Goal: Task Accomplishment & Management: Manage account settings

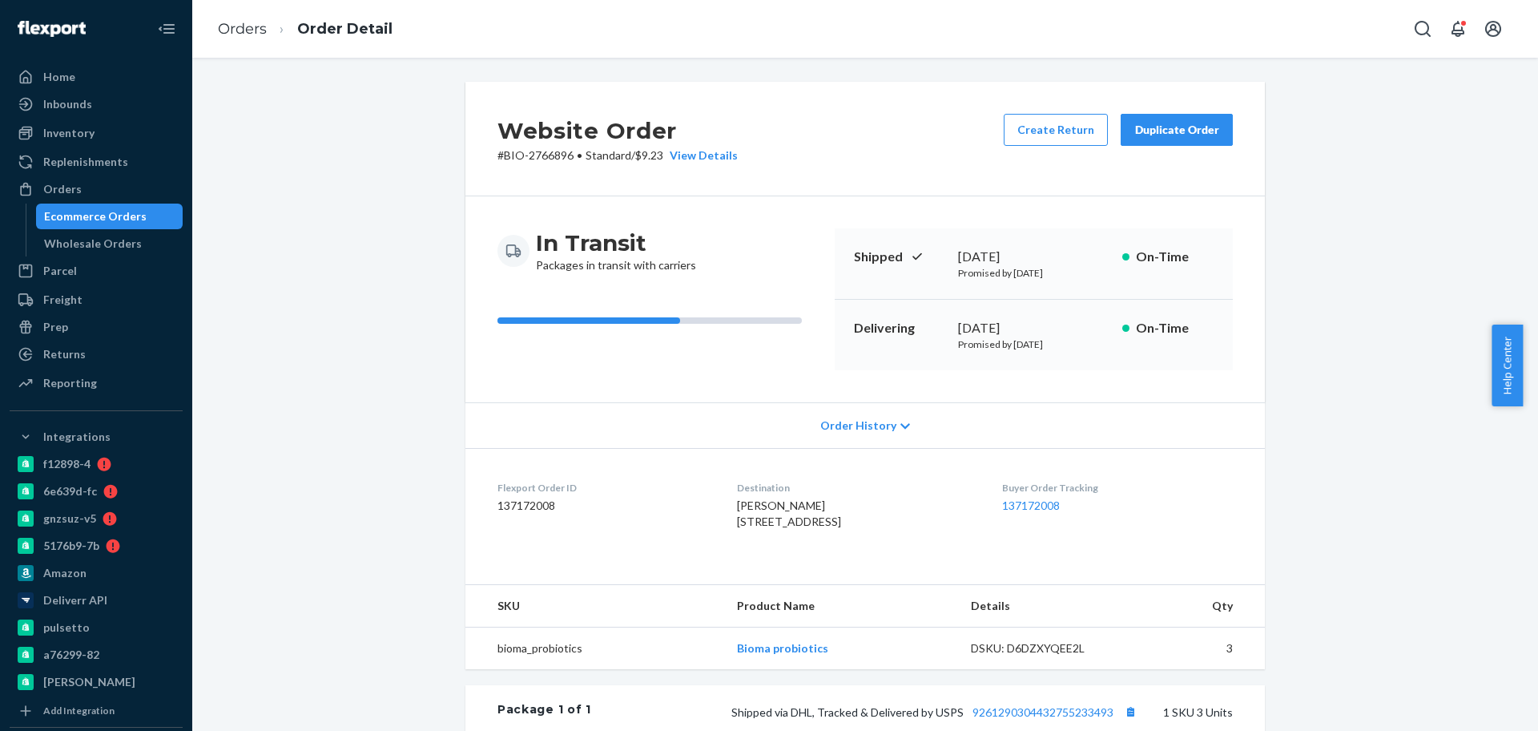
click at [123, 213] on div "Ecommerce Orders" at bounding box center [95, 216] width 103 height 16
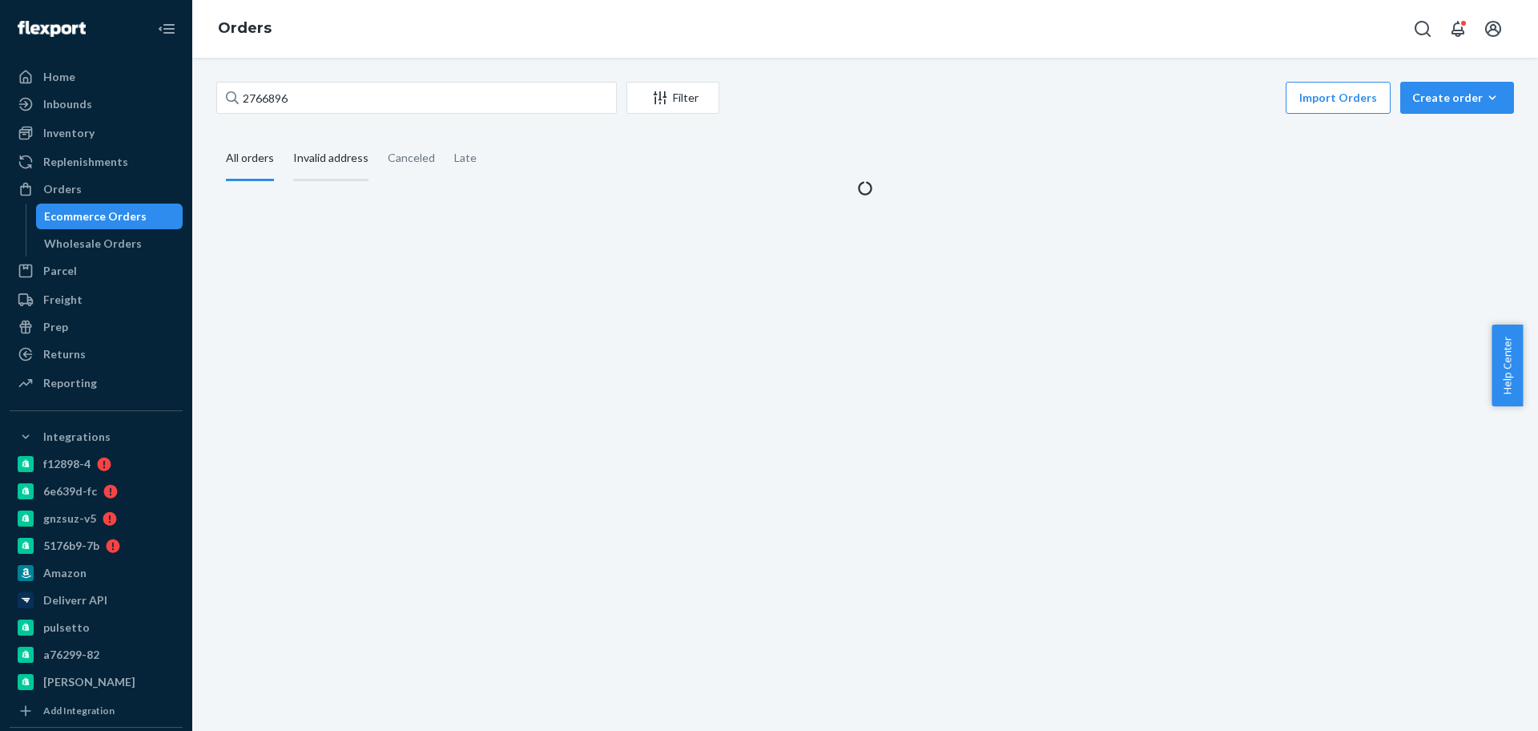
drag, startPoint x: 285, startPoint y: 135, endPoint x: 294, endPoint y: 141, distance: 10.4
click at [292, 143] on div "2766896 Filter Import Orders Create order Ecommerce order Removal order All ord…" at bounding box center [865, 139] width 1322 height 115
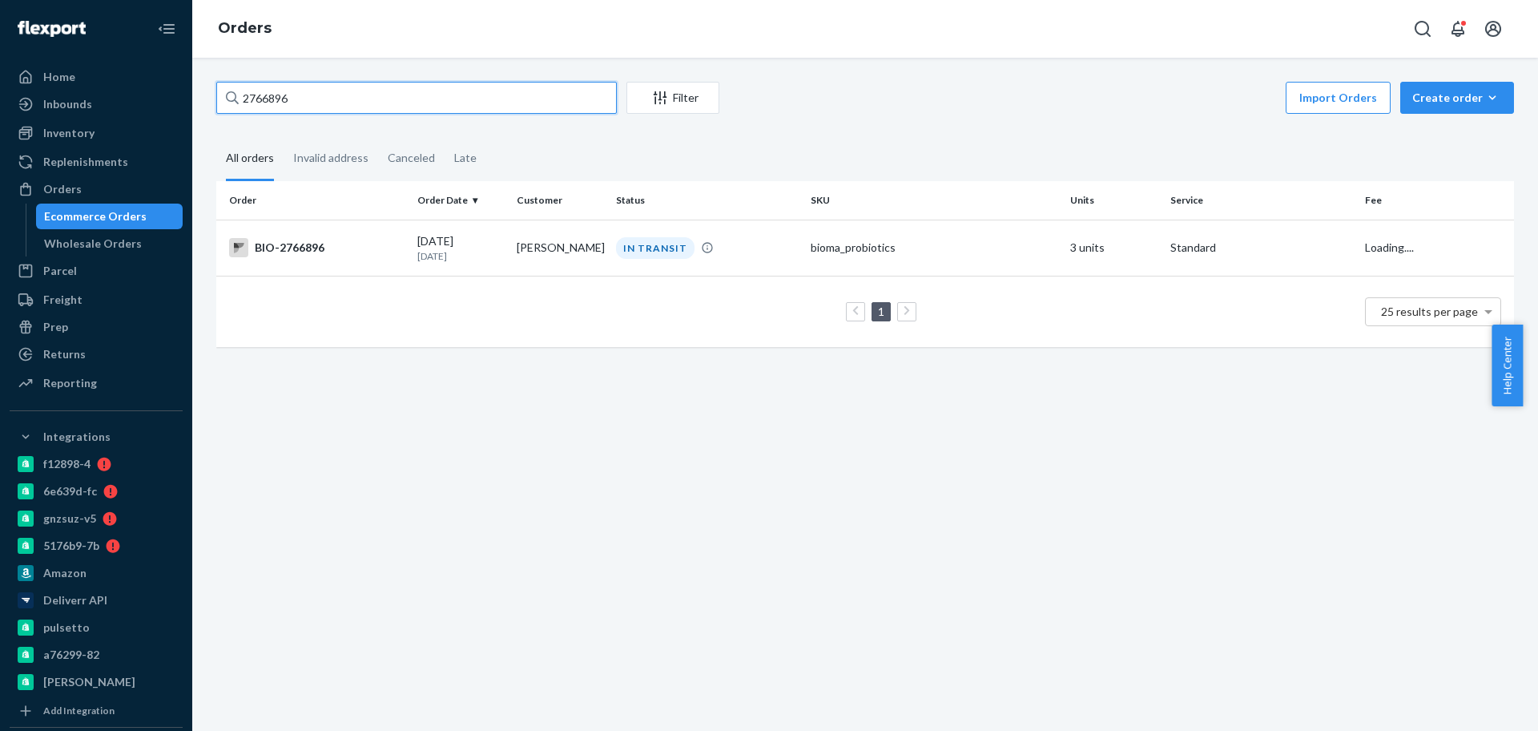
click at [323, 95] on input "2766896" at bounding box center [416, 98] width 401 height 32
paste input "400"
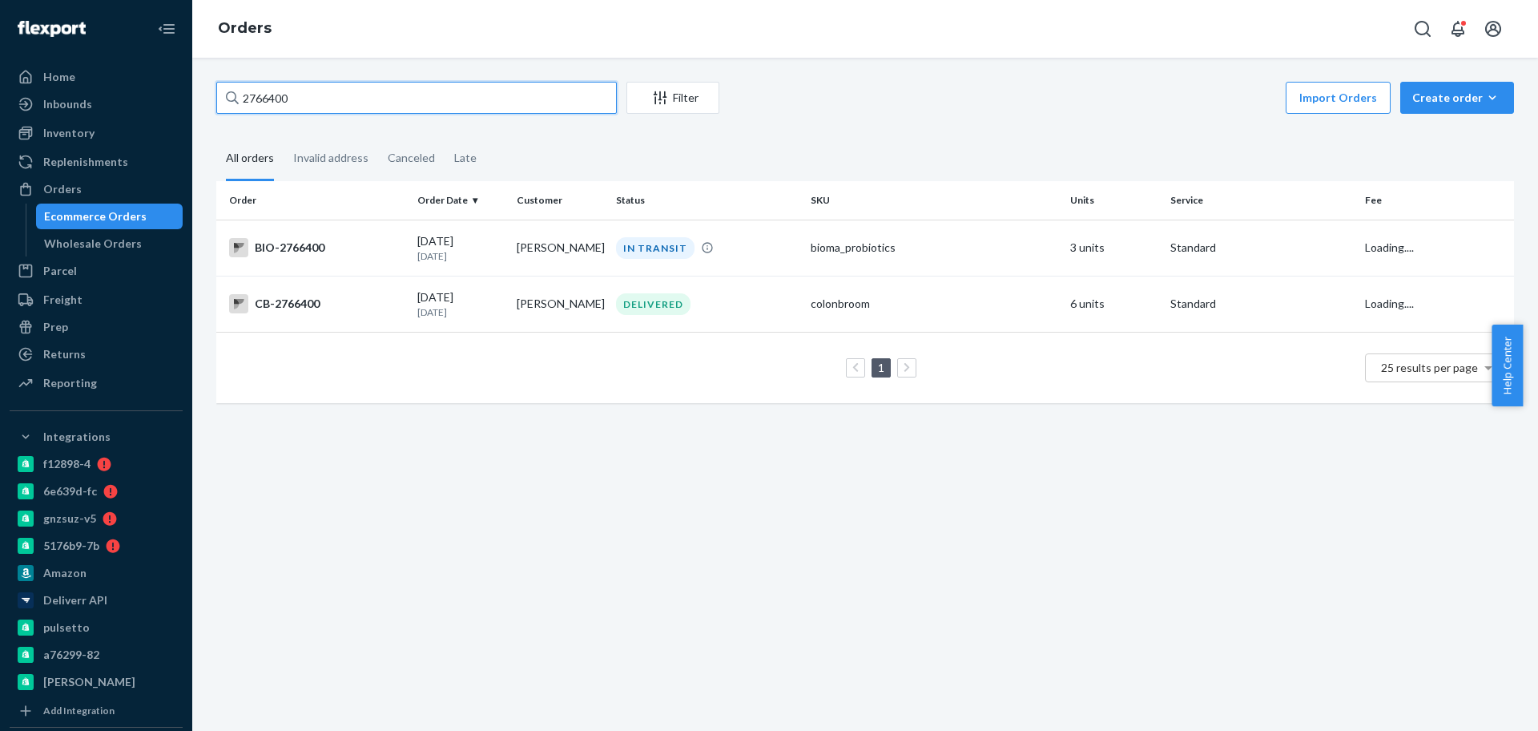
type input "2766400"
click at [341, 250] on div "BIO-2766400" at bounding box center [316, 247] width 175 height 19
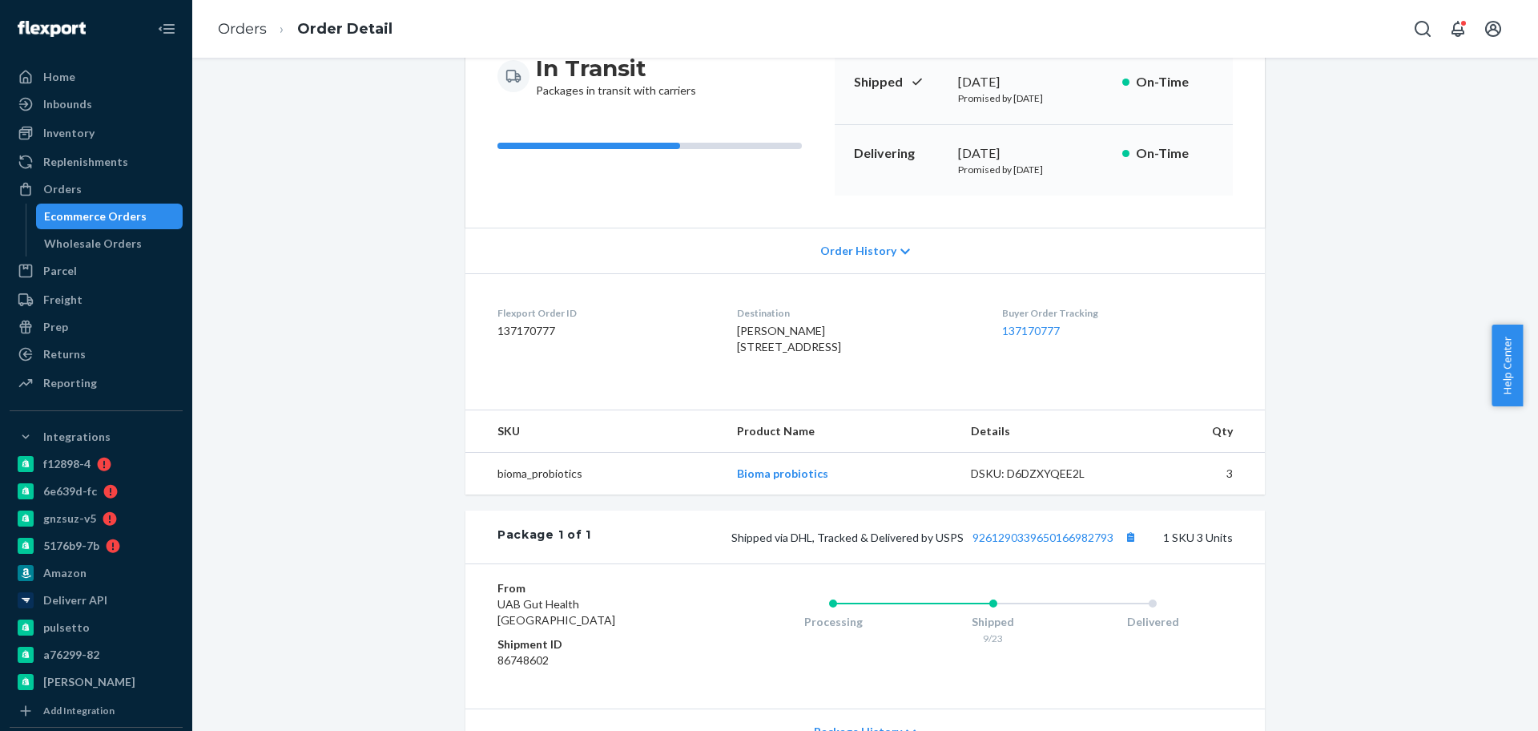
scroll to position [300, 0]
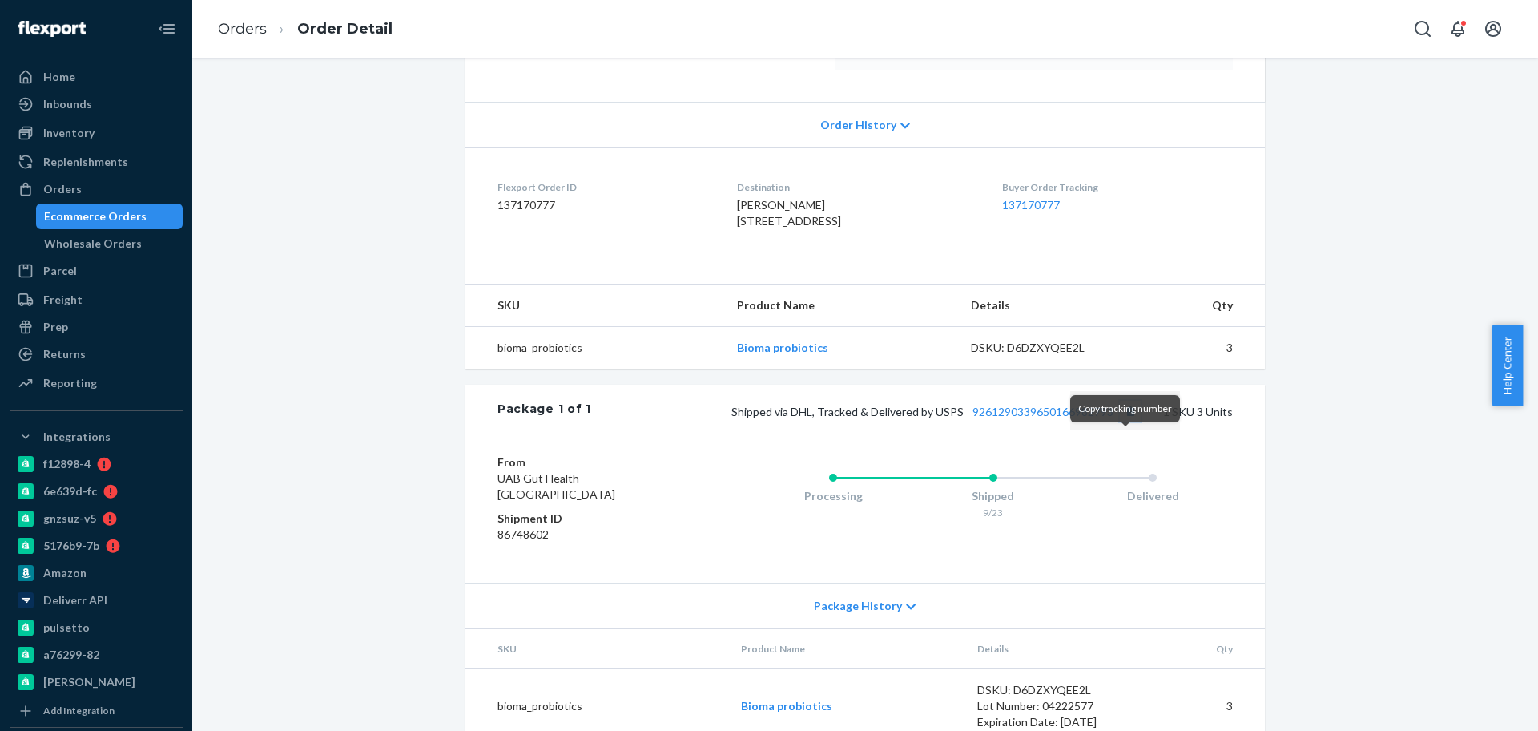
click at [1130, 421] on button "Copy tracking number" at bounding box center [1130, 411] width 21 height 21
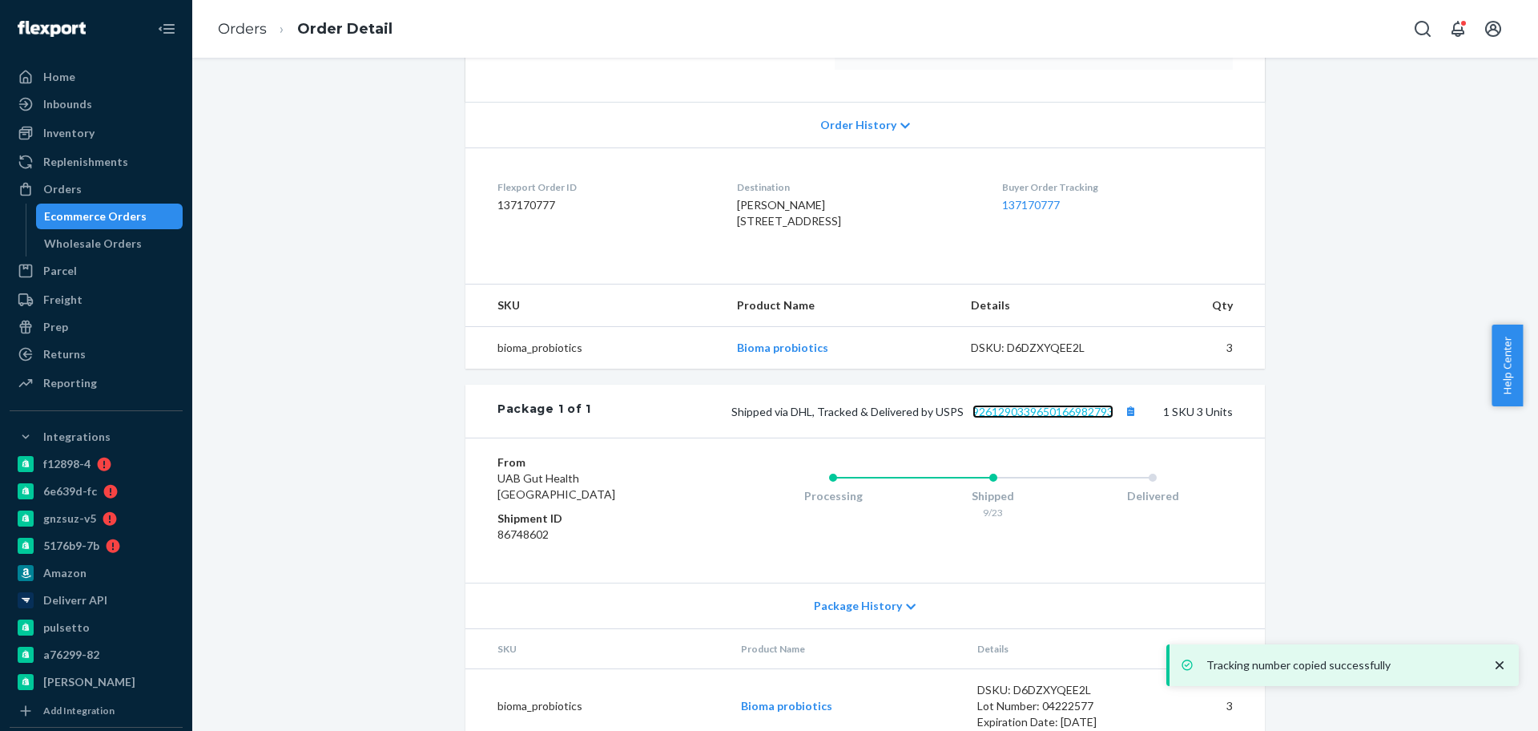
click at [1025, 418] on link "9261290339650166982793" at bounding box center [1043, 412] width 141 height 14
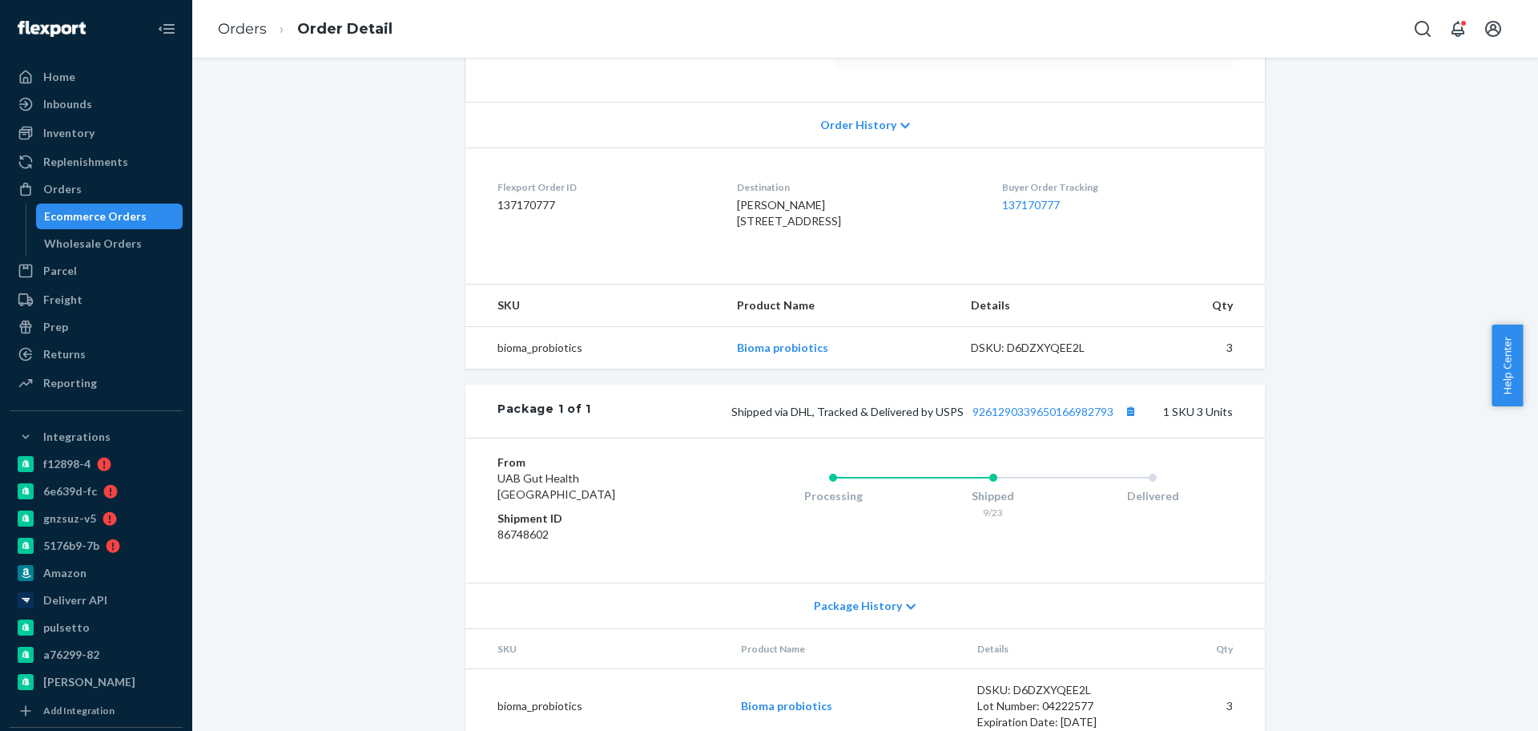
click at [373, 240] on div "Website Order # BIO-2766400 • Standard / $10.75 View Details Create Return Dupl…" at bounding box center [865, 271] width 1322 height 981
click at [370, 183] on div "Website Order # BIO-2766400 • Standard / $10.75 View Details Create Return Dupl…" at bounding box center [865, 271] width 1322 height 981
click at [117, 217] on div "Ecommerce Orders" at bounding box center [95, 216] width 103 height 16
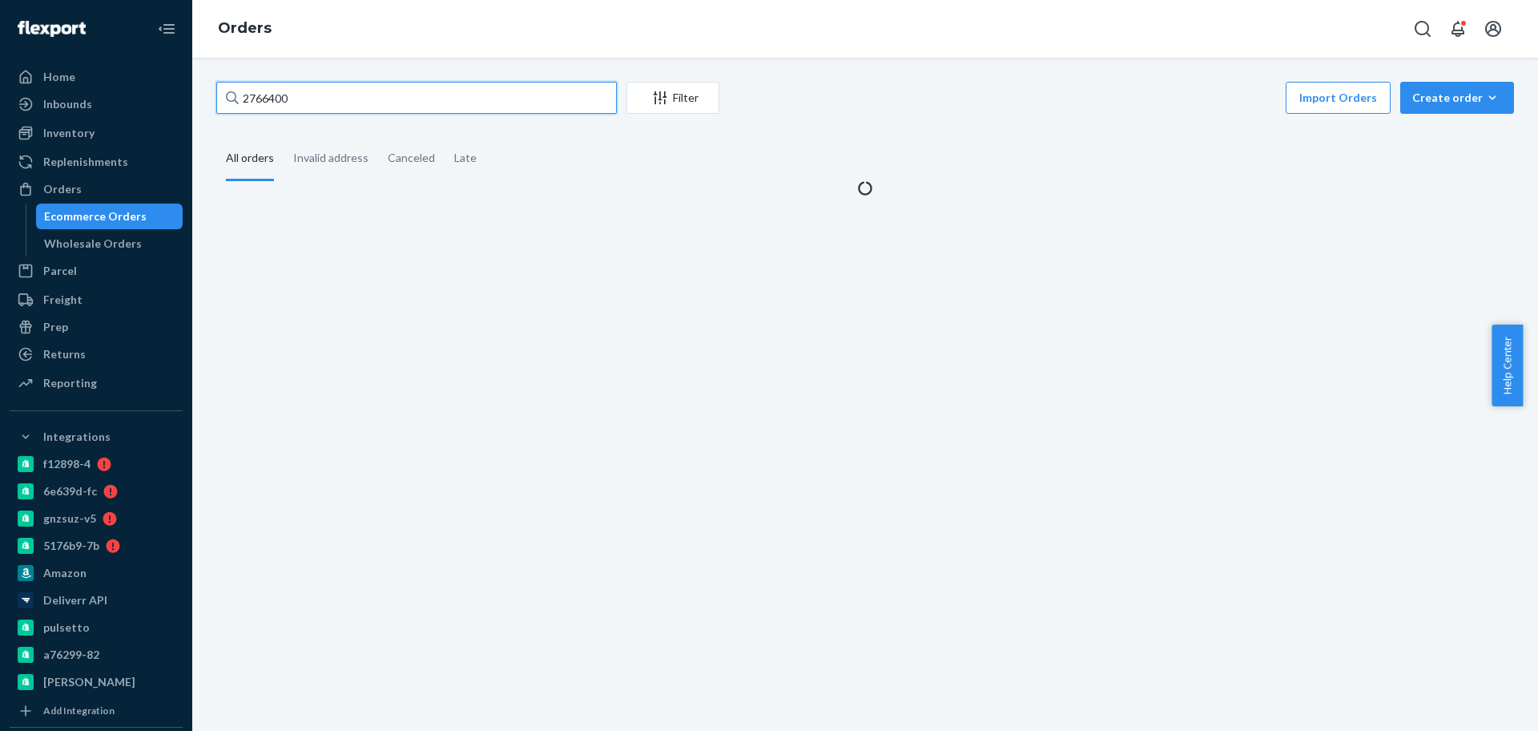
click at [383, 100] on input "2766400" at bounding box center [416, 98] width 401 height 32
paste input "70303"
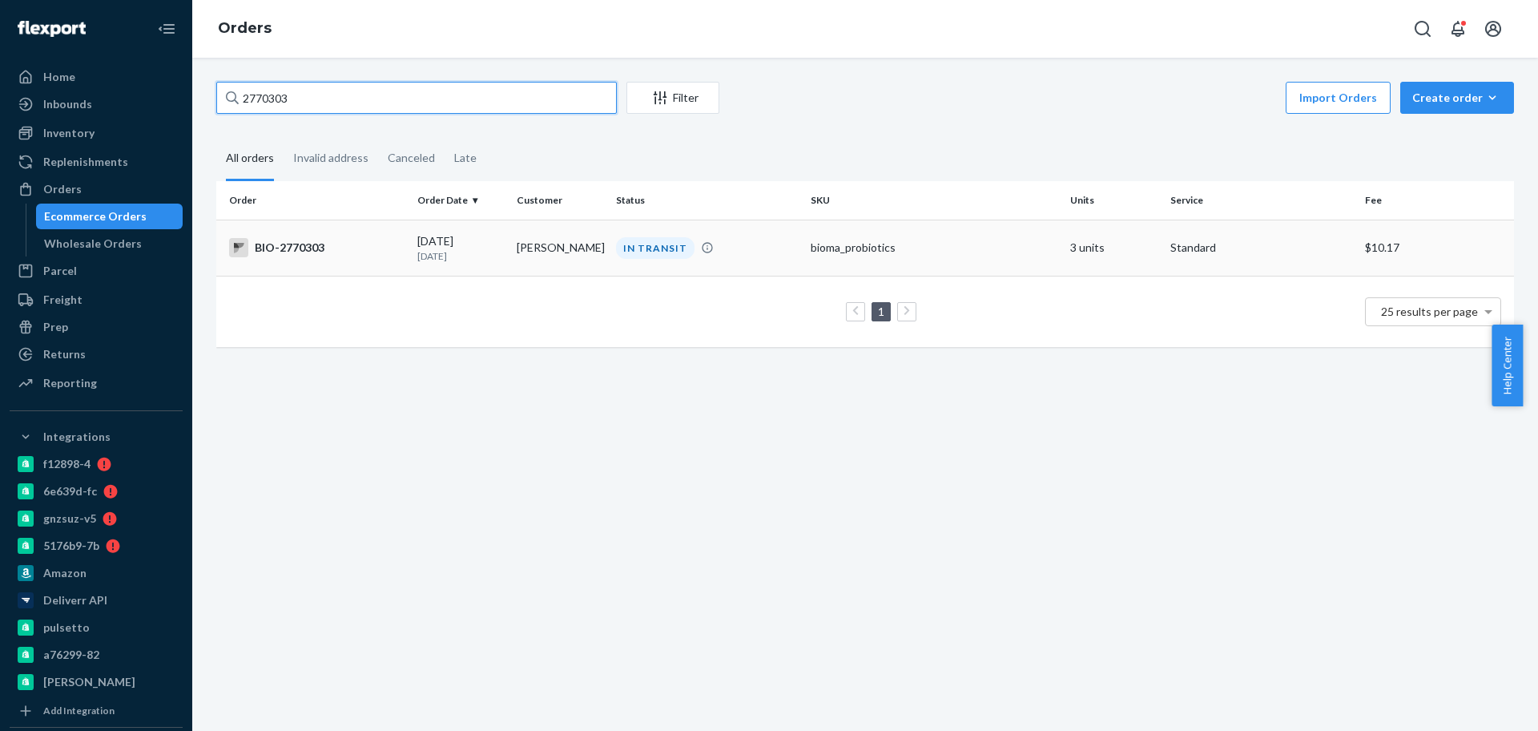
type input "2770303"
click at [300, 254] on div "BIO-2770303" at bounding box center [316, 247] width 175 height 19
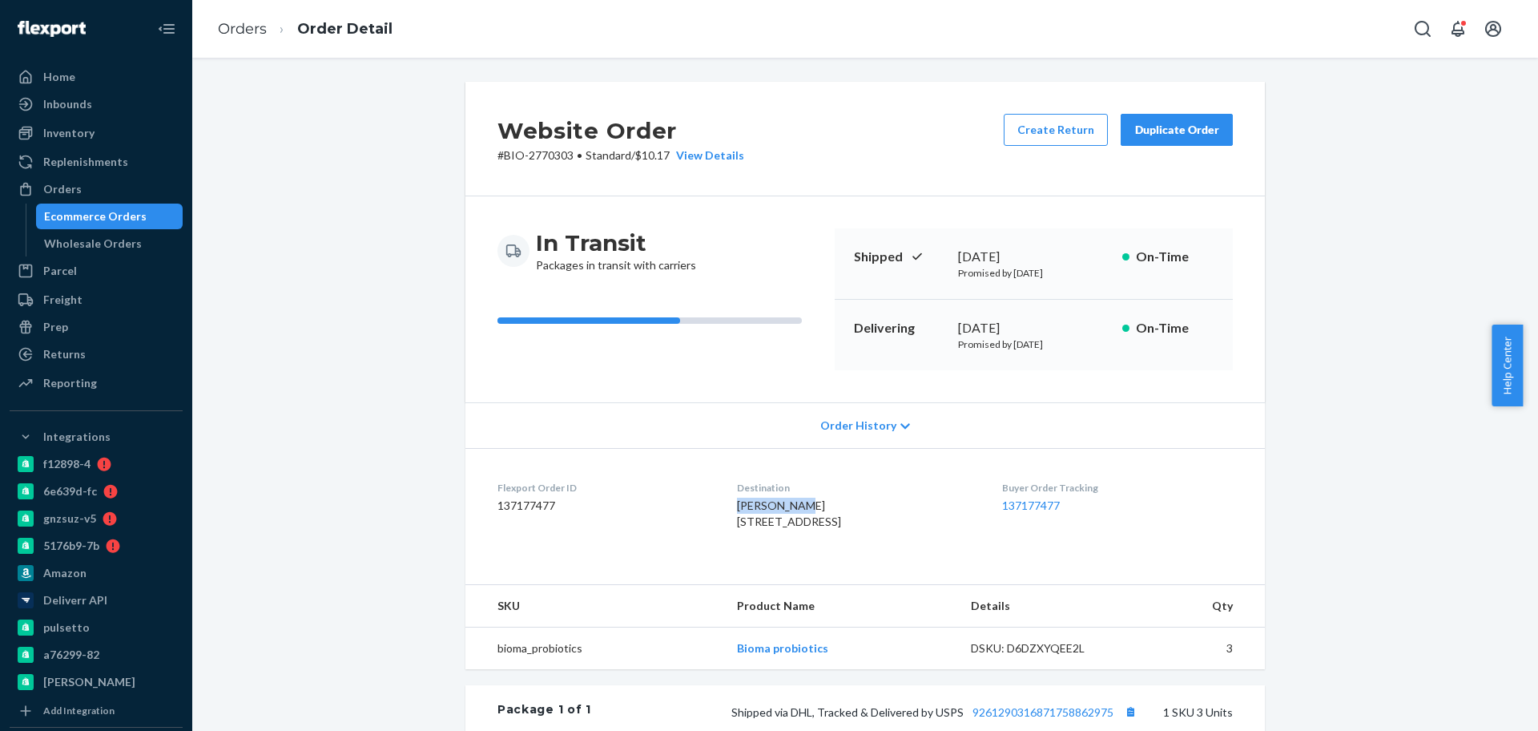
drag, startPoint x: 784, startPoint y: 503, endPoint x: 715, endPoint y: 512, distance: 69.5
click at [715, 512] on dl "Flexport Order ID 137177477 Destination Robert Eddy 3610 Barrel Loop The Villag…" at bounding box center [865, 508] width 800 height 120
copy span "Robert Eddy"
click at [1051, 118] on button "Create Return" at bounding box center [1056, 130] width 104 height 32
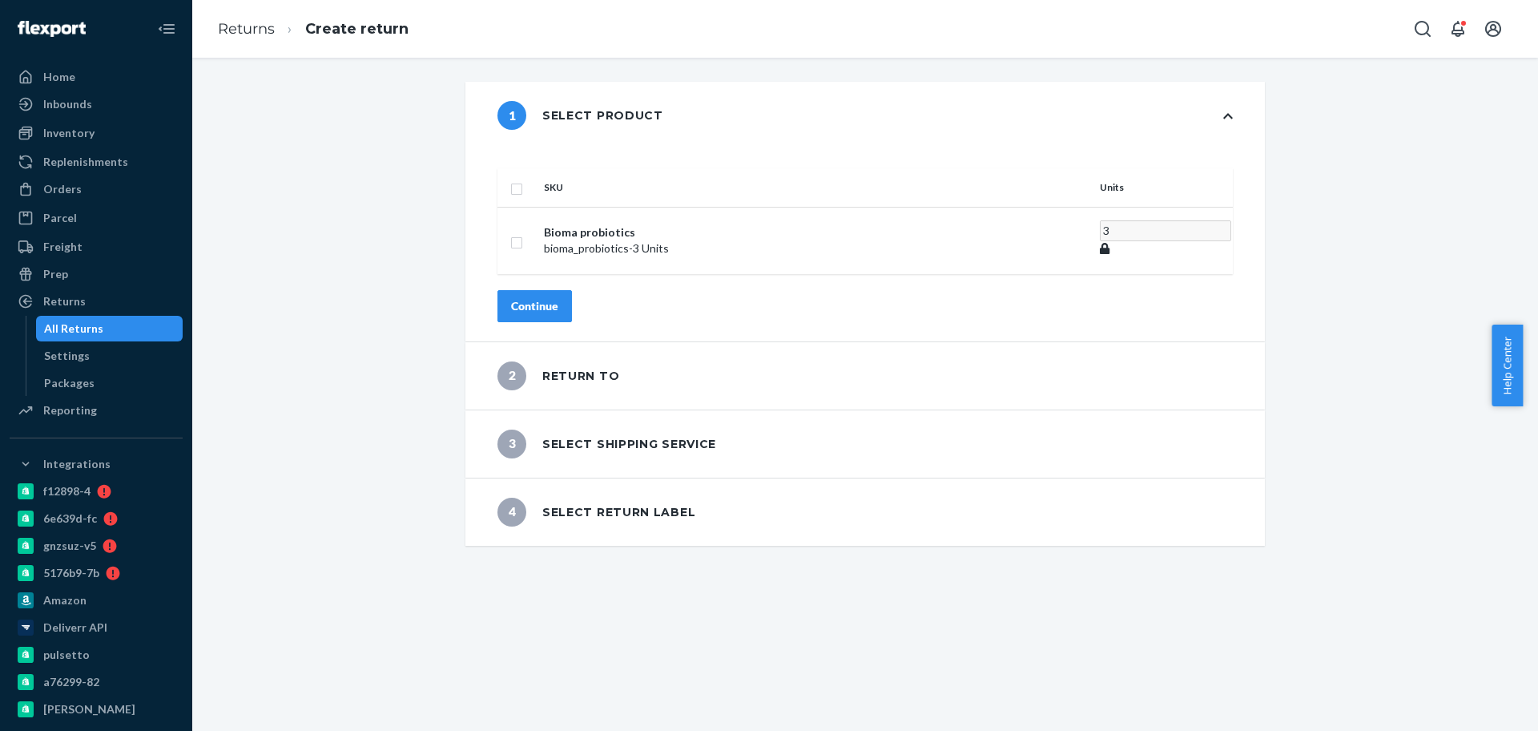
click at [523, 179] on input "checkbox" at bounding box center [516, 187] width 13 height 17
checkbox input "true"
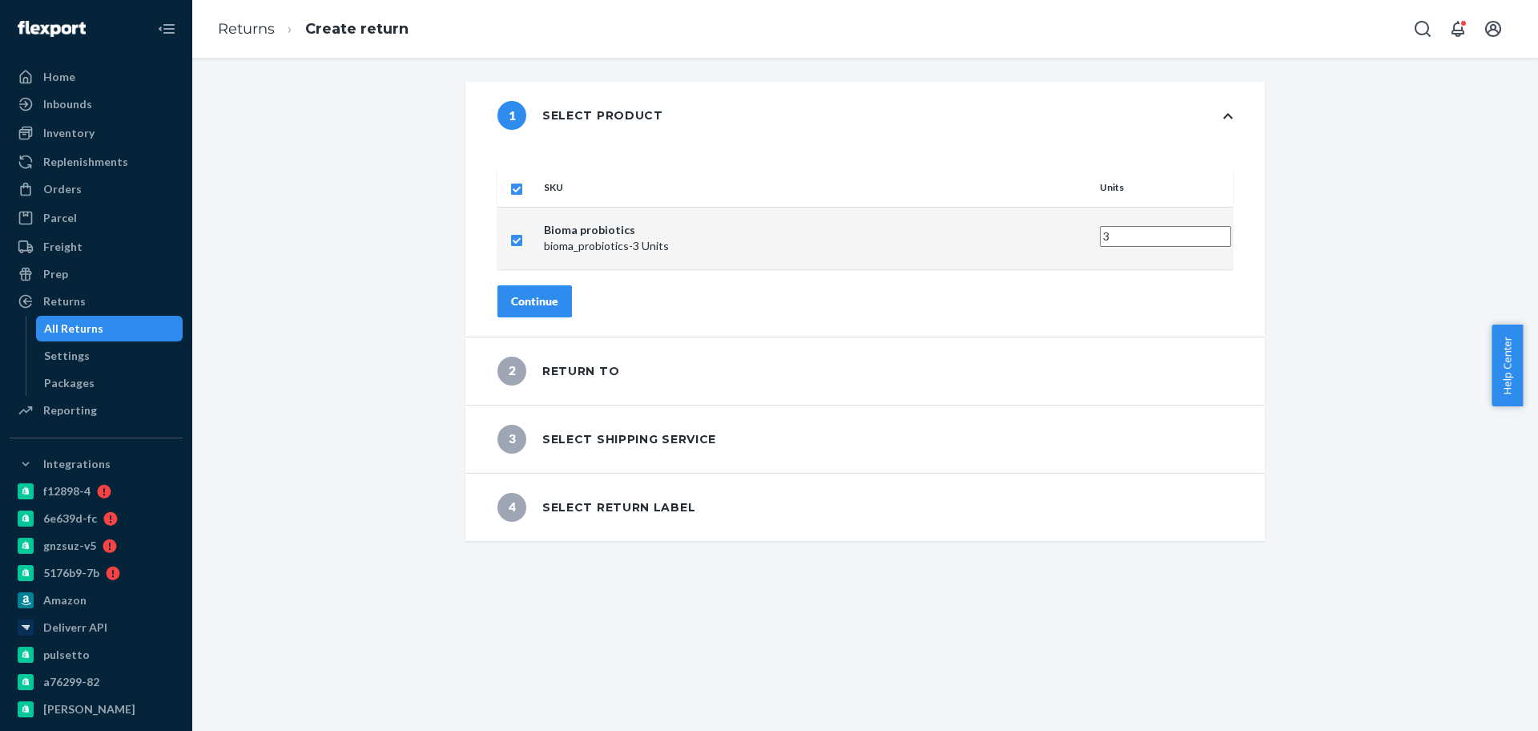
click at [558, 293] on div "Continue" at bounding box center [534, 301] width 47 height 16
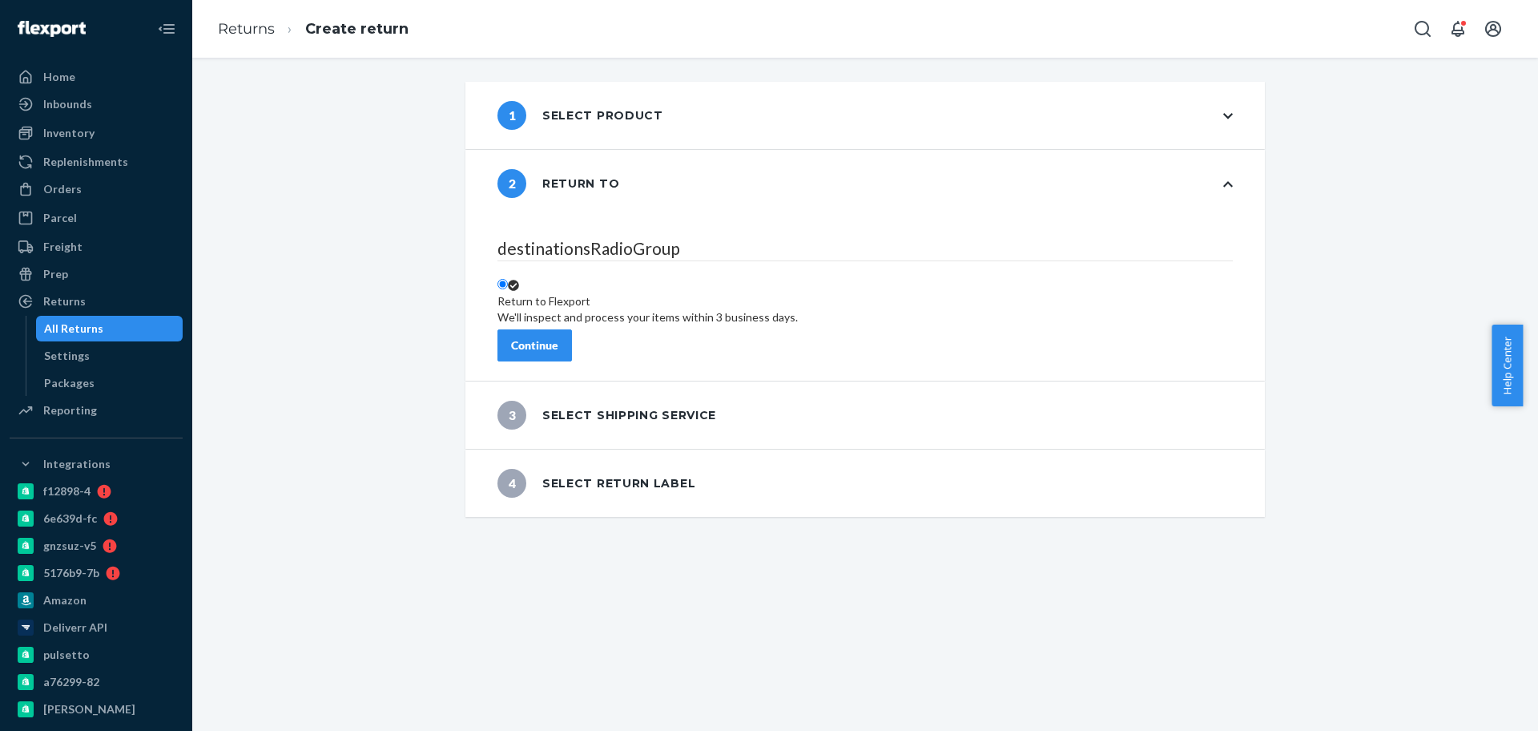
click at [558, 337] on div "Continue" at bounding box center [534, 345] width 47 height 16
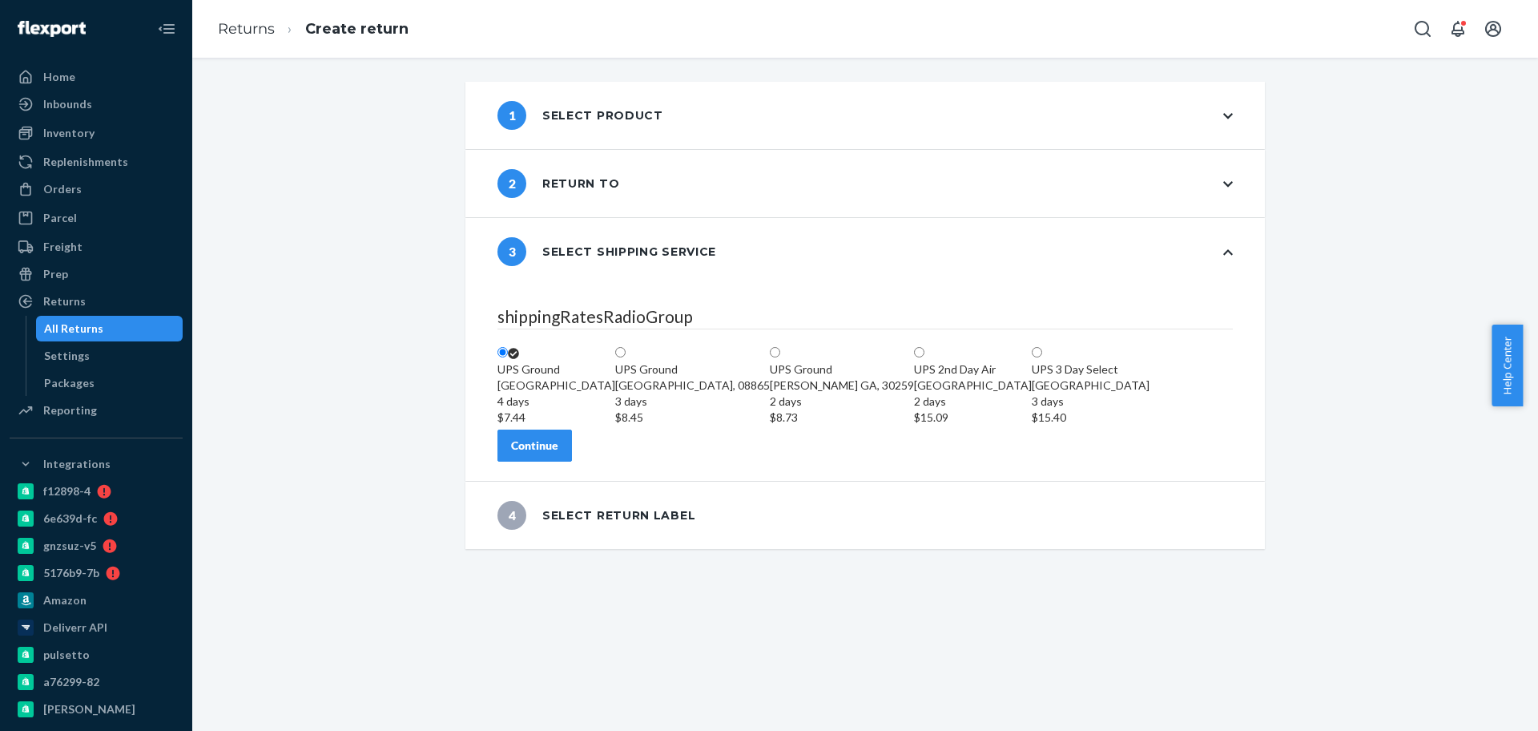
click at [566, 461] on button "Continue" at bounding box center [535, 445] width 75 height 32
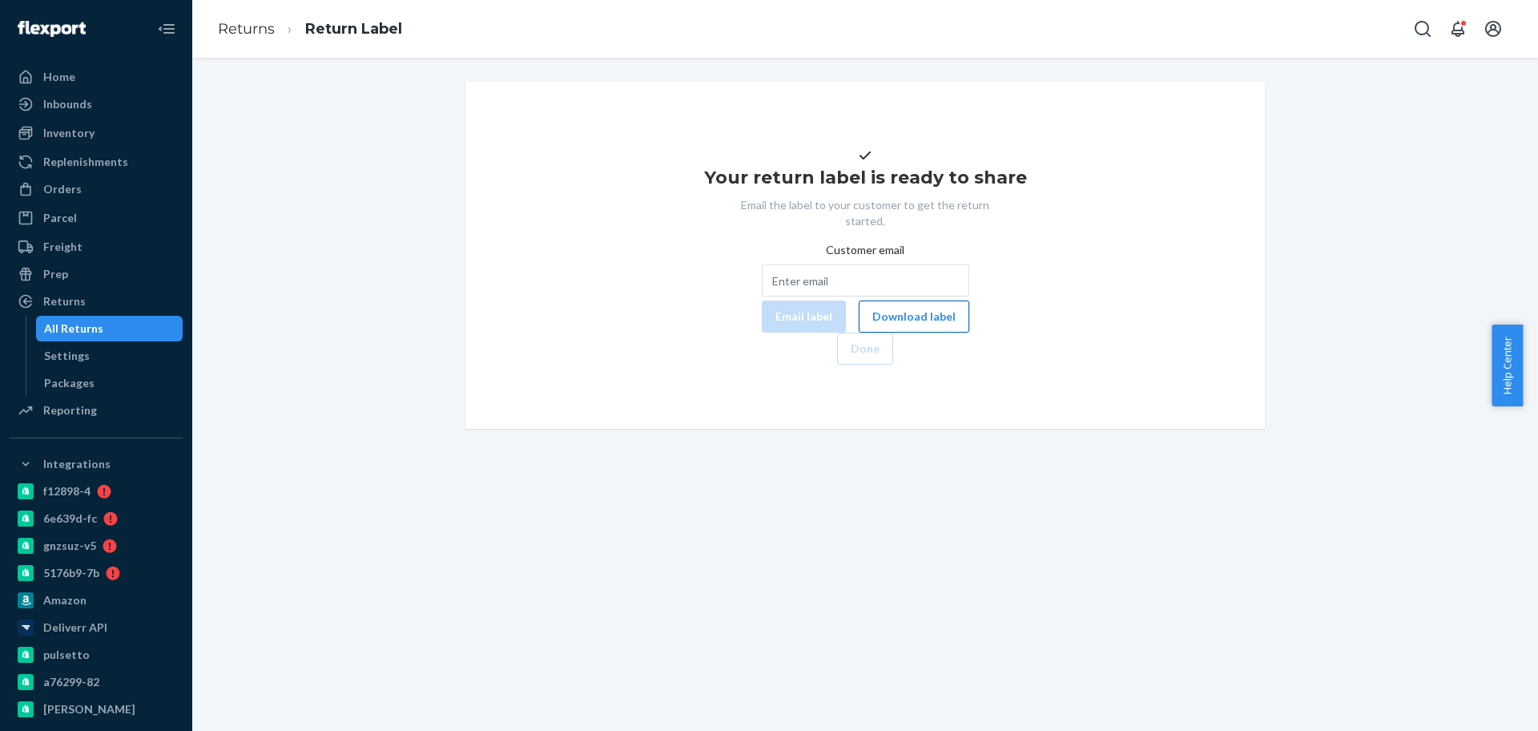
click at [859, 332] on button "Download label" at bounding box center [914, 316] width 111 height 32
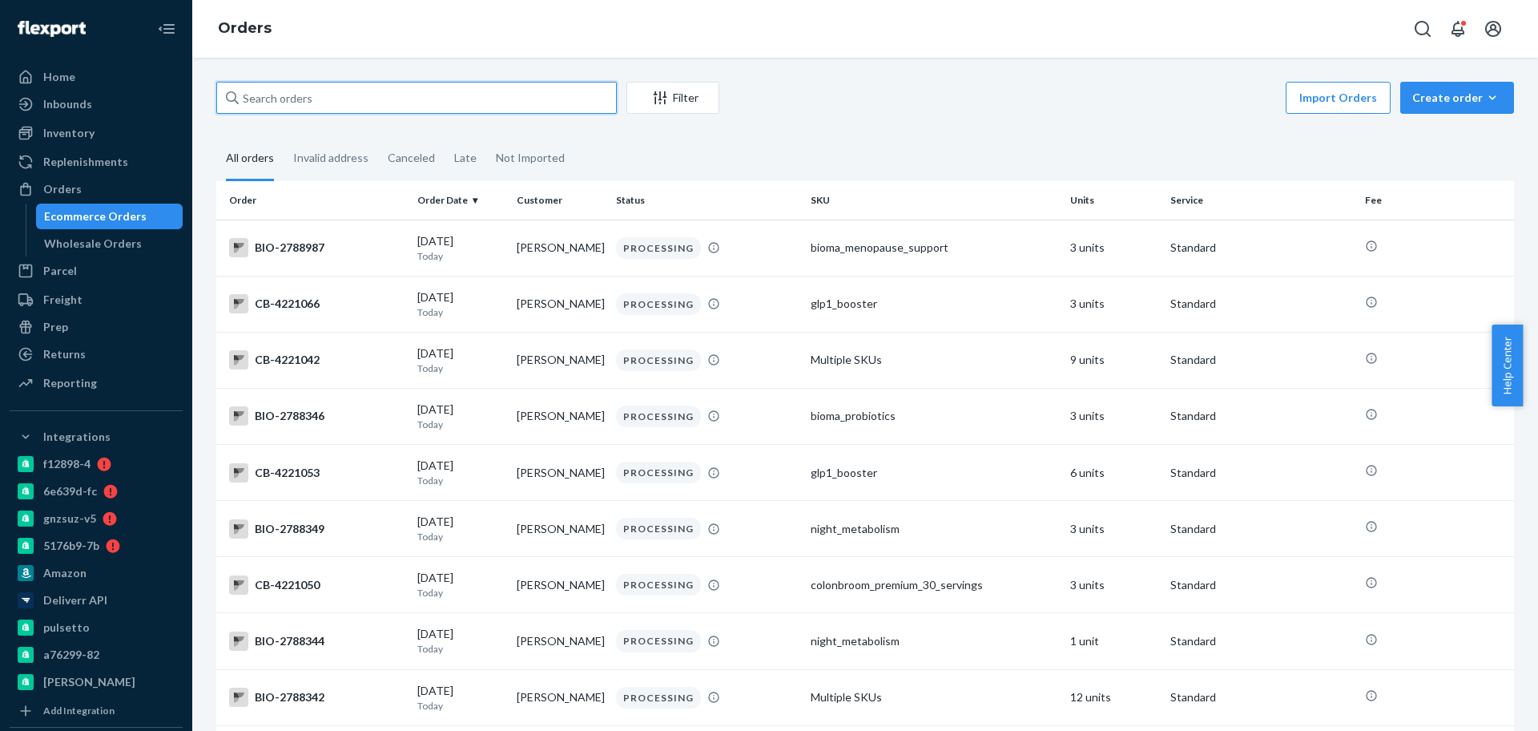
click at [365, 87] on input "text" at bounding box center [416, 98] width 401 height 32
click at [303, 98] on input "text" at bounding box center [416, 98] width 401 height 32
click at [264, 109] on input "text" at bounding box center [416, 98] width 401 height 32
paste input "2739476"
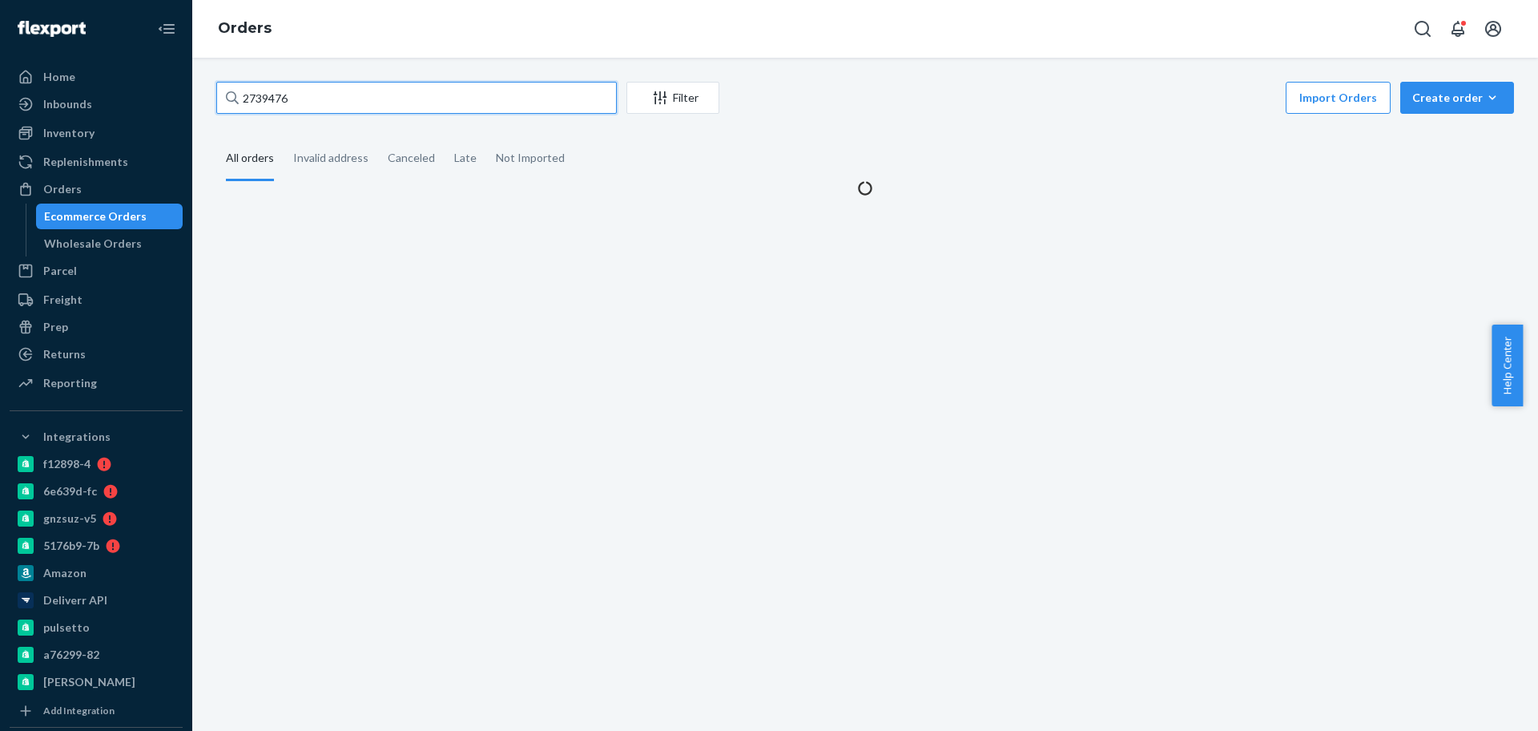
type input "2739476"
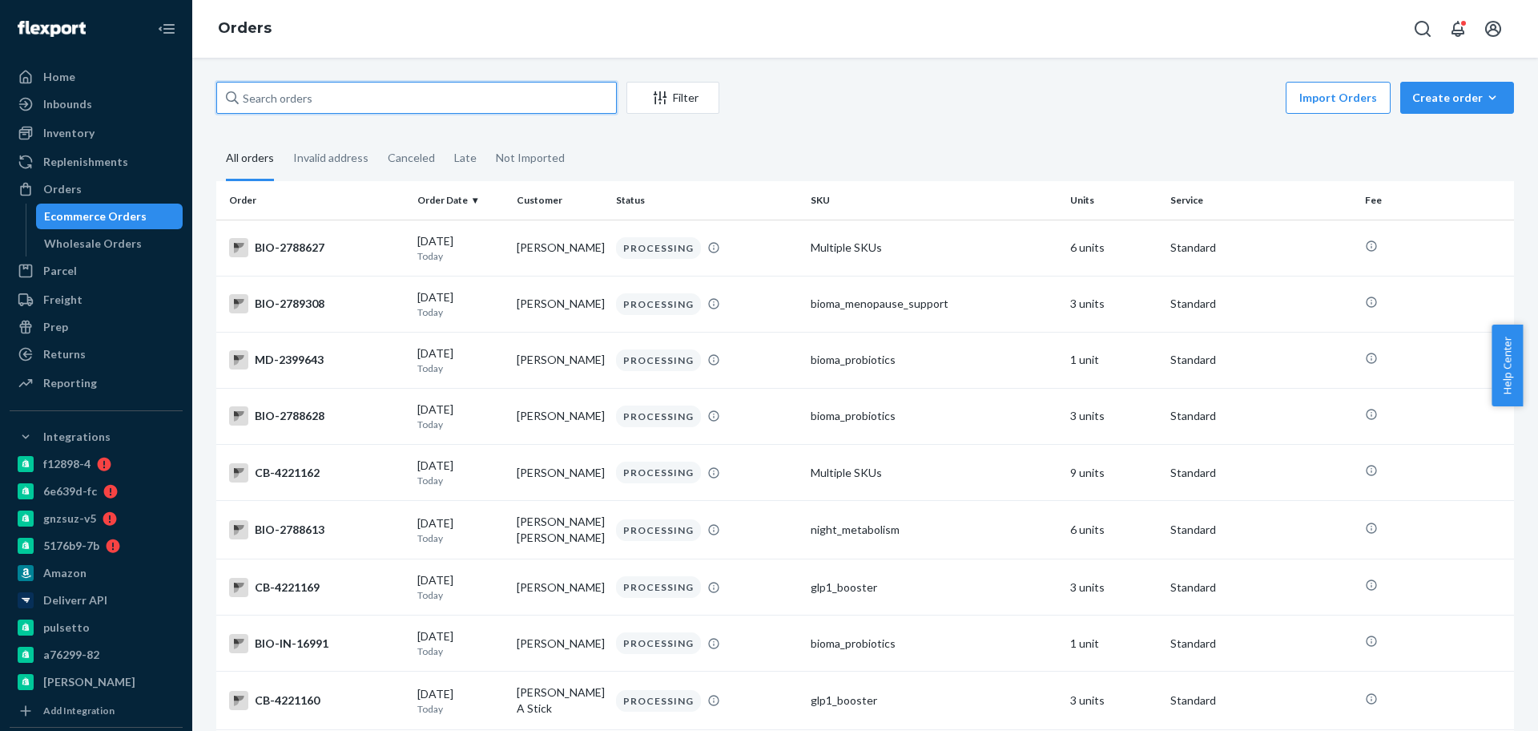
click at [397, 99] on input "text" at bounding box center [416, 98] width 401 height 32
paste input "2739476"
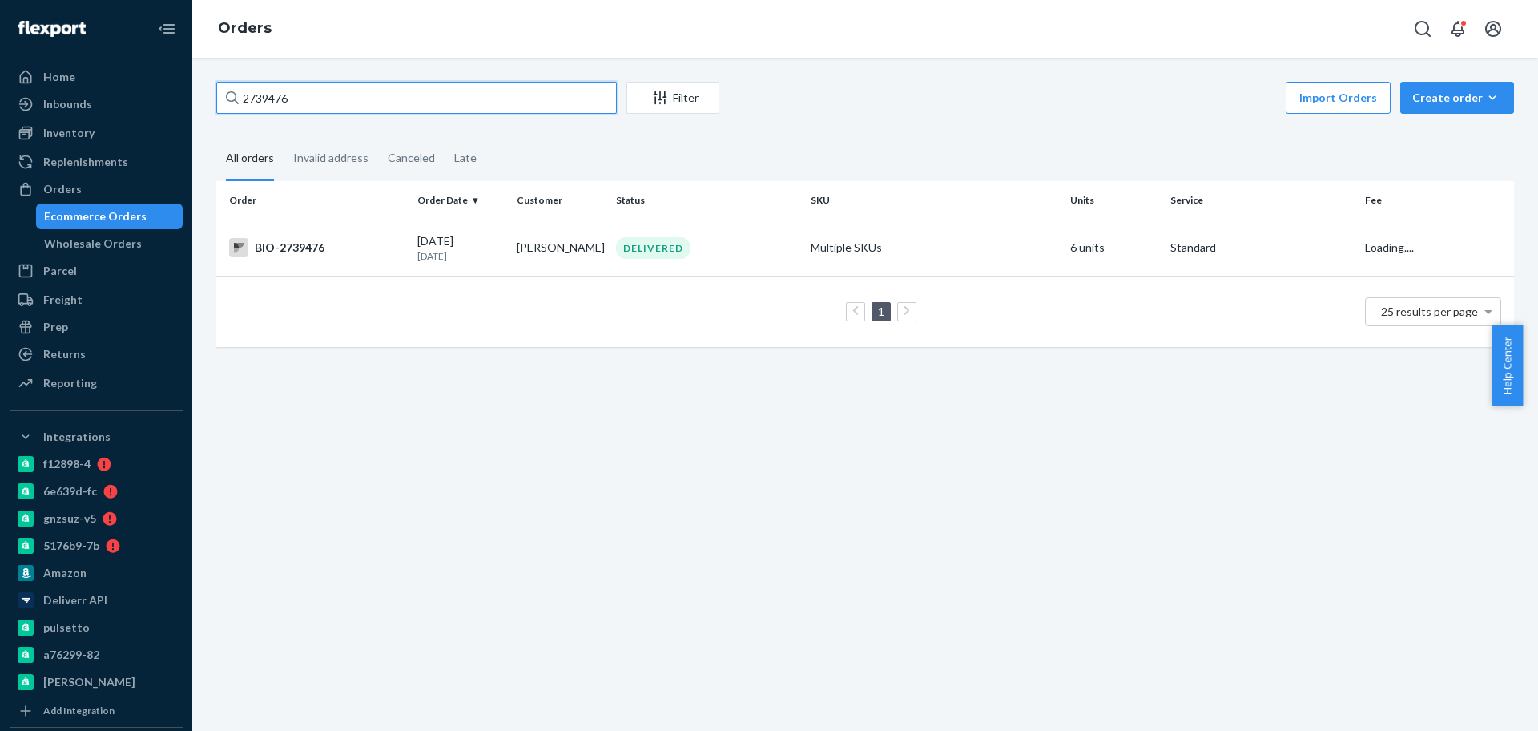
type input "2739476"
click at [319, 248] on div "BIO-2739476" at bounding box center [316, 247] width 175 height 19
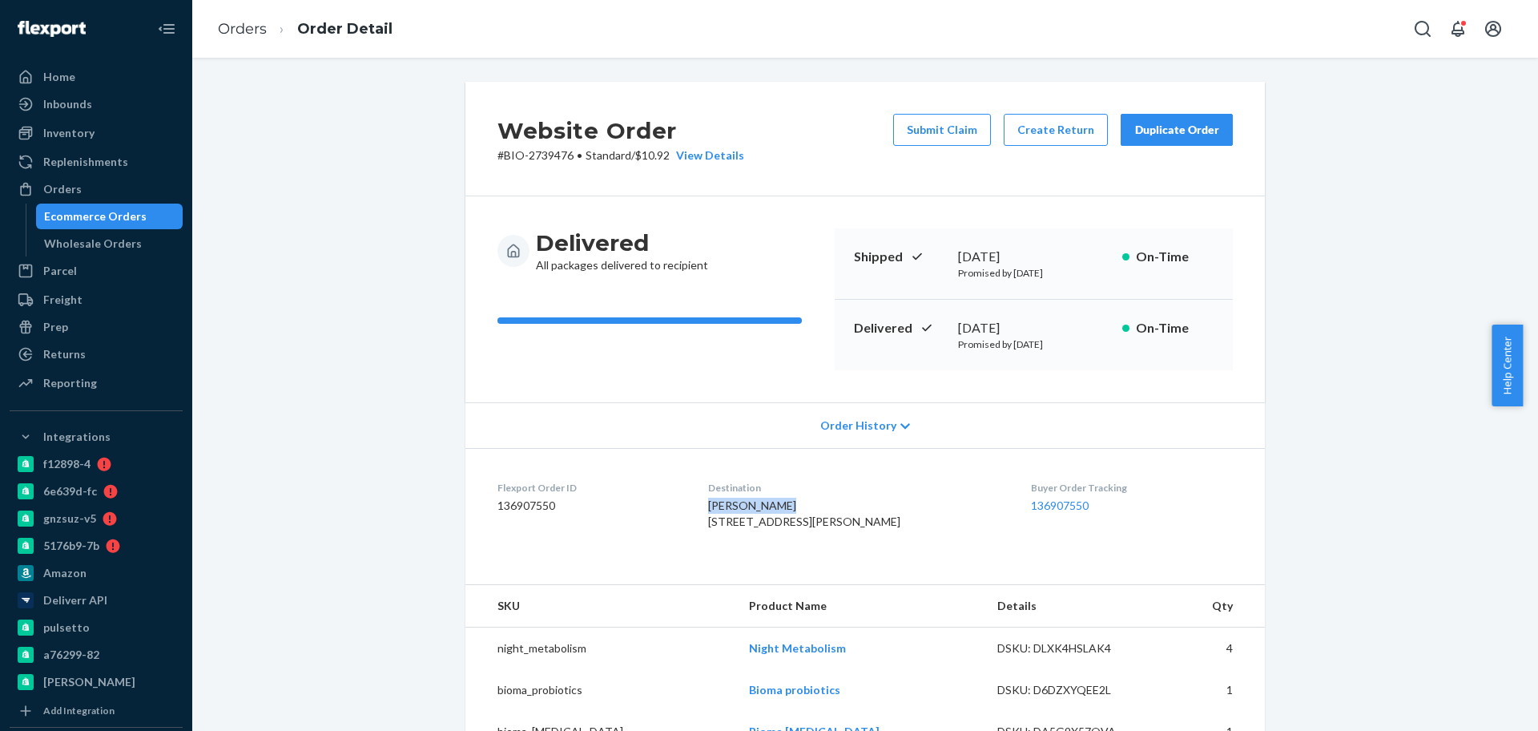
drag, startPoint x: 781, startPoint y: 502, endPoint x: 705, endPoint y: 502, distance: 76.1
click at [705, 502] on dl "Flexport Order ID 136907550 Destination Delana Brewer 359 Ellis Ln Rocky Comfor…" at bounding box center [865, 508] width 800 height 120
copy span "Delana Brewer"
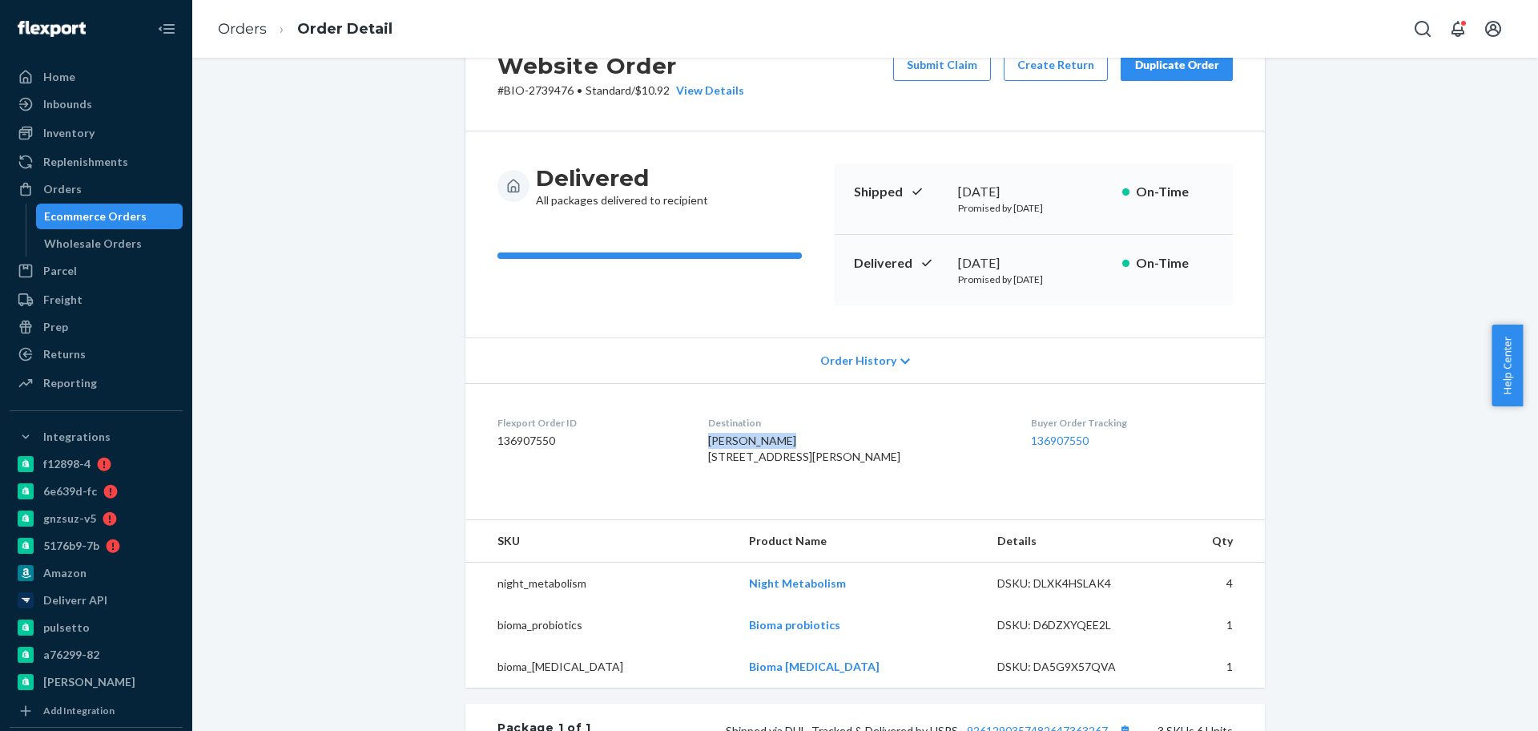
scroll to position [100, 0]
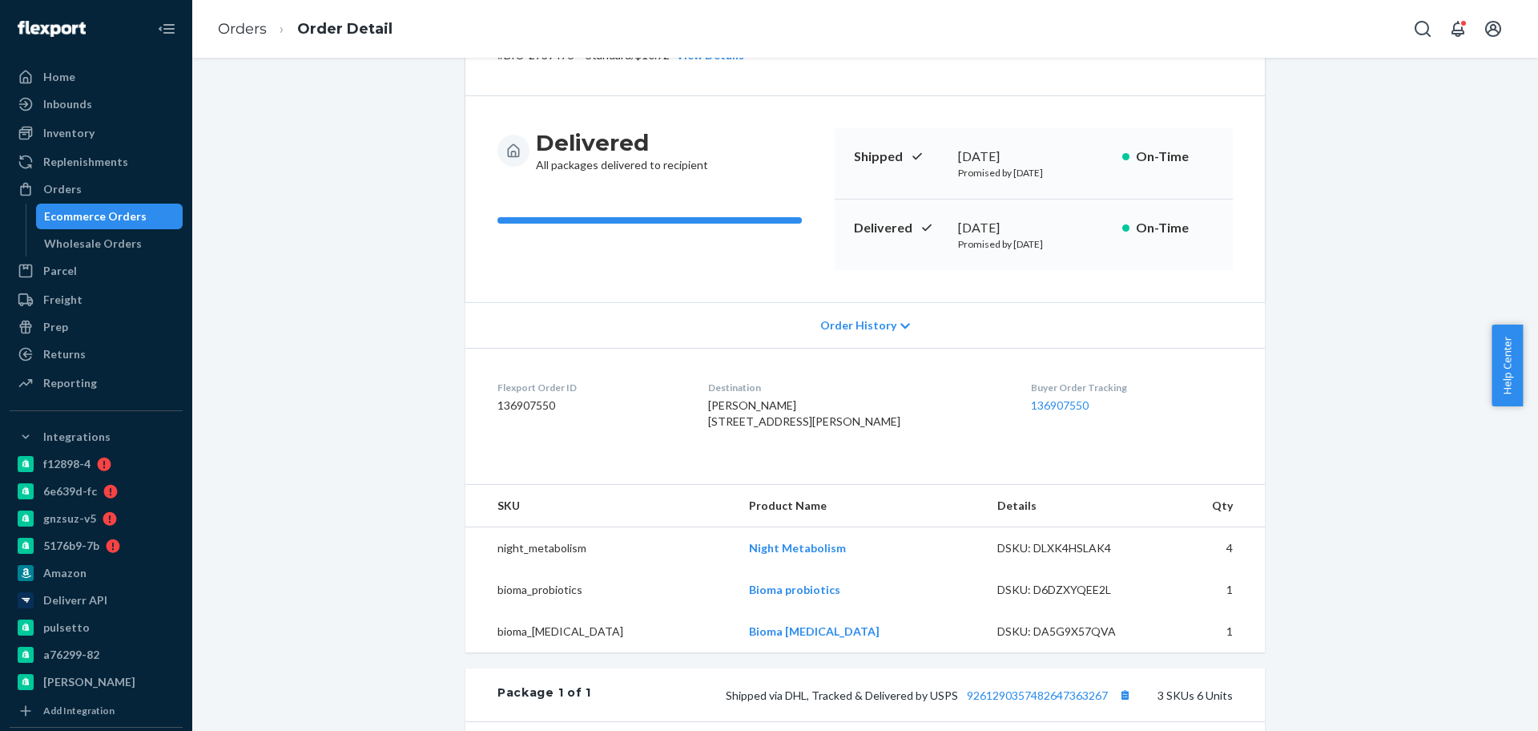
click at [660, 436] on div "Flexport Order ID 136907550" at bounding box center [590, 408] width 185 height 55
drag, startPoint x: 703, startPoint y: 406, endPoint x: 824, endPoint y: 405, distance: 121.0
click at [824, 405] on dl "Flexport Order ID 136907550 Destination Delana Brewer 359 Ellis Ln Rocky Comfor…" at bounding box center [865, 408] width 800 height 120
copy span "Delana Brewer"
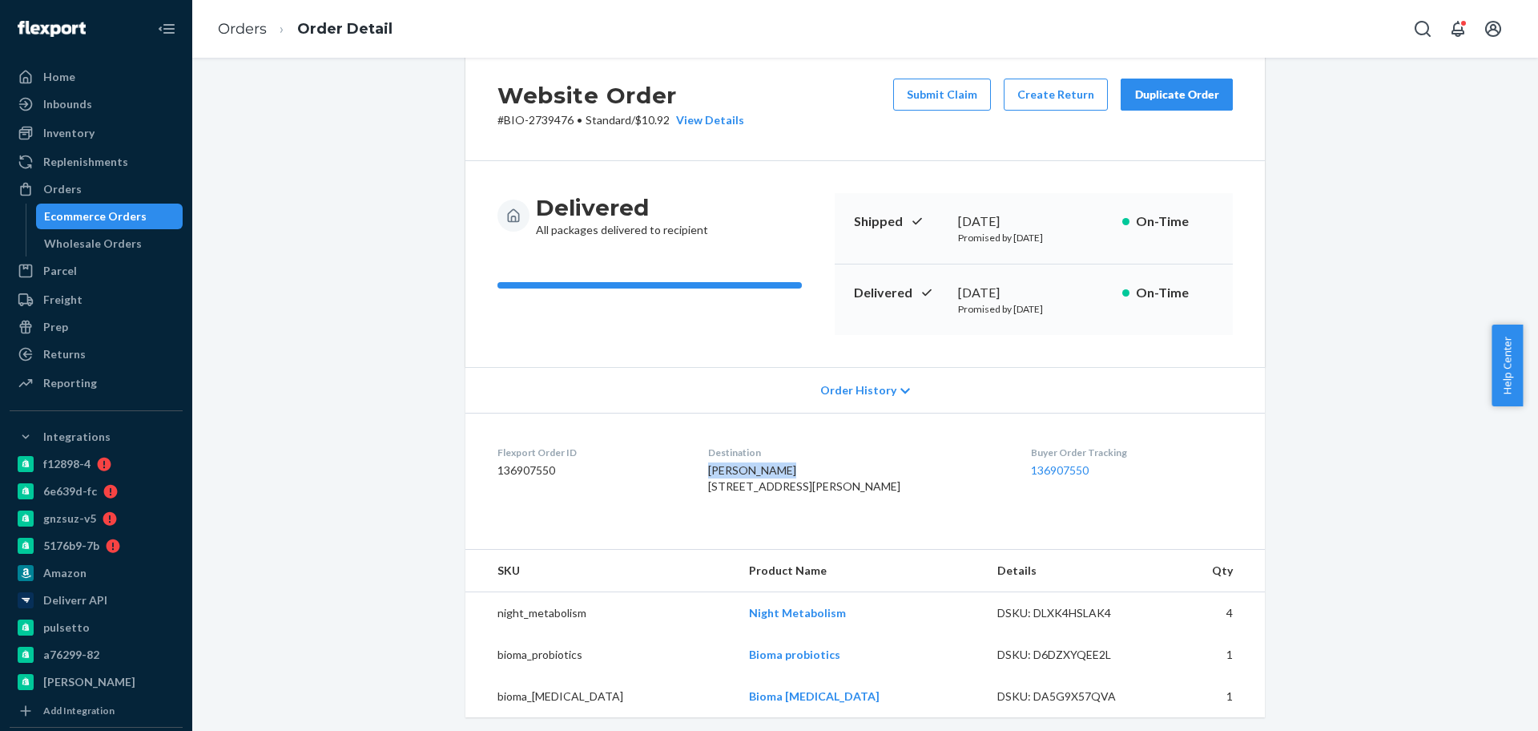
scroll to position [0, 0]
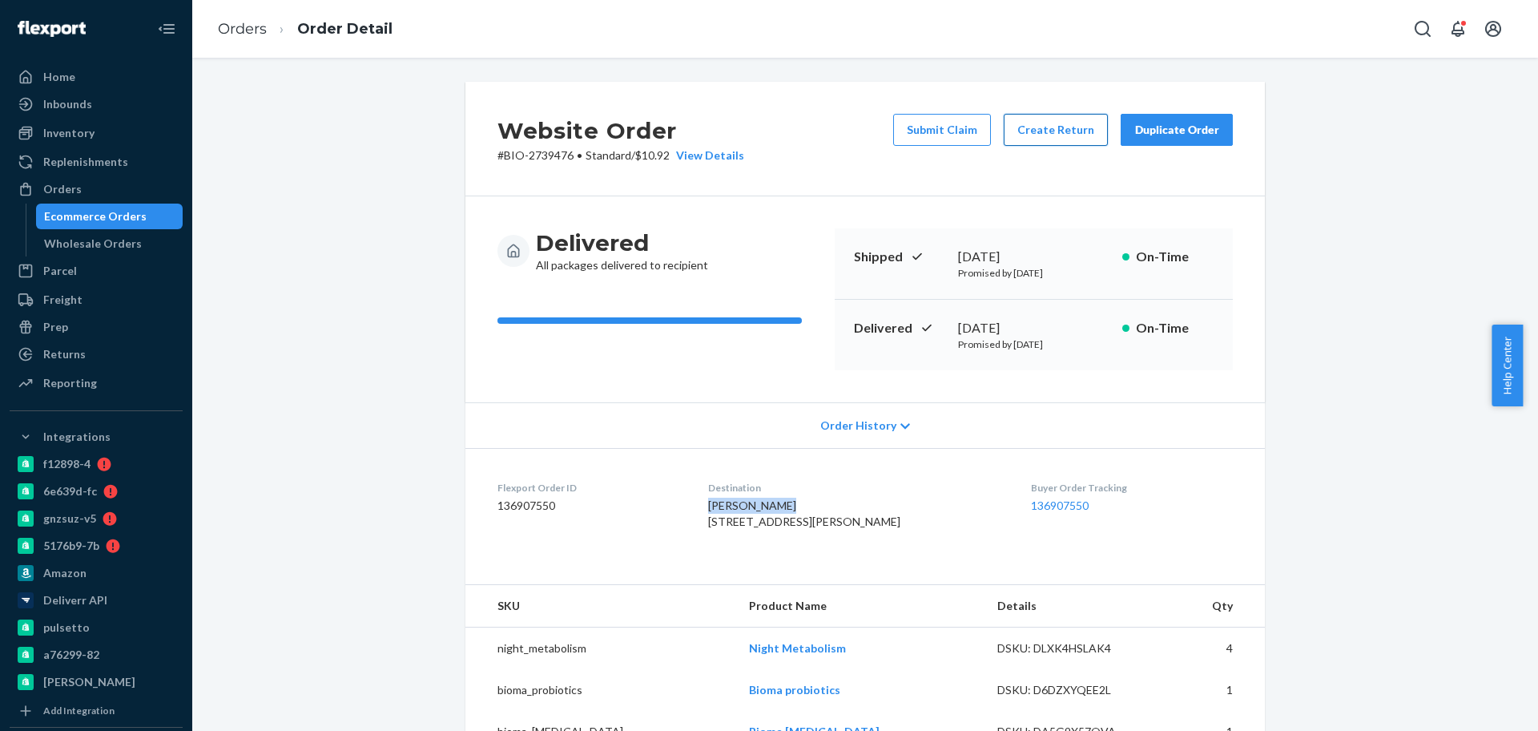
click at [1066, 132] on button "Create Return" at bounding box center [1056, 130] width 104 height 32
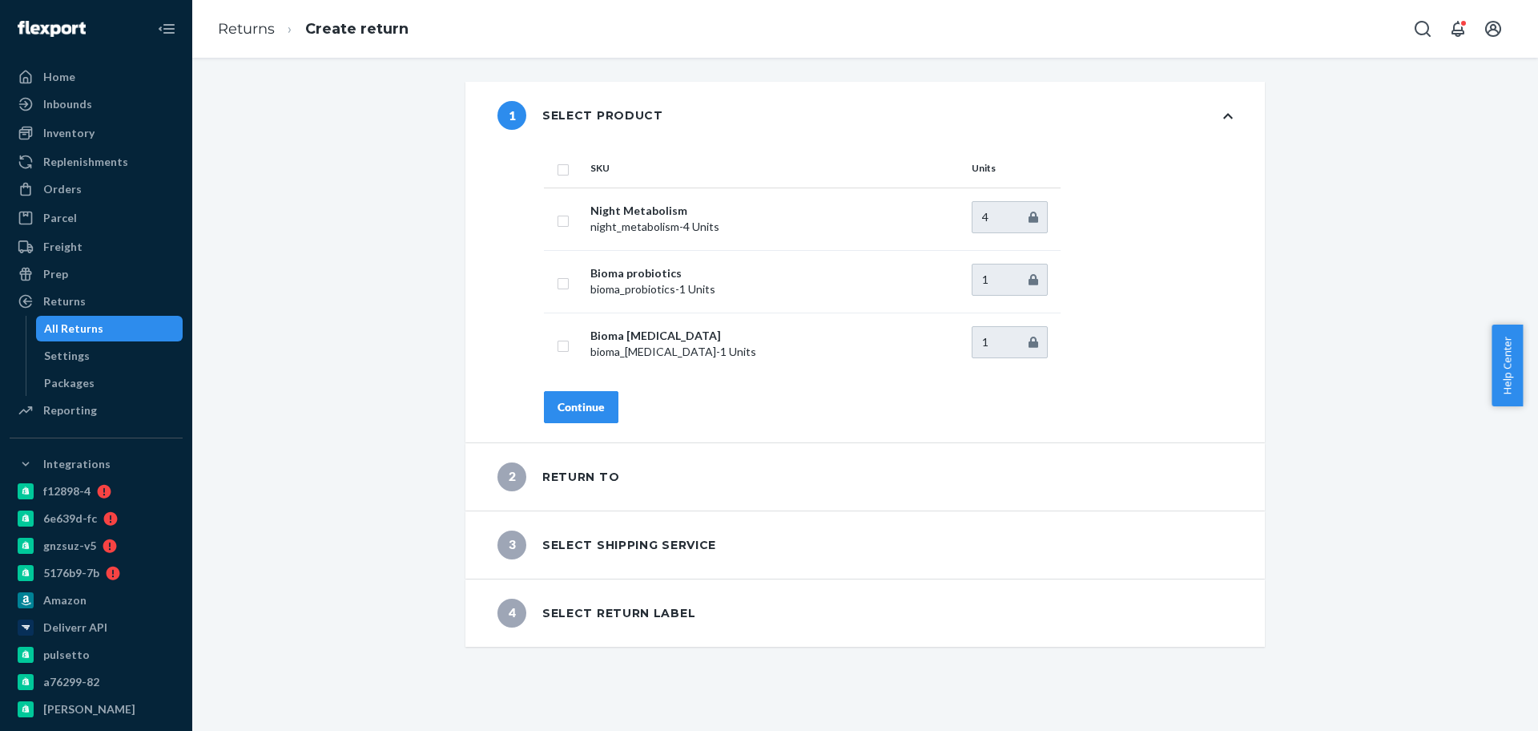
click at [550, 179] on th at bounding box center [564, 168] width 40 height 38
click at [557, 171] on input "checkbox" at bounding box center [563, 167] width 13 height 17
checkbox input "true"
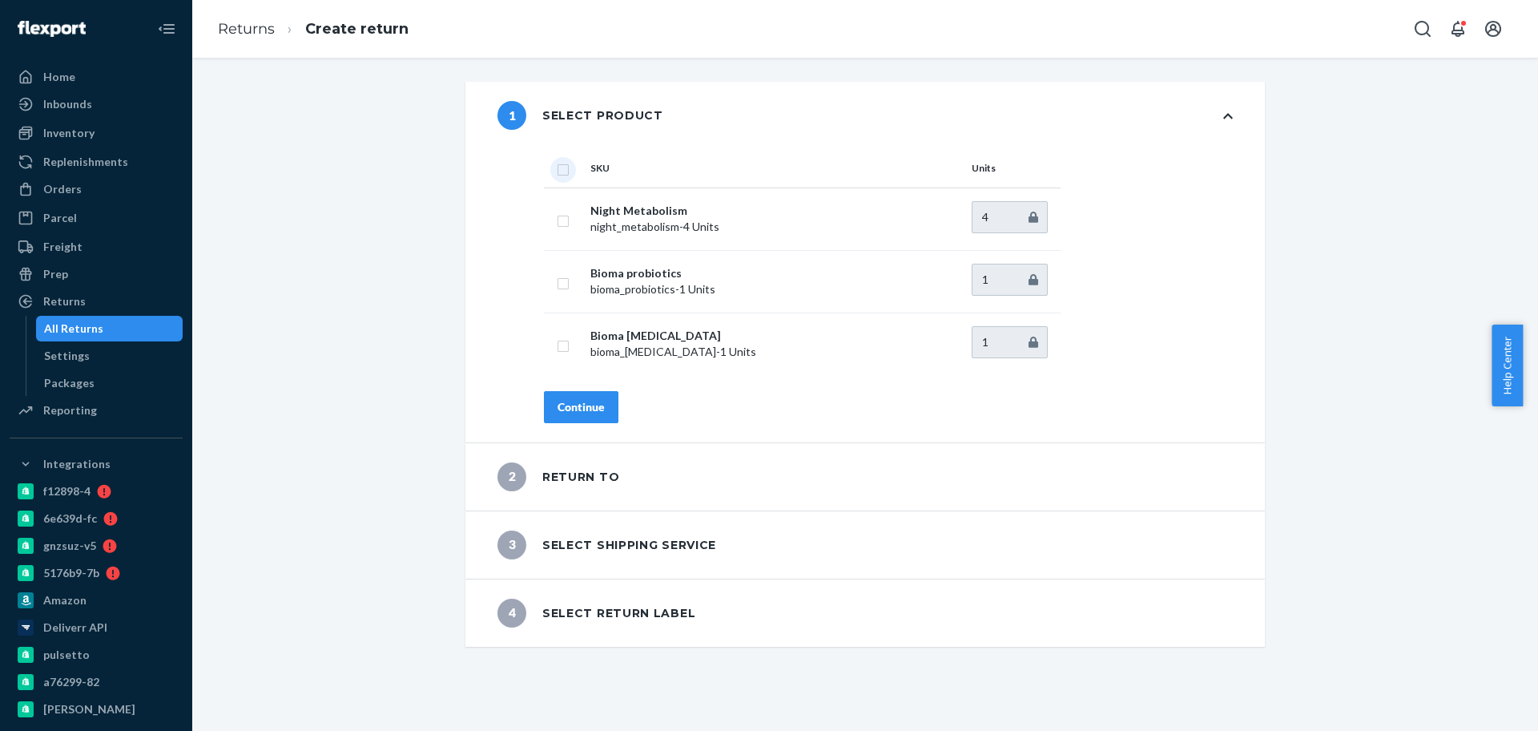
checkbox input "true"
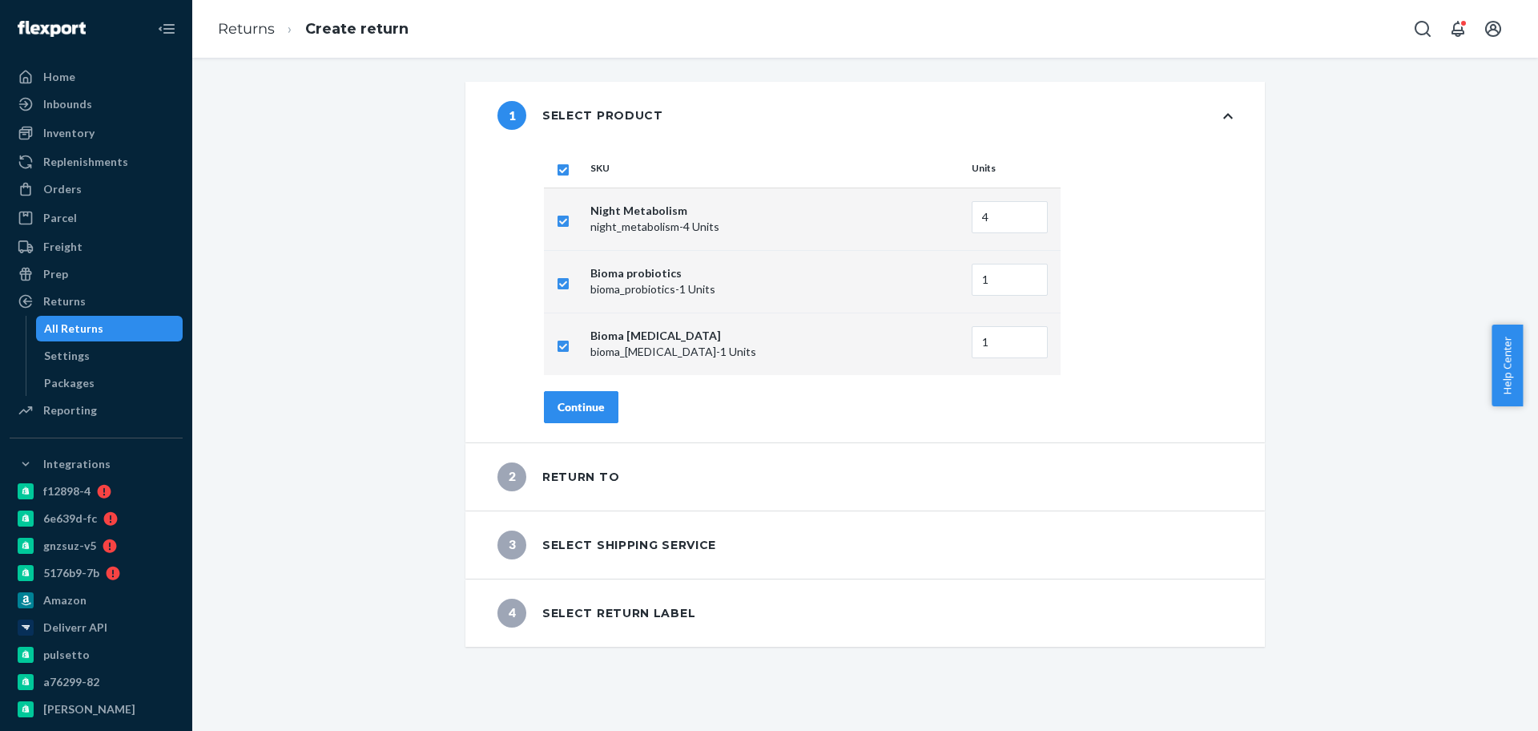
click at [566, 406] on div "Continue" at bounding box center [581, 407] width 47 height 16
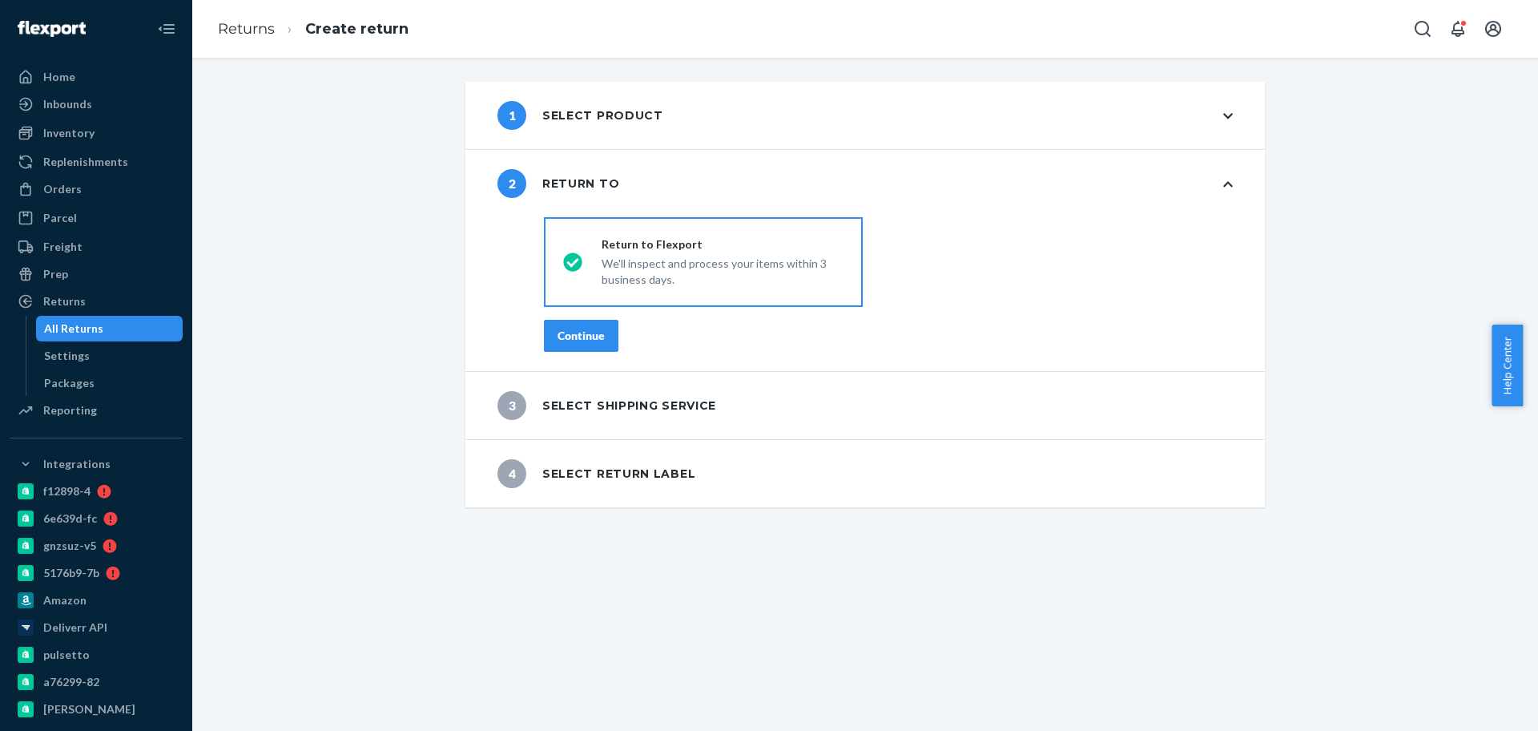
click at [575, 340] on div "Continue" at bounding box center [581, 336] width 47 height 16
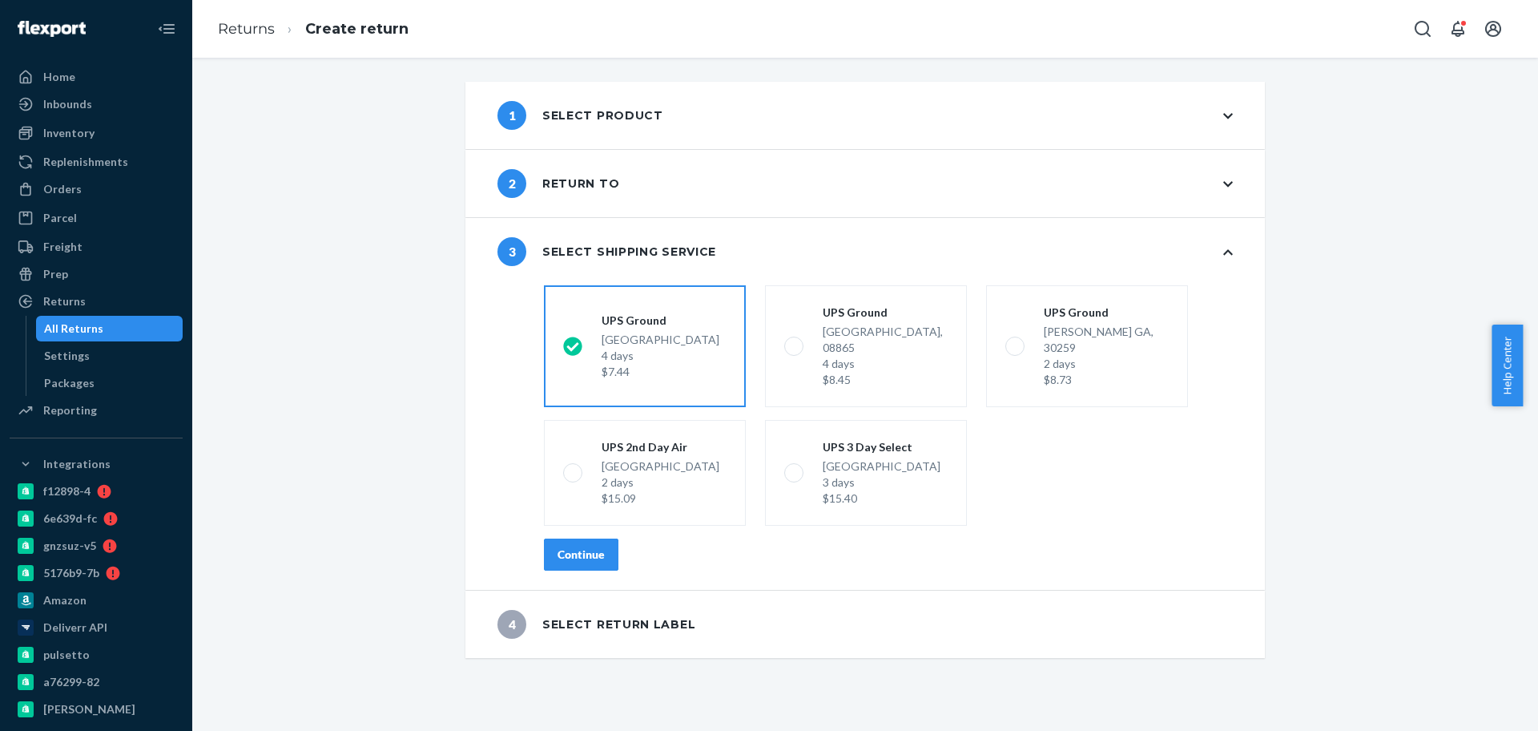
click at [573, 546] on div "Continue" at bounding box center [581, 554] width 47 height 16
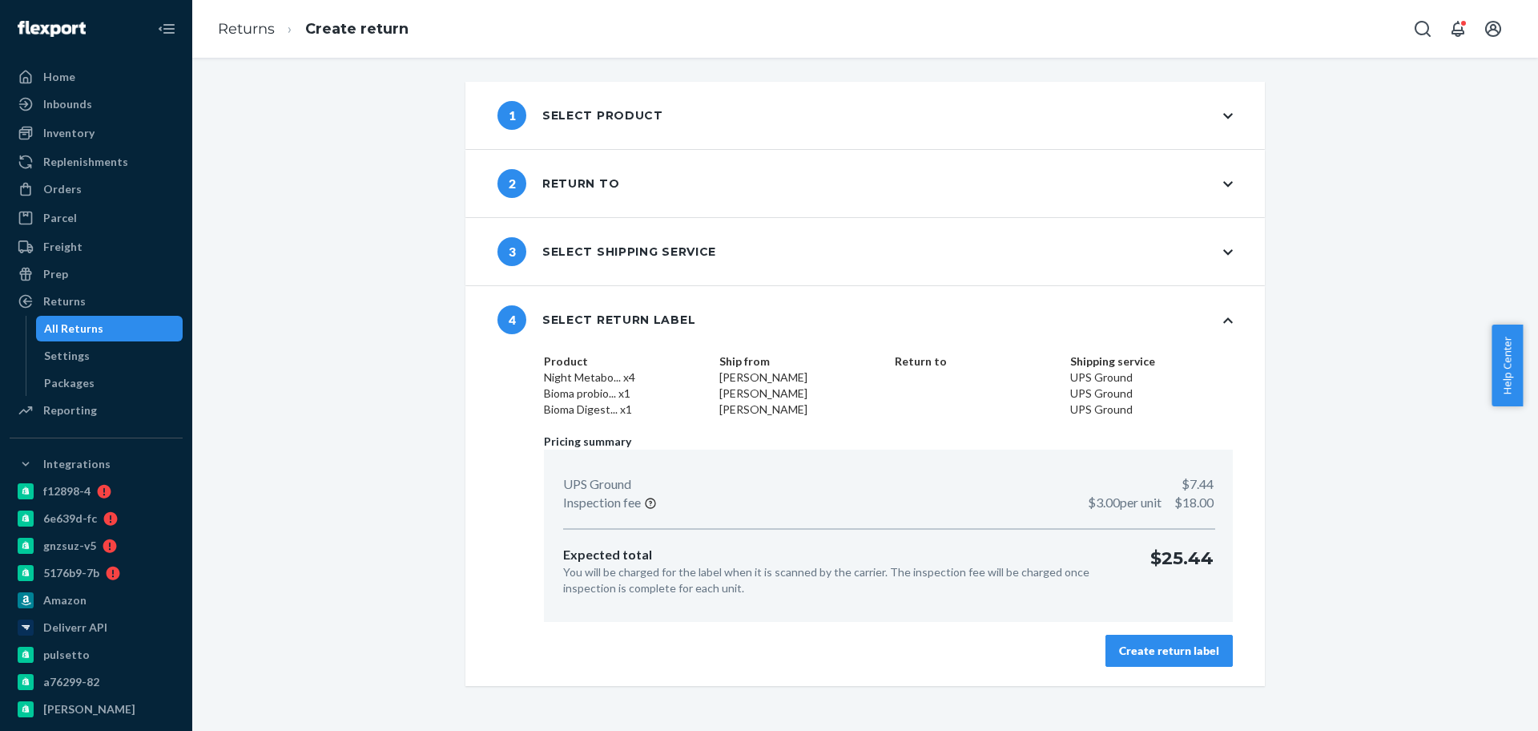
click at [1145, 647] on div "Create return label" at bounding box center [1169, 651] width 100 height 16
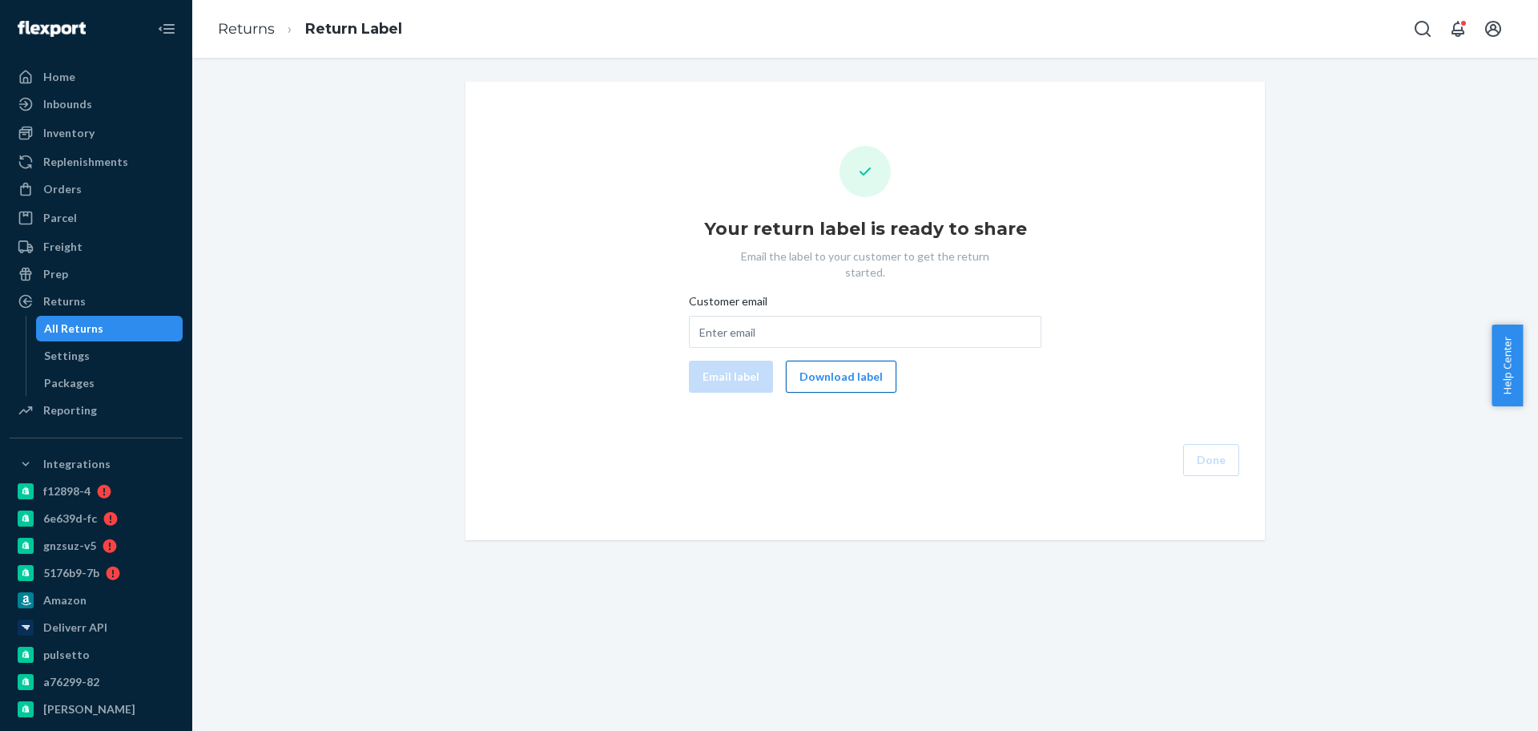
click at [829, 371] on button "Download label" at bounding box center [841, 377] width 111 height 32
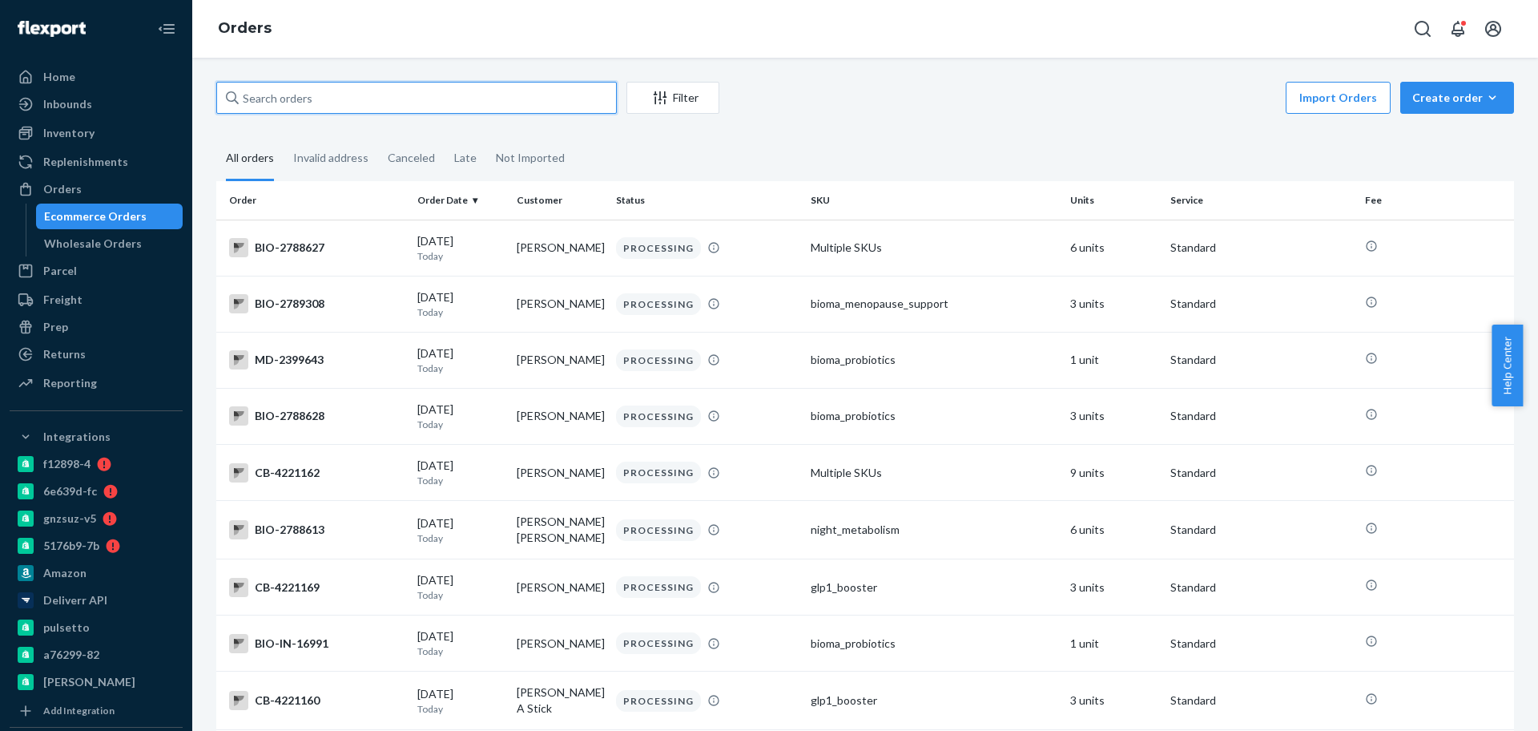
click at [403, 87] on input "text" at bounding box center [416, 98] width 401 height 32
paste input "2671074"
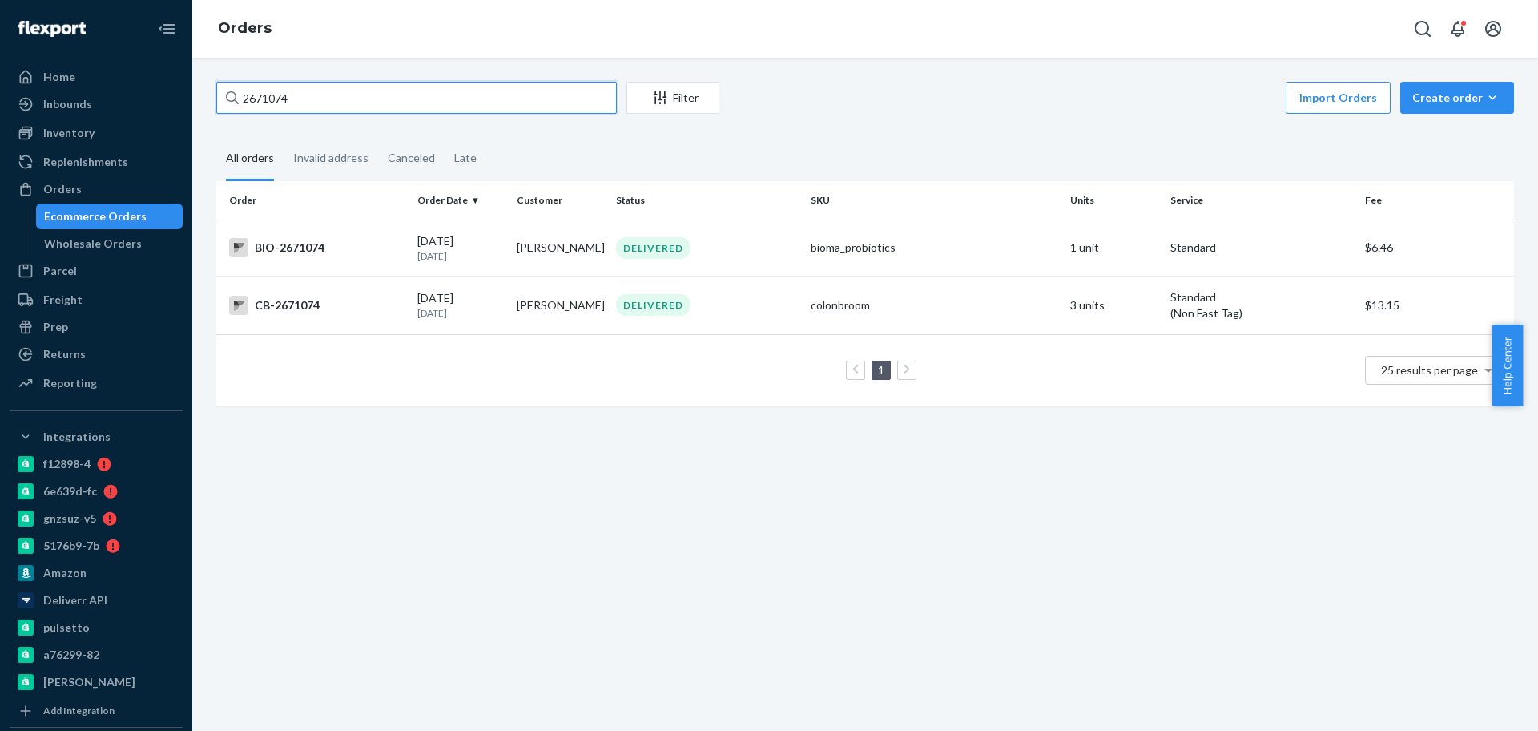
click at [337, 94] on input "2671074" at bounding box center [416, 98] width 401 height 32
paste input "text"
type input "2671074"
click at [305, 246] on div "BIO-2671074" at bounding box center [316, 247] width 175 height 19
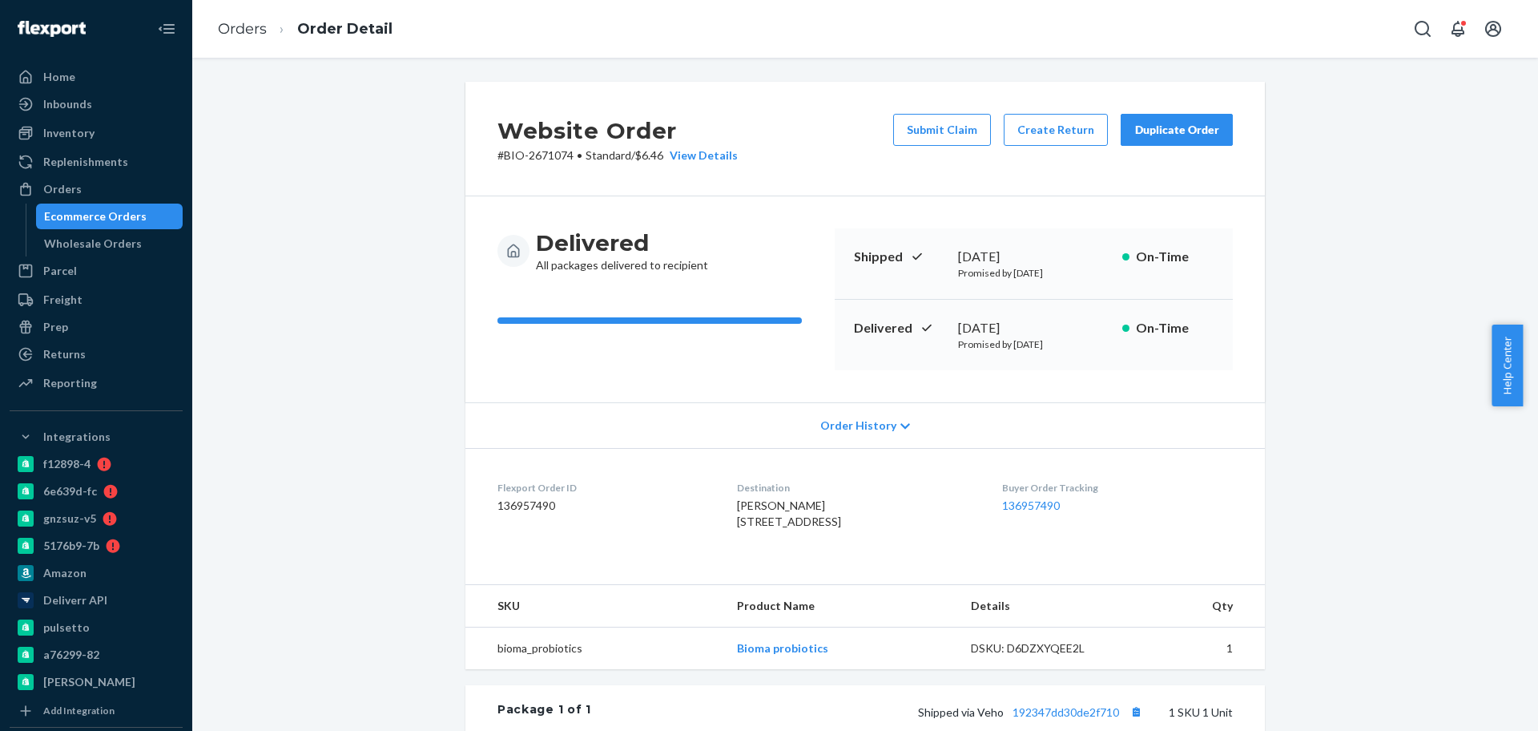
click at [413, 183] on div "Website Order # BIO-2671074 • Standard / $6.46 View Details Submit Claim Create…" at bounding box center [865, 572] width 1322 height 981
click at [328, 224] on div "Website Order # BIO-2671074 • Standard / $6.46 View Details Submit Claim Create…" at bounding box center [865, 572] width 1322 height 981
click at [124, 213] on div "Ecommerce Orders" at bounding box center [95, 216] width 103 height 16
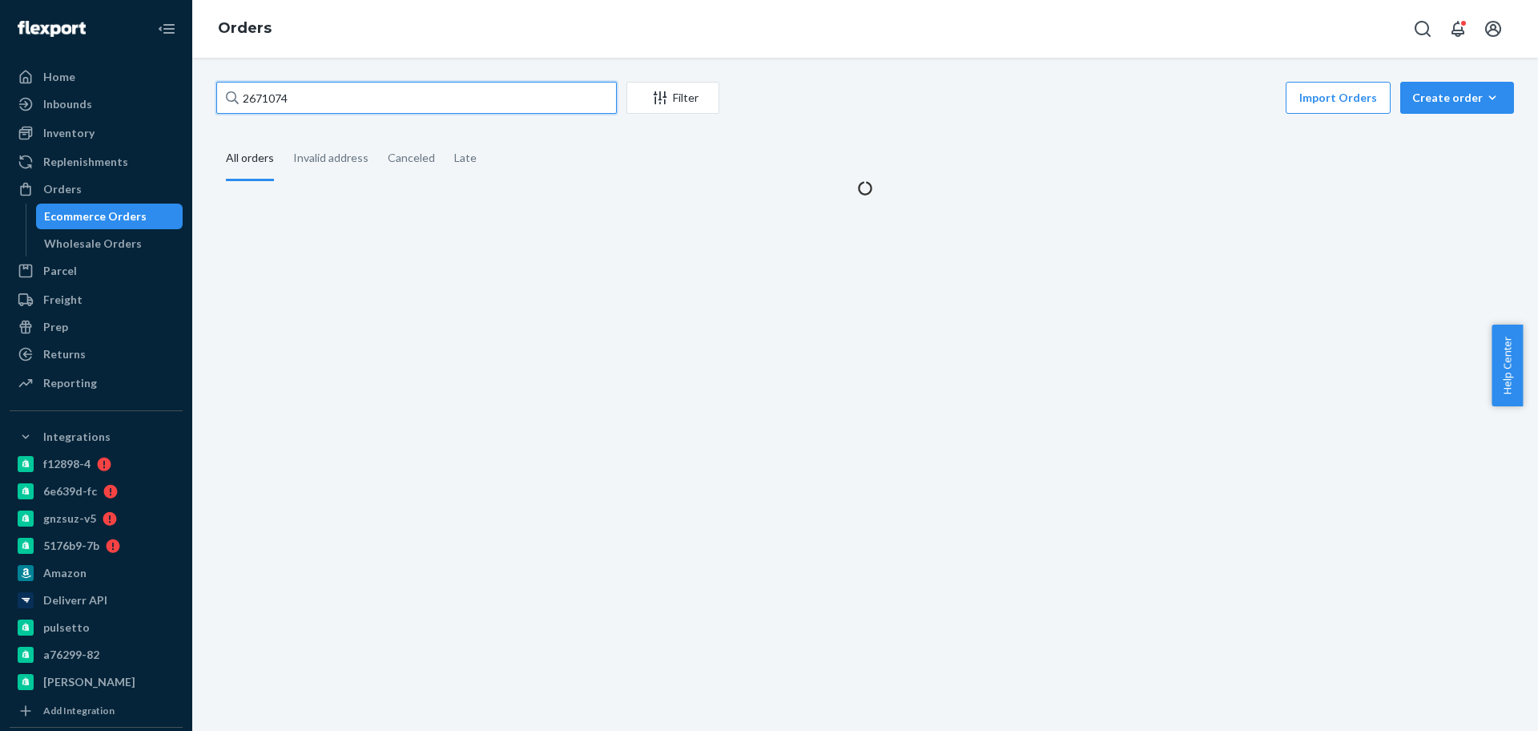
click at [350, 103] on input "2671074" at bounding box center [416, 98] width 401 height 32
paste input "2083155"
type input "2083155"
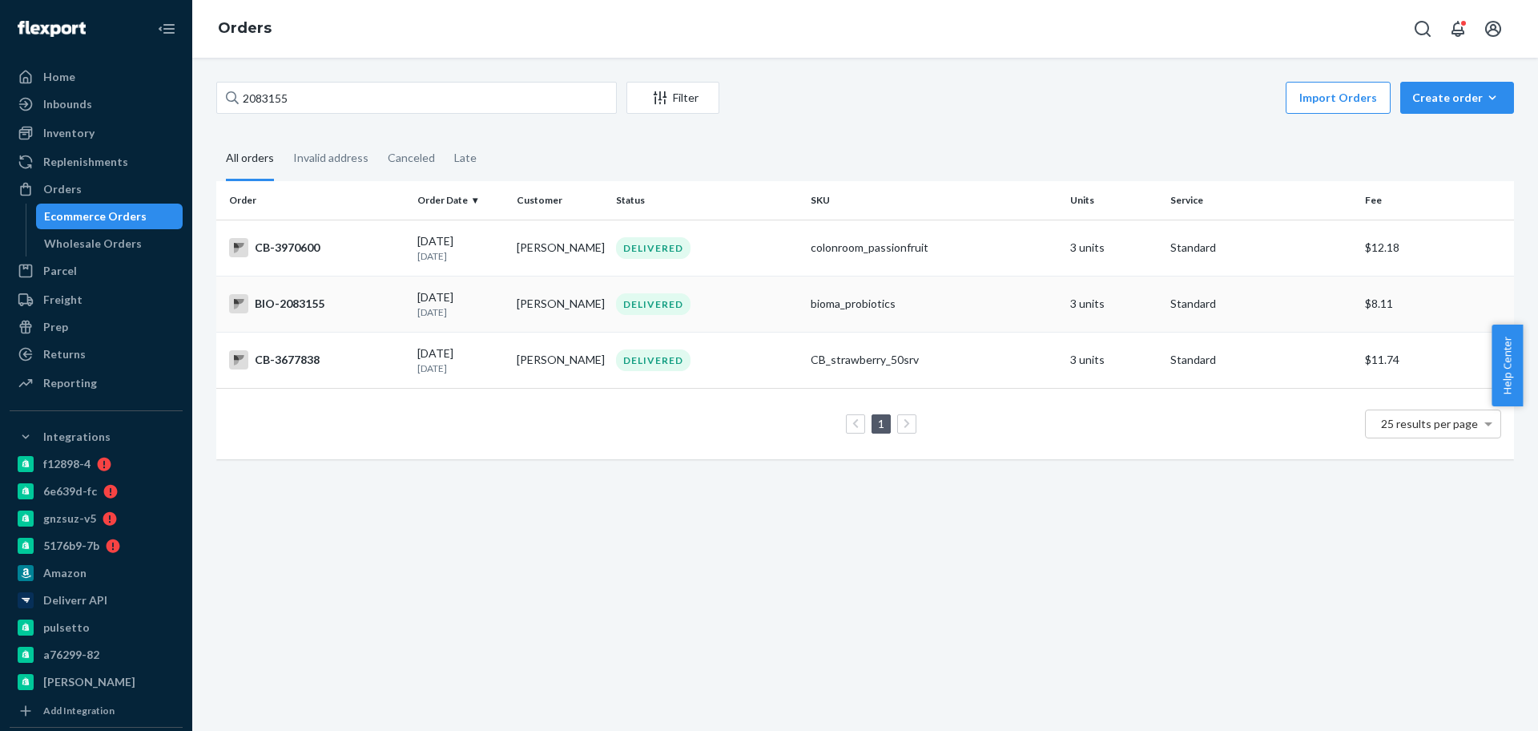
click at [322, 304] on div "BIO-2083155" at bounding box center [316, 303] width 175 height 19
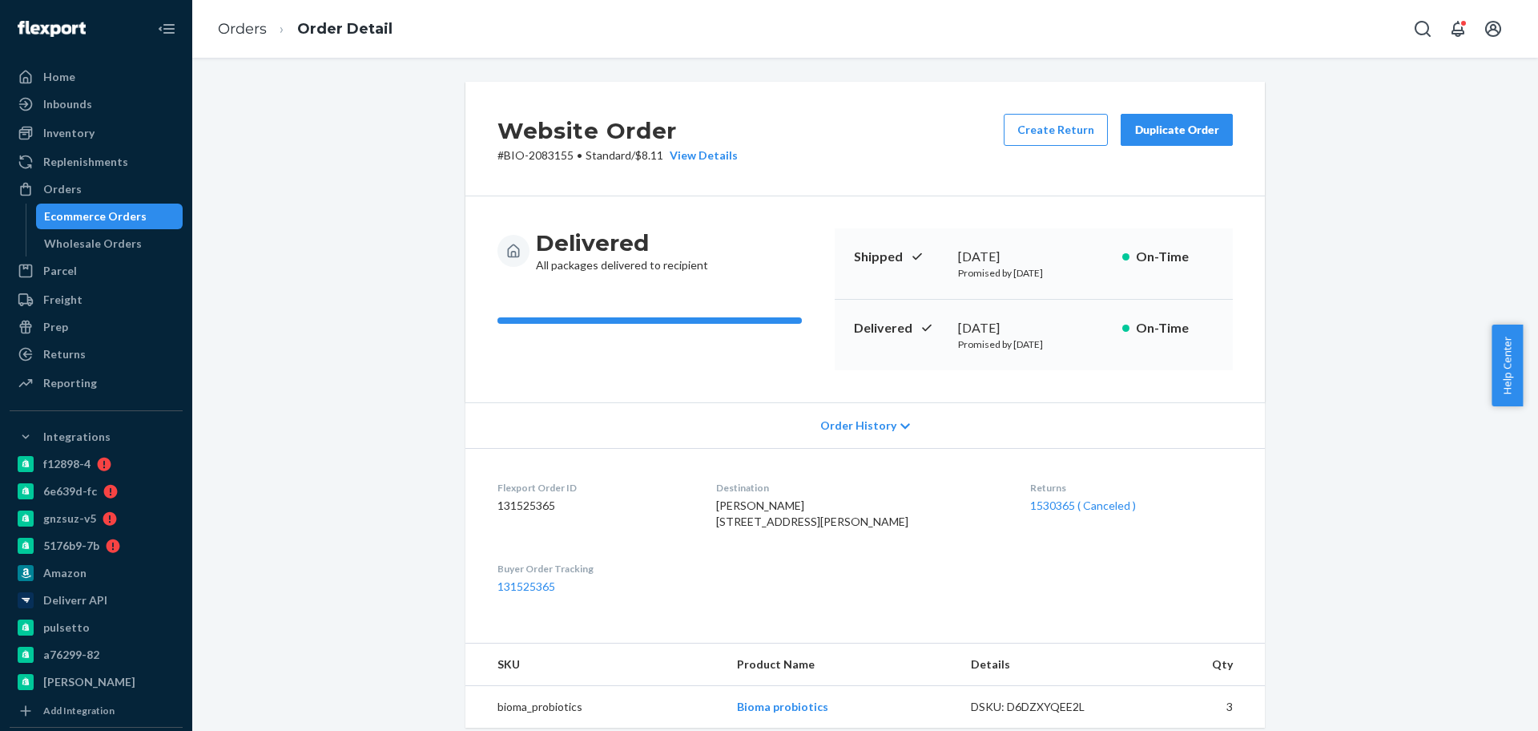
click at [115, 210] on div "Ecommerce Orders" at bounding box center [95, 216] width 103 height 16
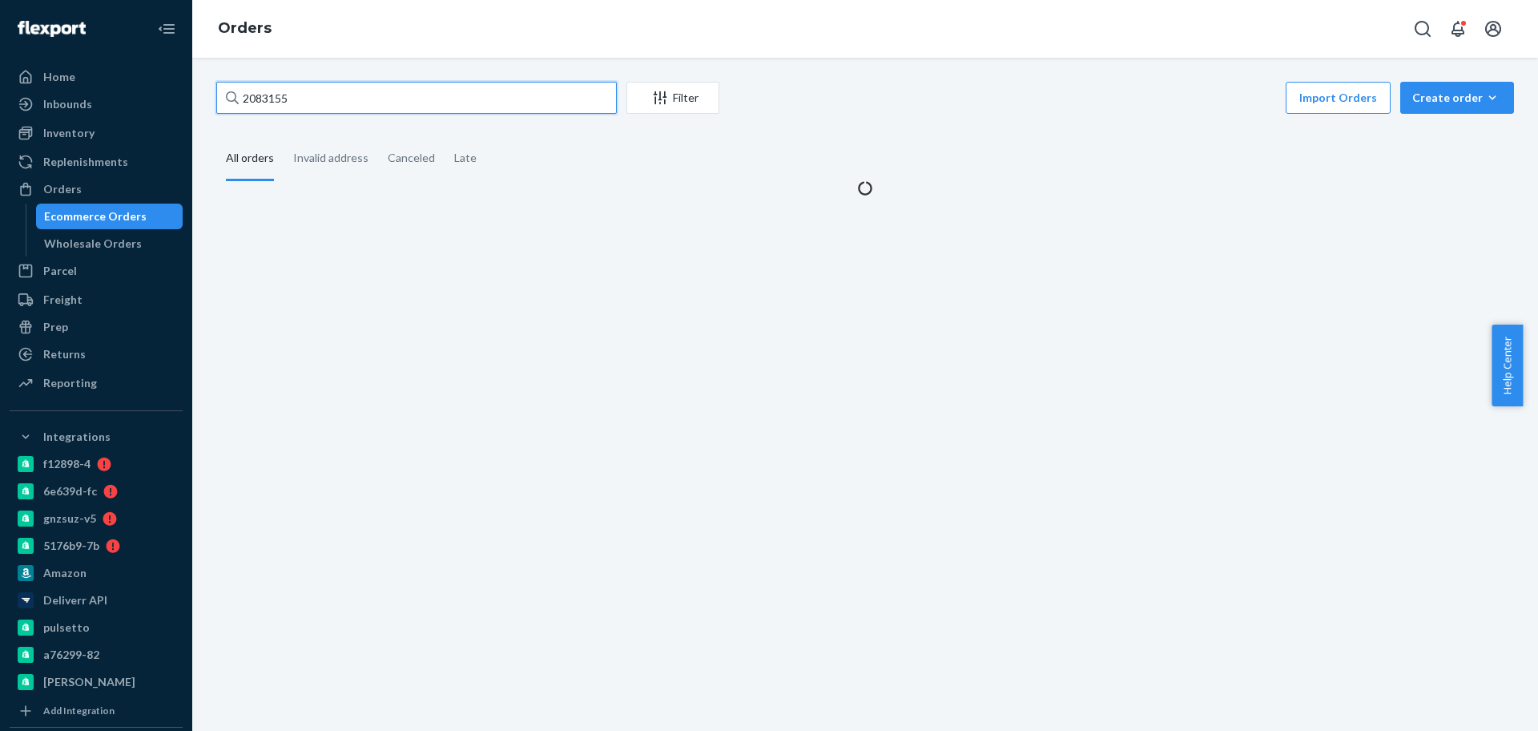
click at [357, 101] on input "2083155" at bounding box center [416, 98] width 401 height 32
paste input "687714"
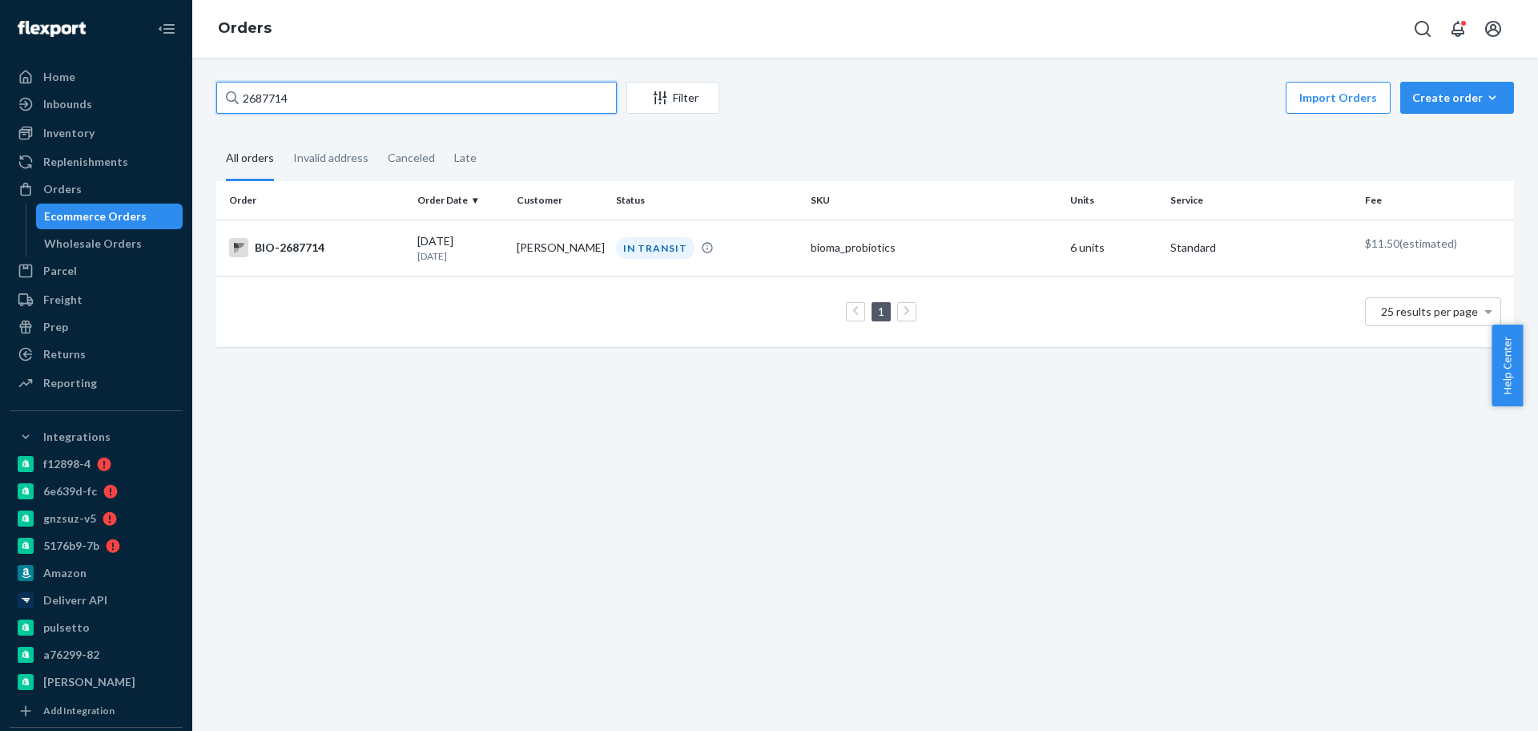
type input "2687714"
click at [308, 250] on div "BIO-2687714" at bounding box center [316, 247] width 175 height 19
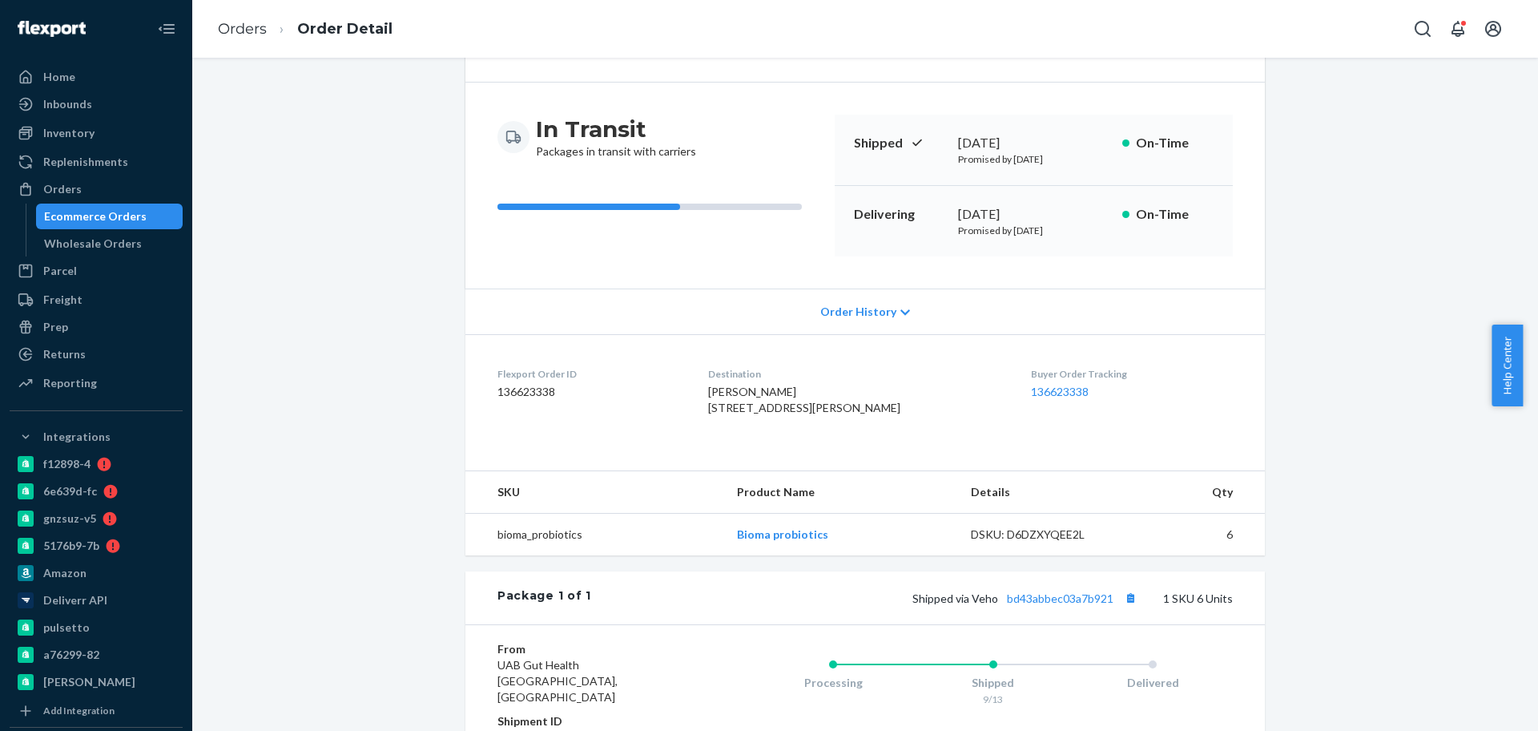
scroll to position [200, 0]
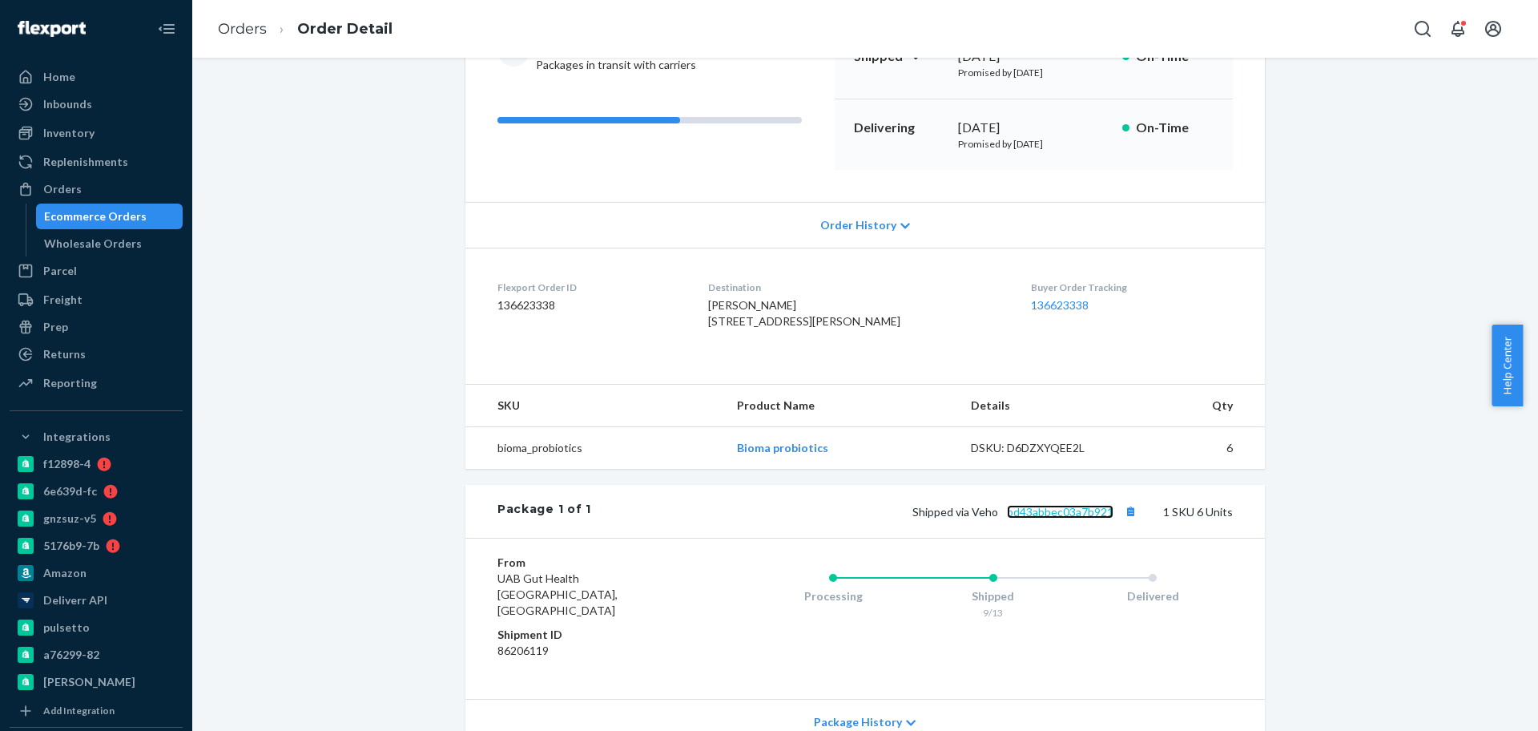
click at [1045, 518] on link "bd43abbec03a7b921" at bounding box center [1060, 512] width 107 height 14
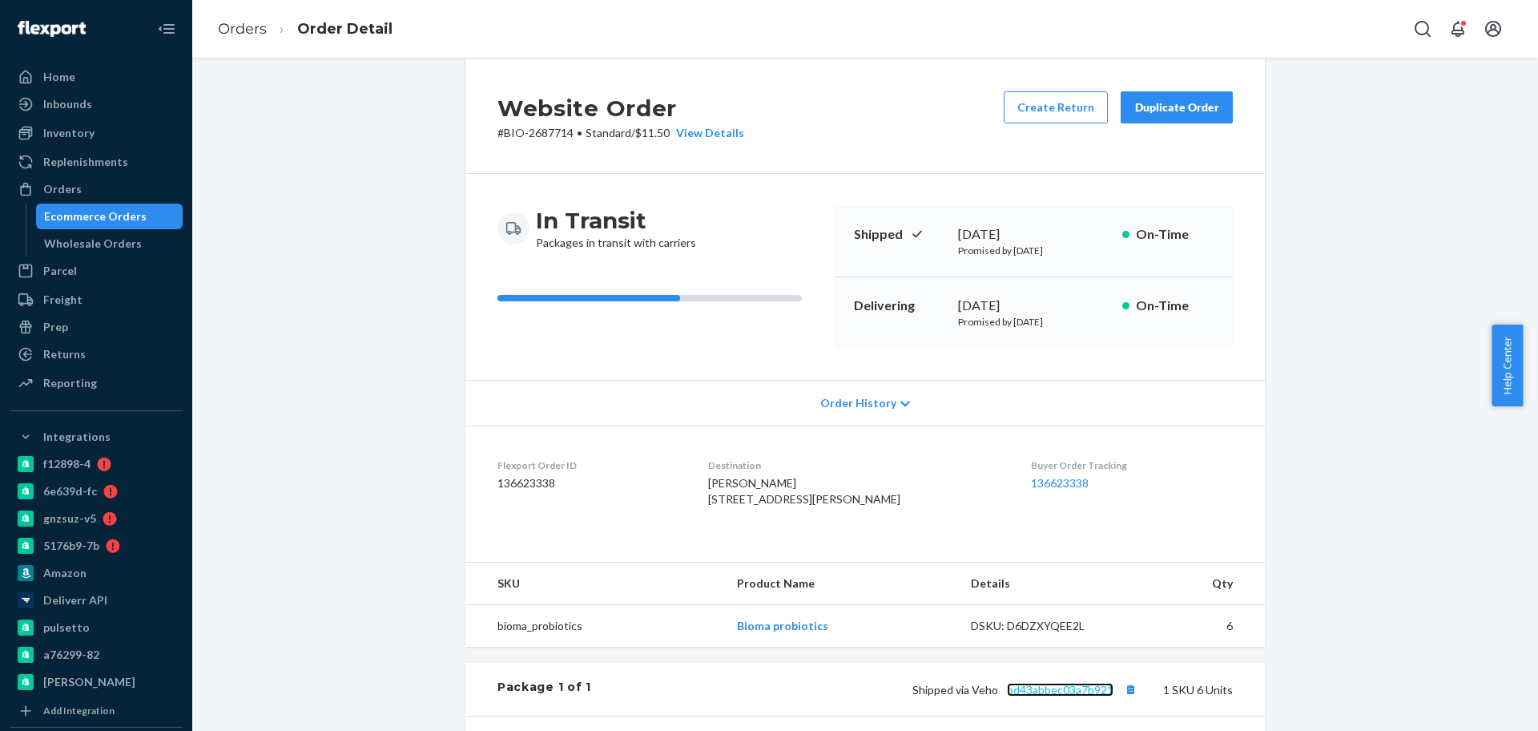
scroll to position [0, 0]
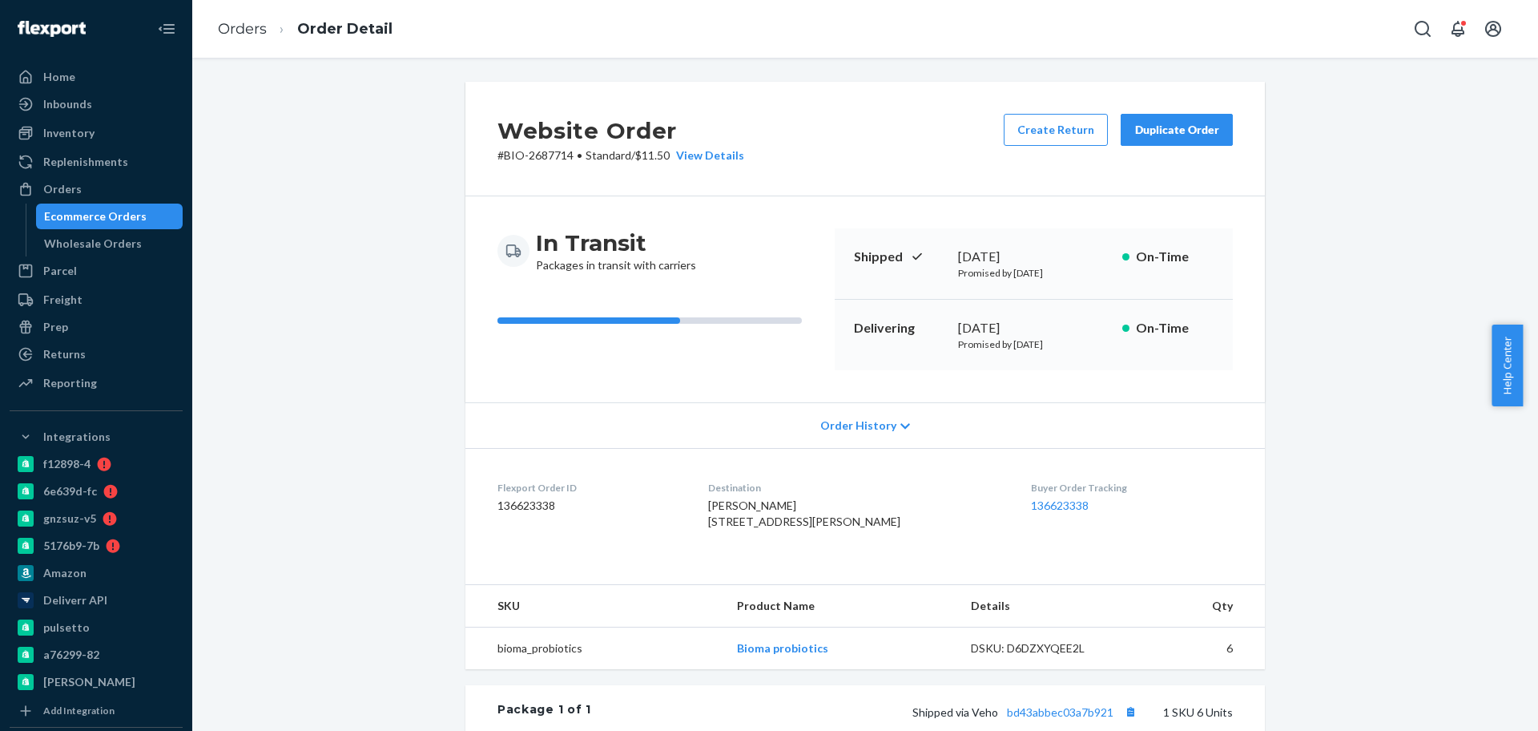
click at [140, 218] on div "Ecommerce Orders" at bounding box center [95, 216] width 103 height 16
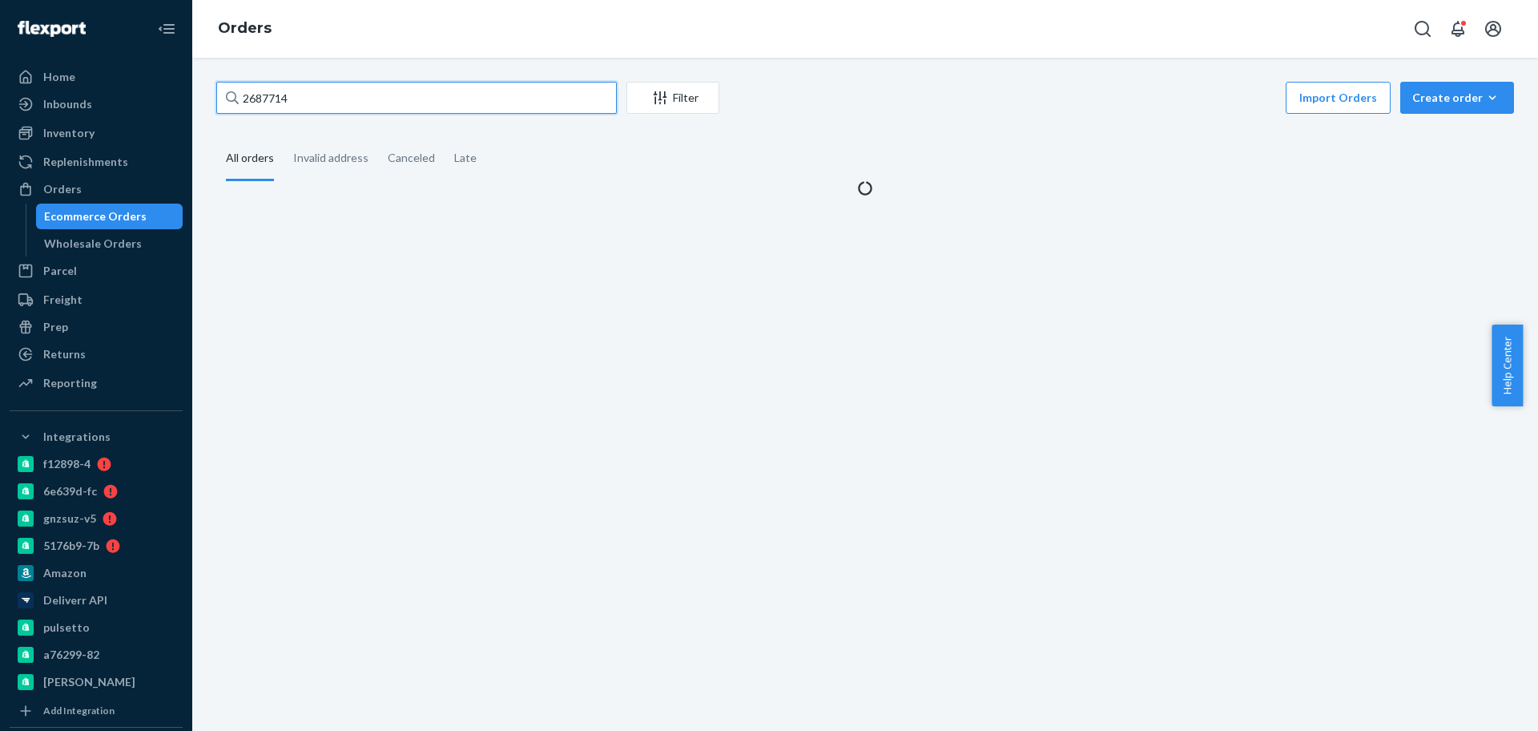
click at [379, 89] on input "2687714" at bounding box center [416, 98] width 401 height 32
paste input "71864"
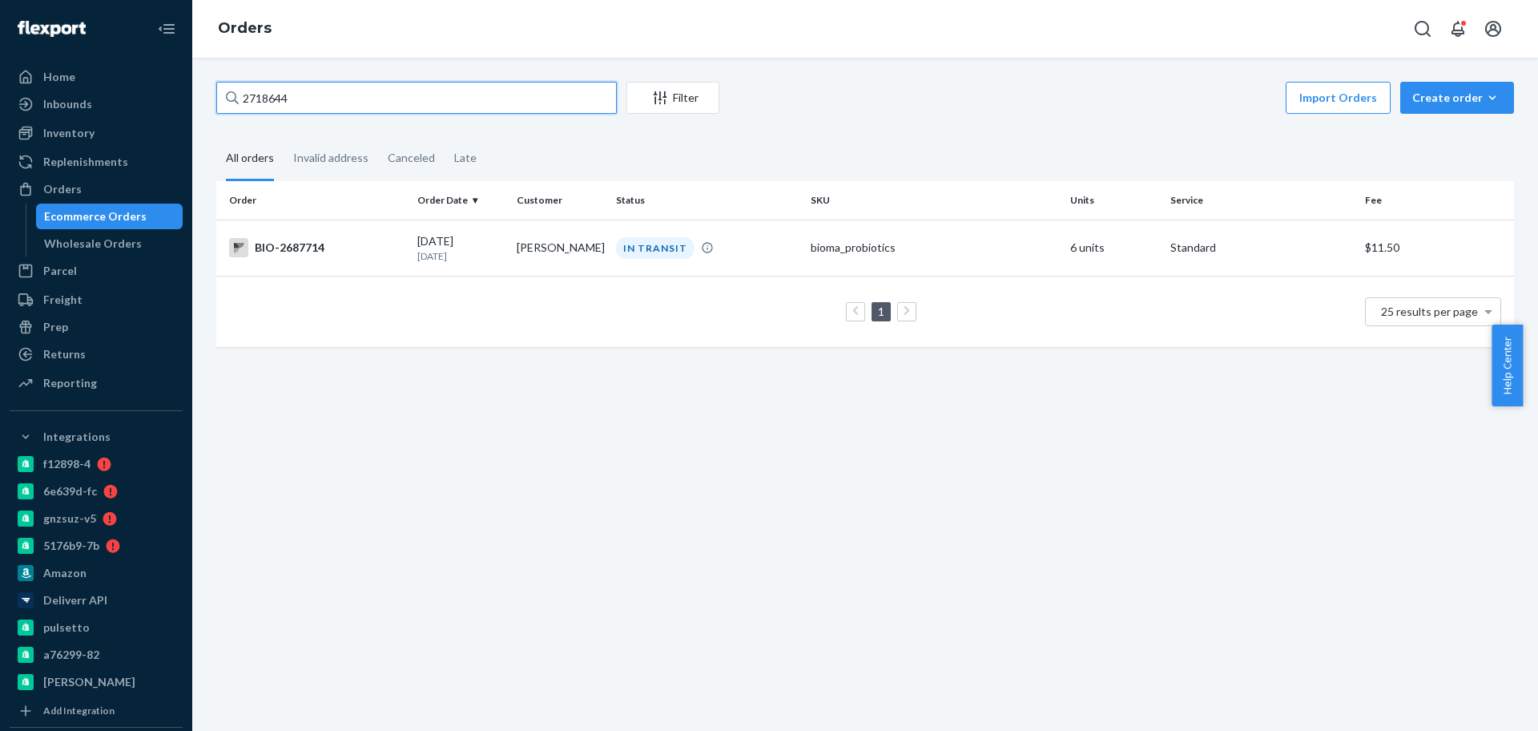
type input "2718644"
click at [353, 254] on div "BIO-2718644" at bounding box center [316, 247] width 175 height 19
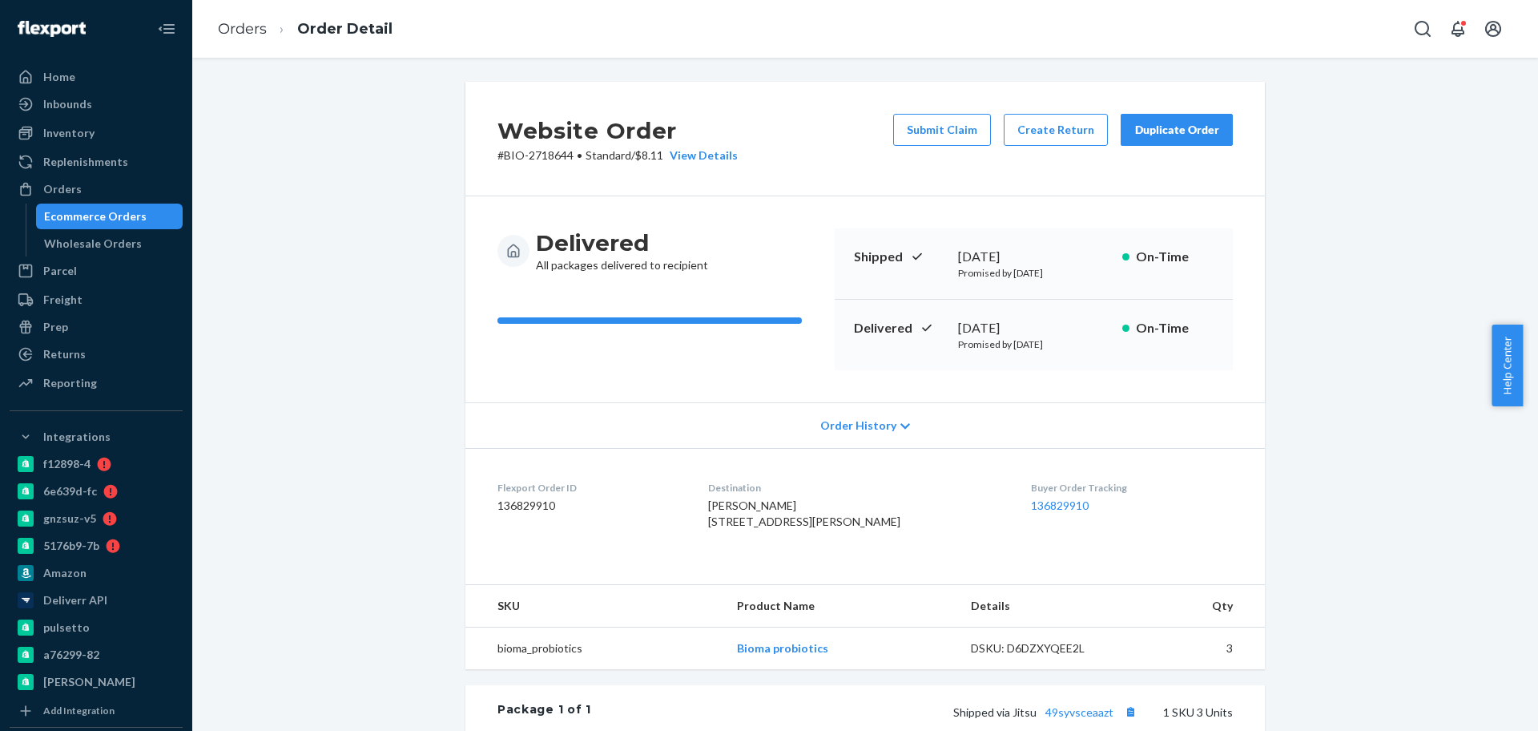
click at [107, 215] on div "Ecommerce Orders" at bounding box center [95, 216] width 103 height 16
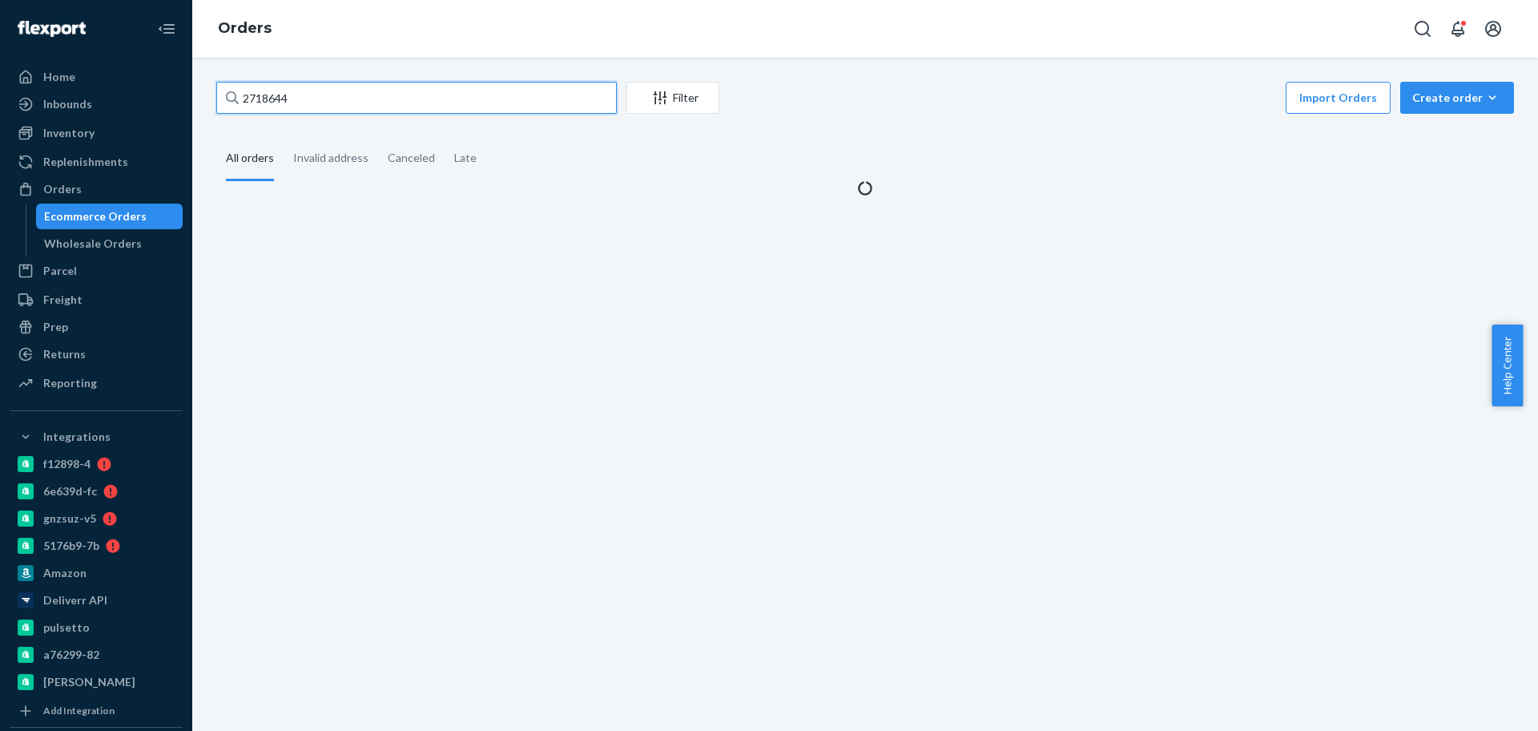
click at [362, 103] on input "2718644" at bounding box center [416, 98] width 401 height 32
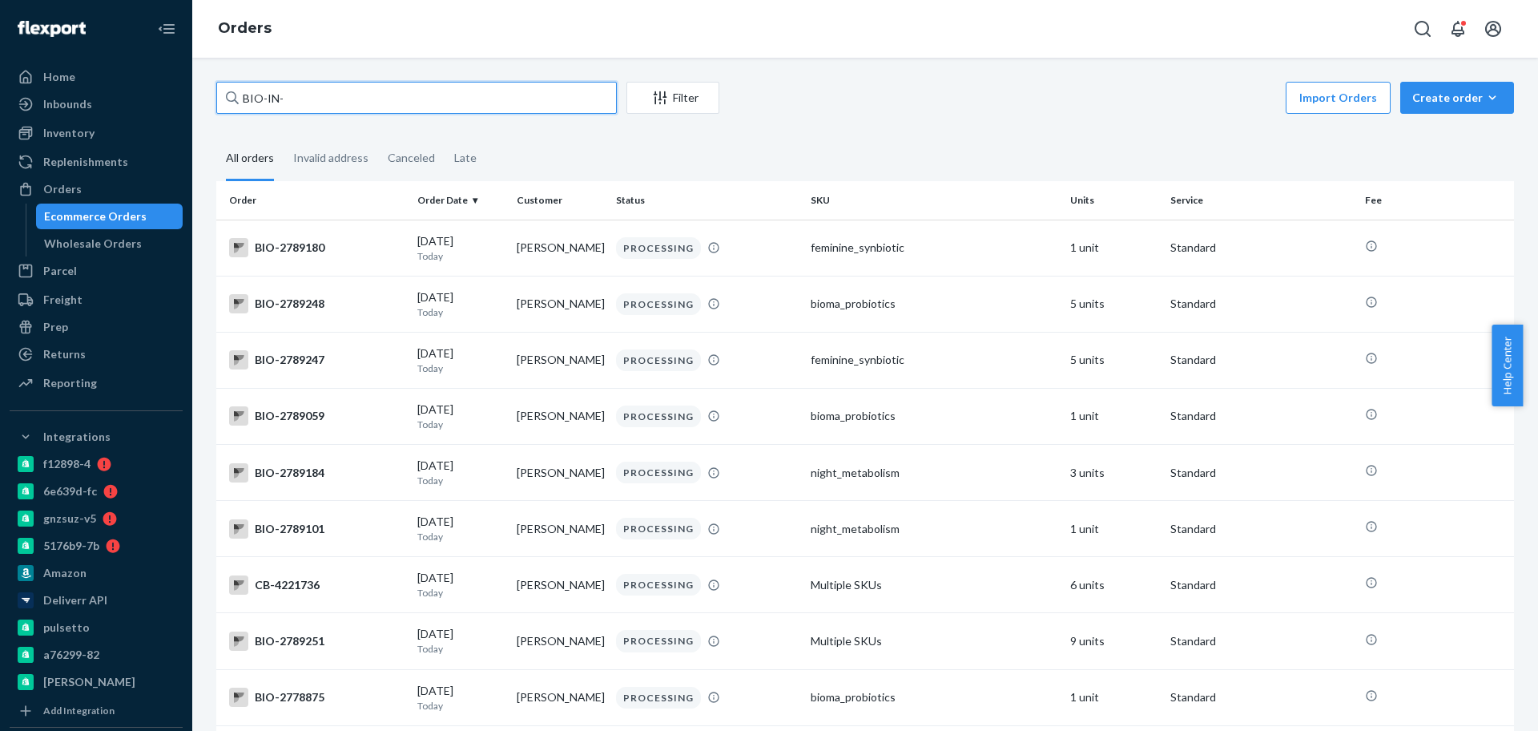
paste input "16581"
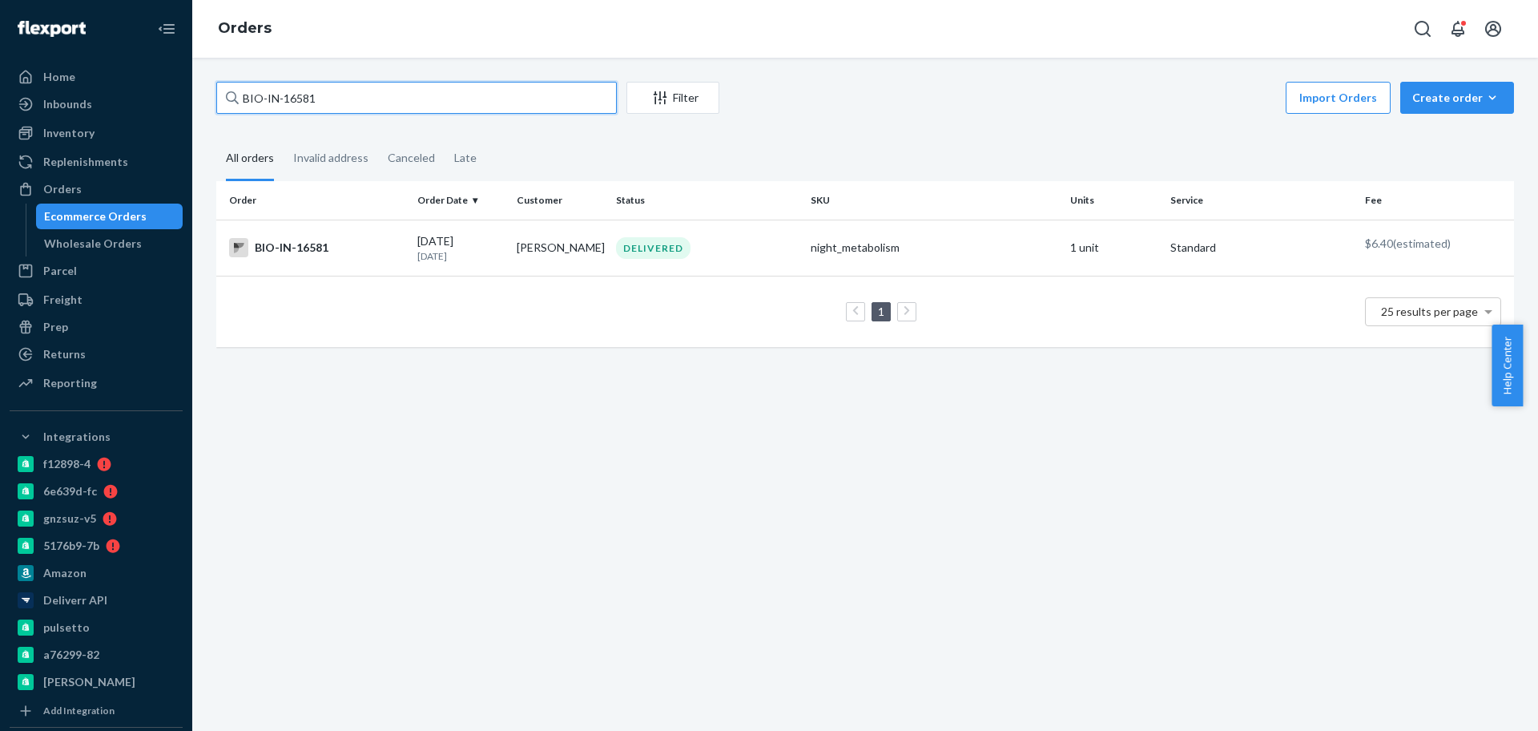
type input "BIO-IN-16581"
click at [336, 243] on div "BIO-IN-16581" at bounding box center [316, 247] width 175 height 19
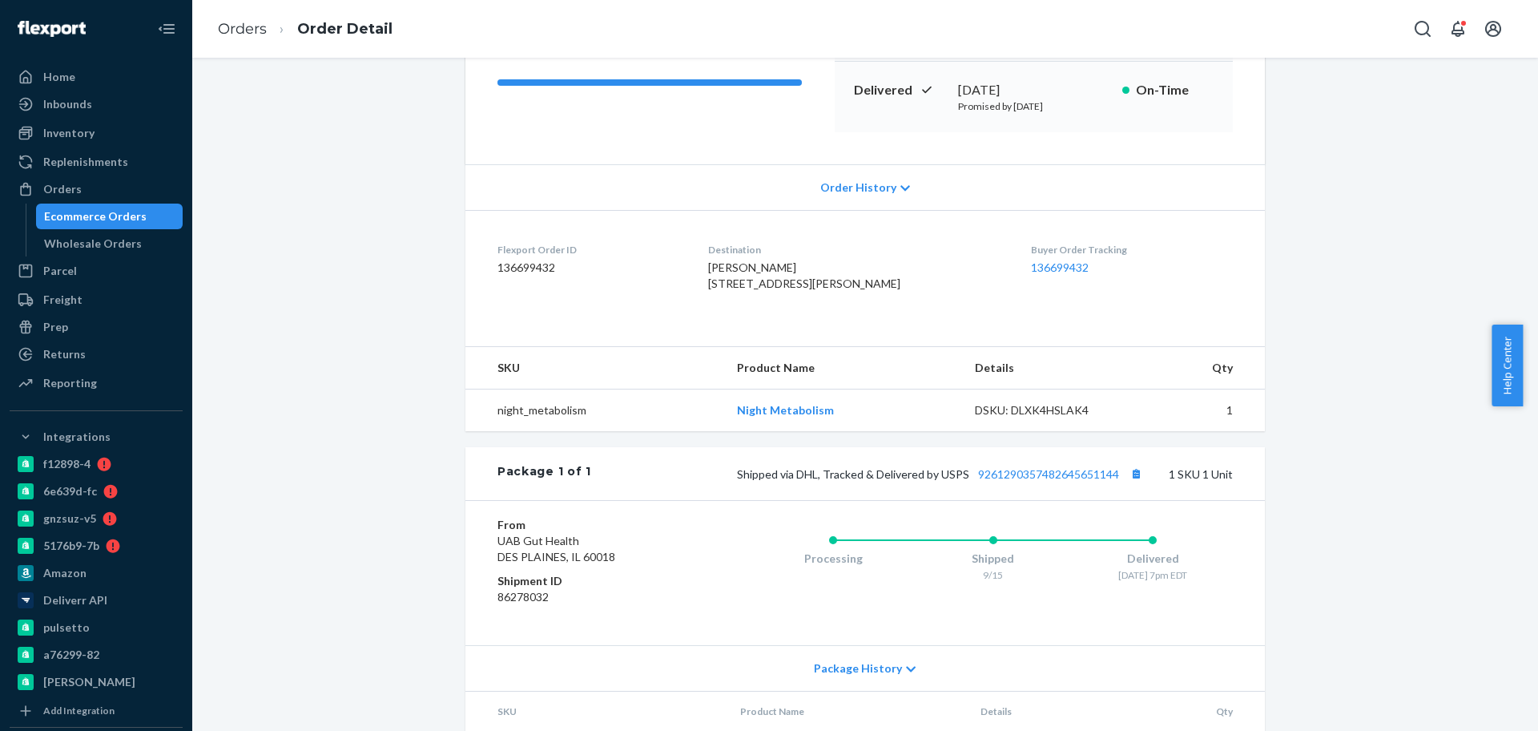
scroll to position [364, 0]
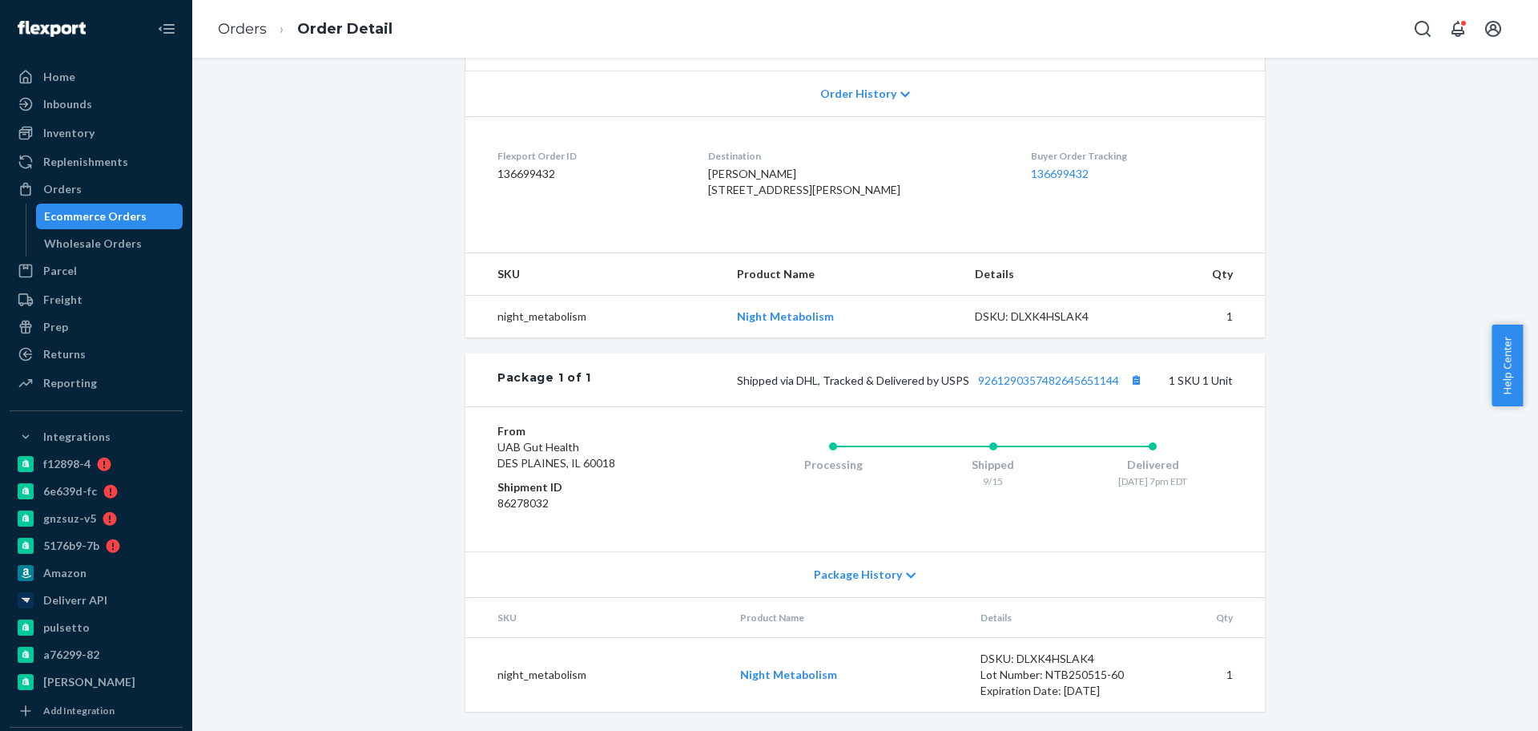
click at [340, 228] on div "Website Order # BIO-IN-16581 • Standard / $6.40 View Details Submit Claim Creat…" at bounding box center [865, 240] width 1322 height 981
click at [345, 217] on div "Website Order # BIO-IN-16581 • Standard / $6.40 View Details Submit Claim Creat…" at bounding box center [865, 240] width 1322 height 981
click at [336, 204] on div "Website Order # BIO-IN-16581 • Standard / $6.40 View Details Submit Claim Creat…" at bounding box center [865, 240] width 1322 height 981
click at [119, 215] on div "Ecommerce Orders" at bounding box center [95, 216] width 103 height 16
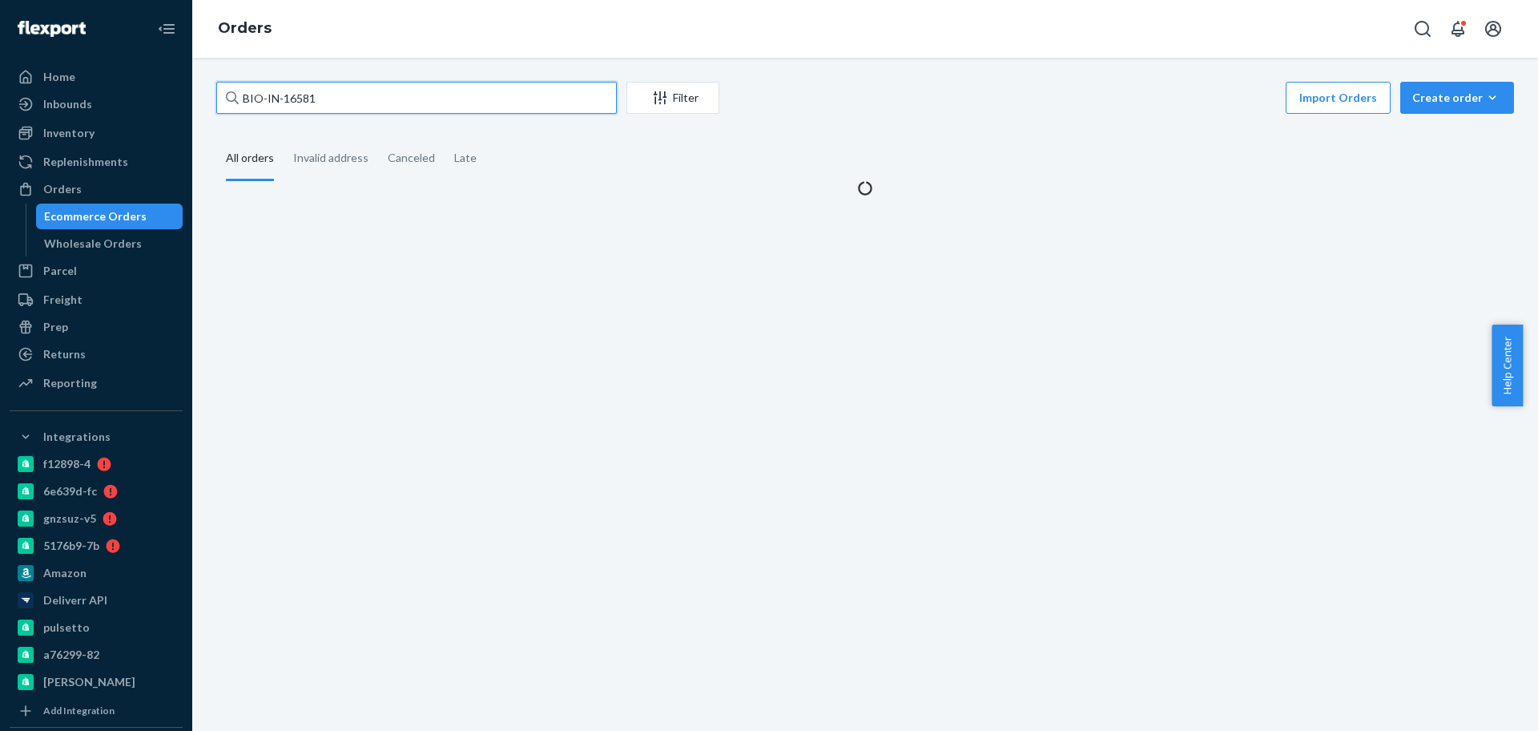
click at [336, 107] on input "BIO-IN-16581" at bounding box center [416, 98] width 401 height 32
paste input "2750595"
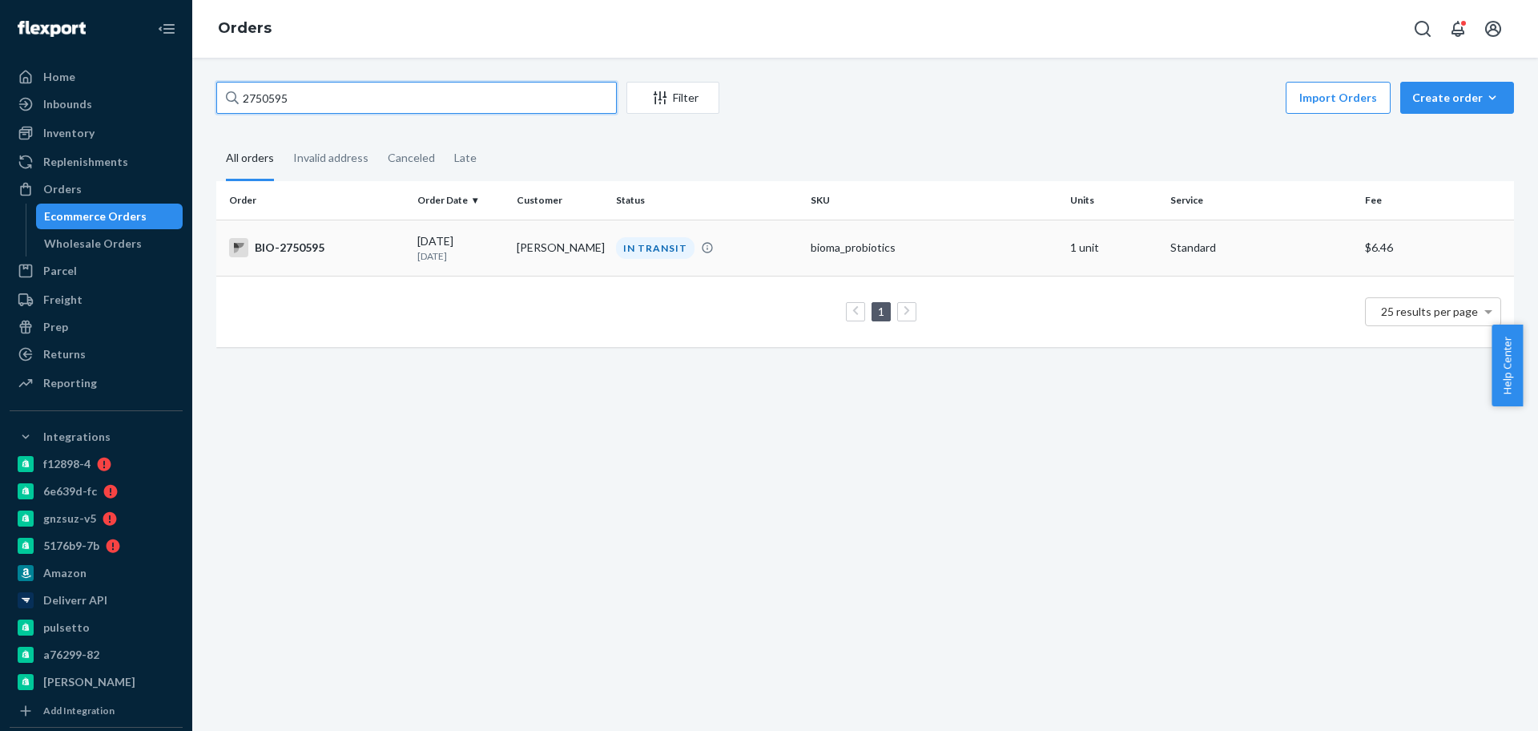
type input "2750595"
click at [320, 248] on div "BIO-2750595" at bounding box center [316, 247] width 175 height 19
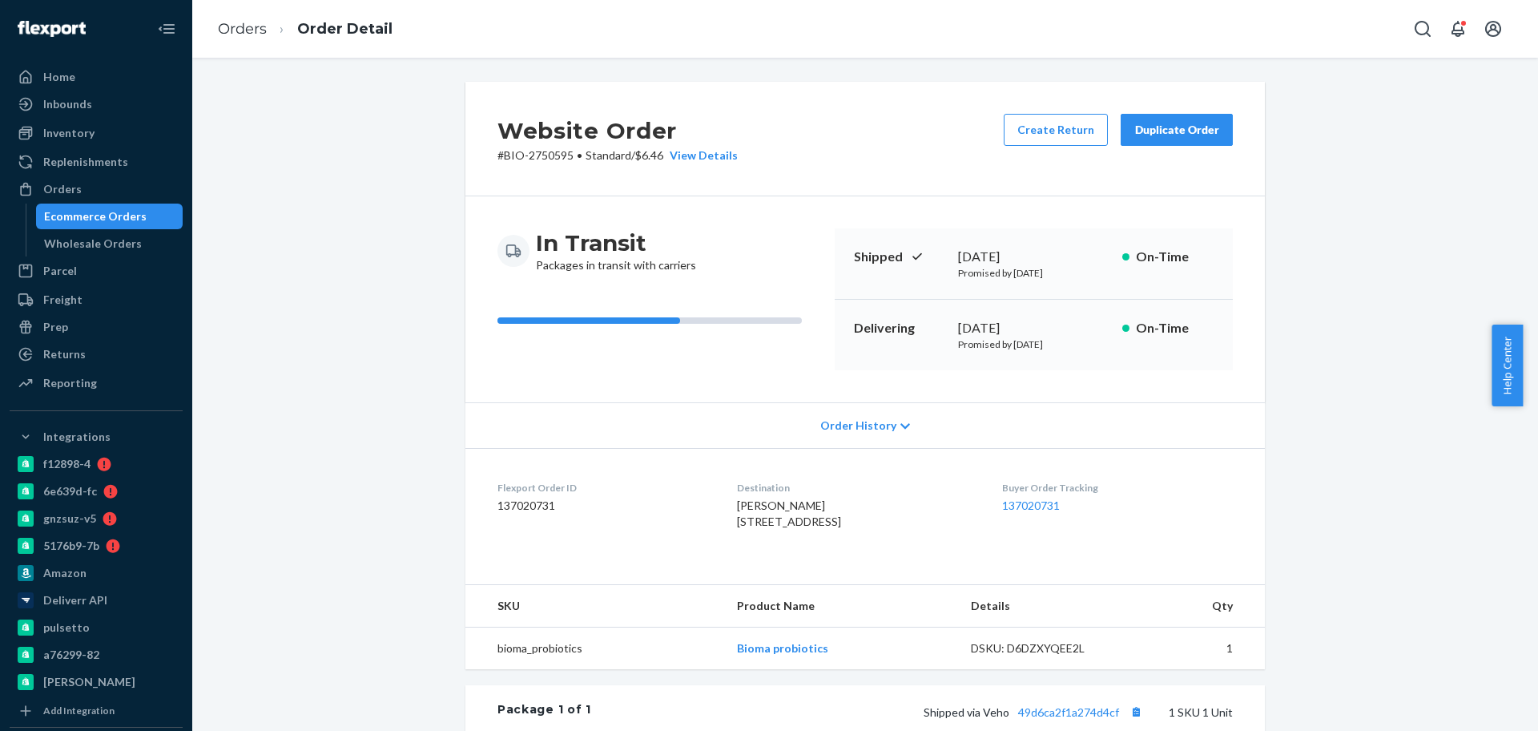
click at [547, 157] on p "# BIO-2750595 • Standard / $6.46 View Details" at bounding box center [618, 155] width 240 height 16
copy p "2750595"
click at [370, 302] on div "Website Order # BIO-2750595 • Standard / $6.46 View Details Create Return Dupli…" at bounding box center [865, 572] width 1322 height 981
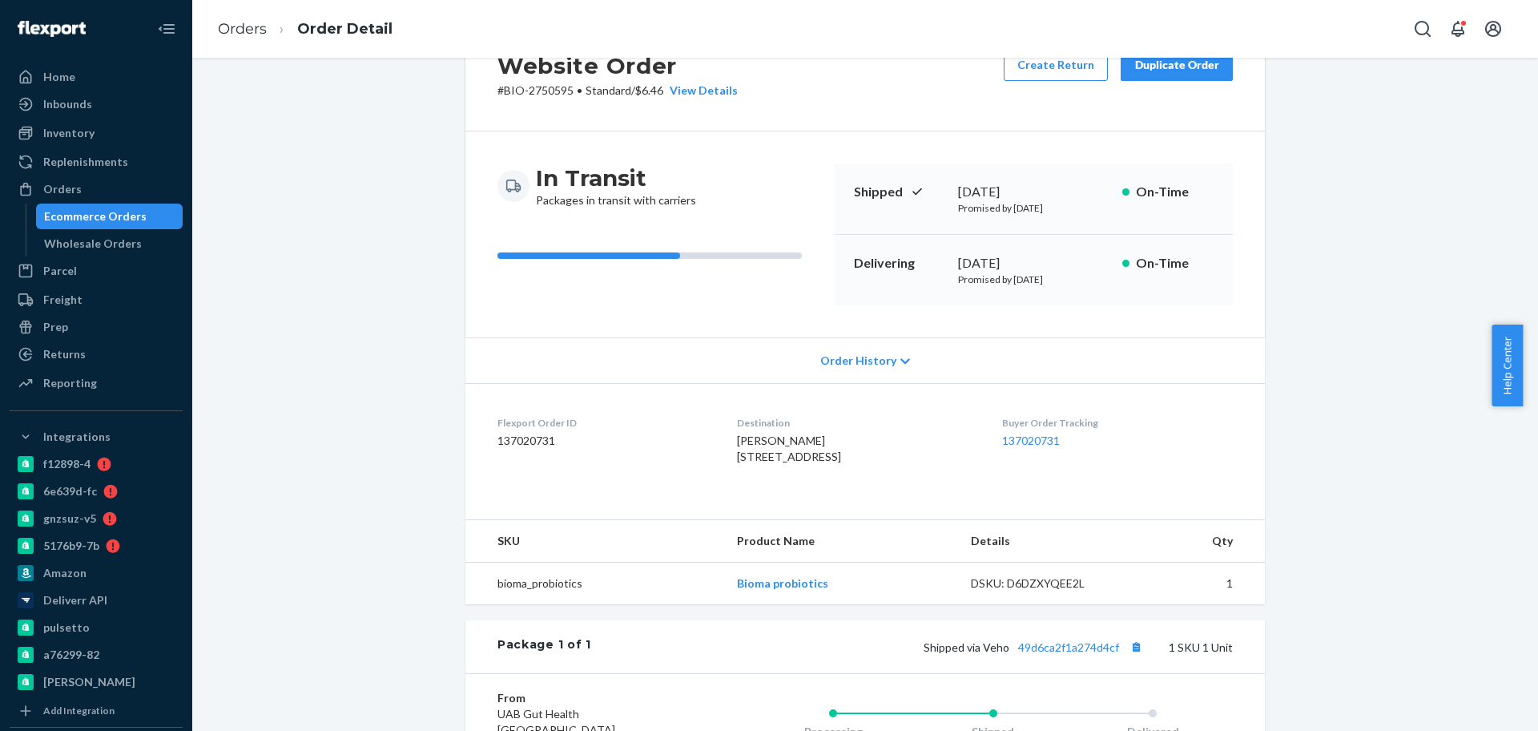
scroll to position [100, 0]
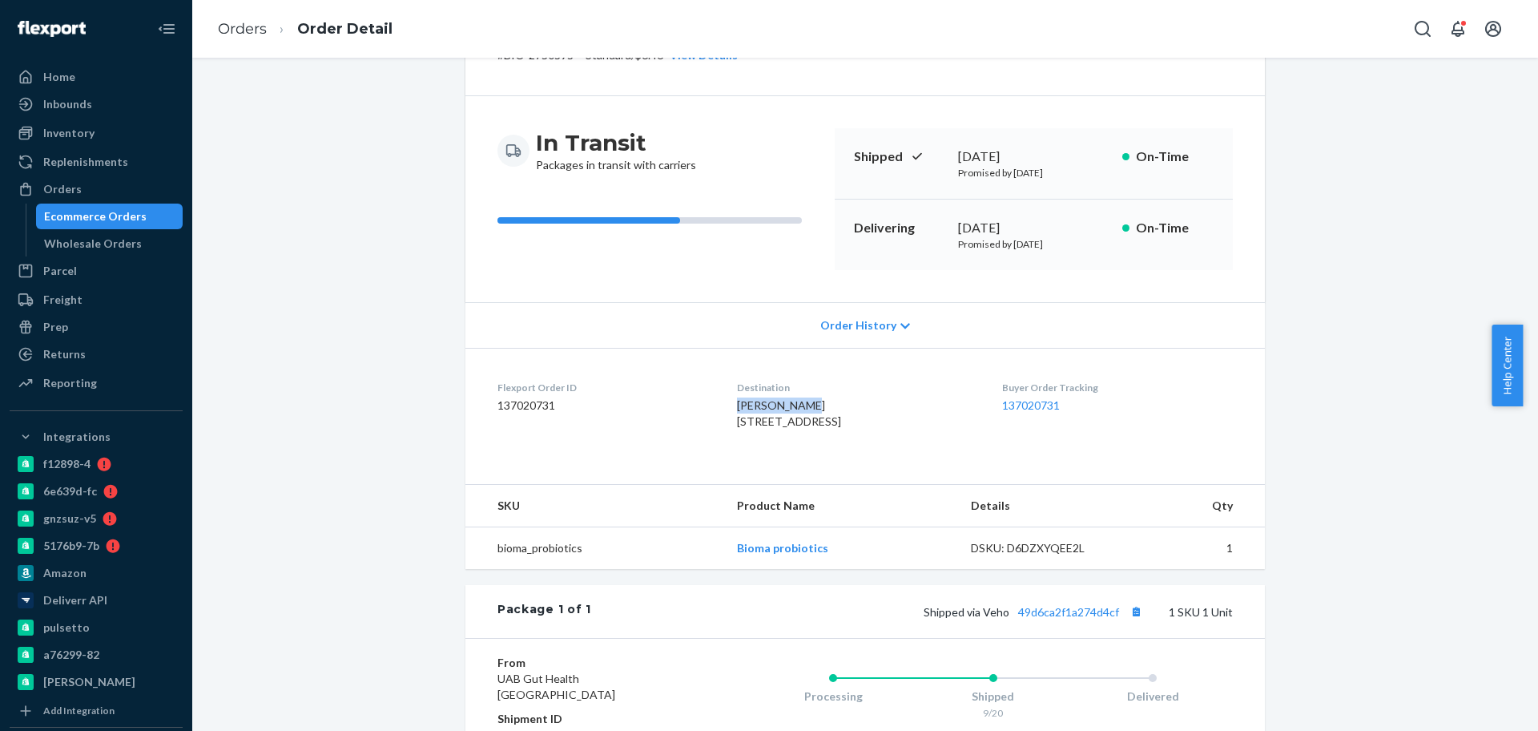
drag, startPoint x: 795, startPoint y: 405, endPoint x: 707, endPoint y: 403, distance: 88.2
click at [707, 403] on dl "Flexport Order ID 137020731 Destination Evelyn Athas 503 Bull Creek Pkwy Cedar …" at bounding box center [865, 408] width 800 height 120
copy span "Evelyn Athas"
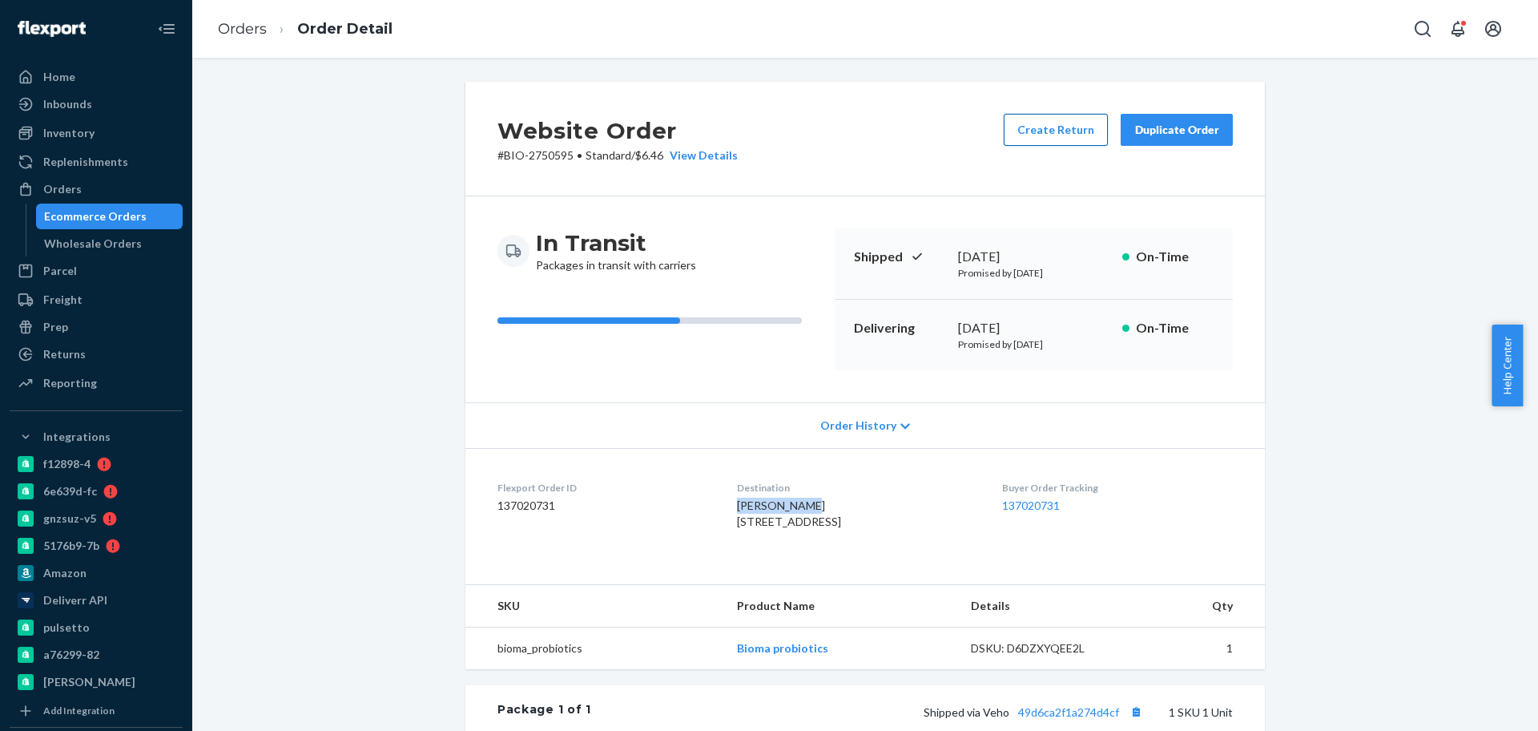
click at [1034, 127] on button "Create Return" at bounding box center [1056, 130] width 104 height 32
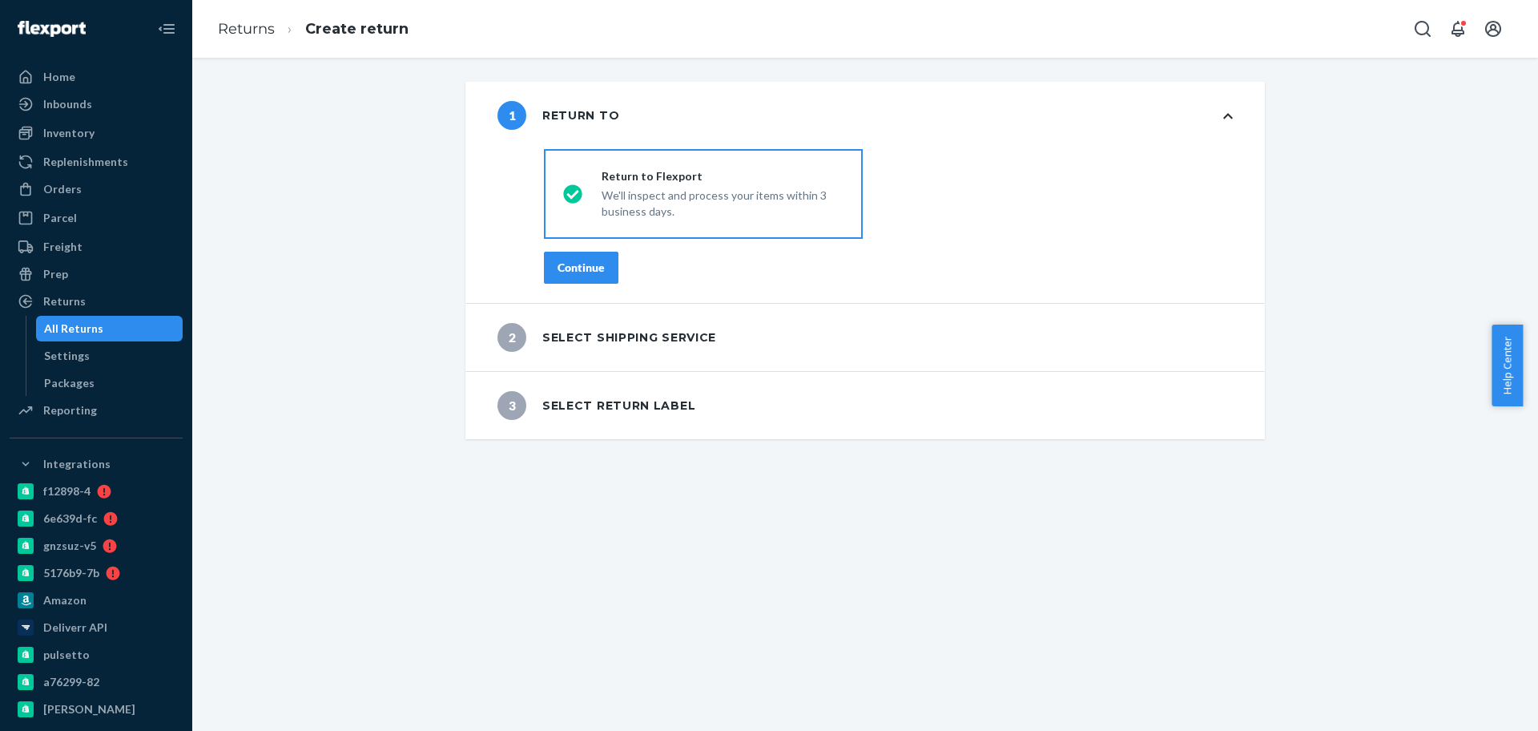
click at [586, 258] on button "Continue" at bounding box center [581, 268] width 75 height 32
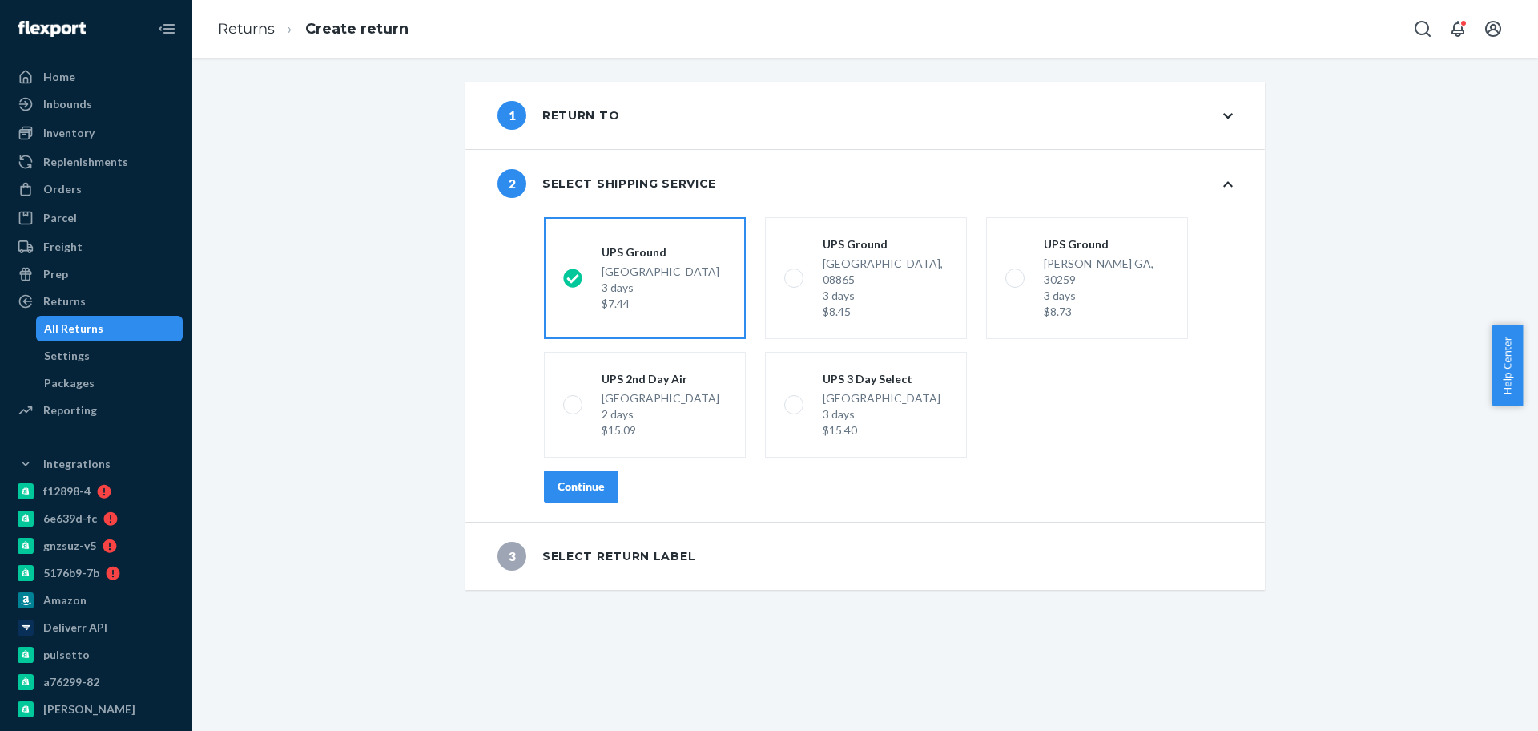
click at [561, 478] on div "Continue" at bounding box center [581, 486] width 47 height 16
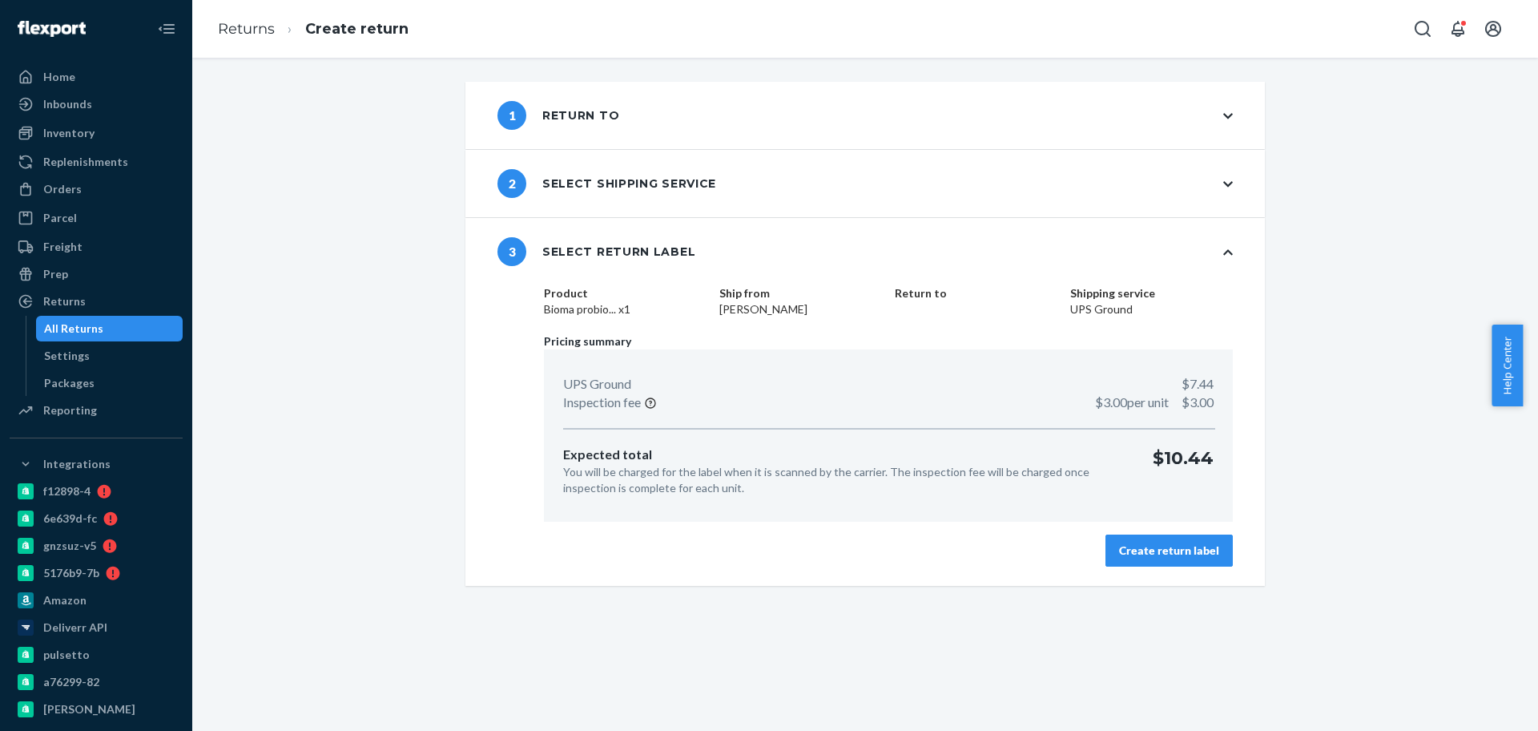
click at [1142, 552] on div "Create return label" at bounding box center [1169, 550] width 100 height 16
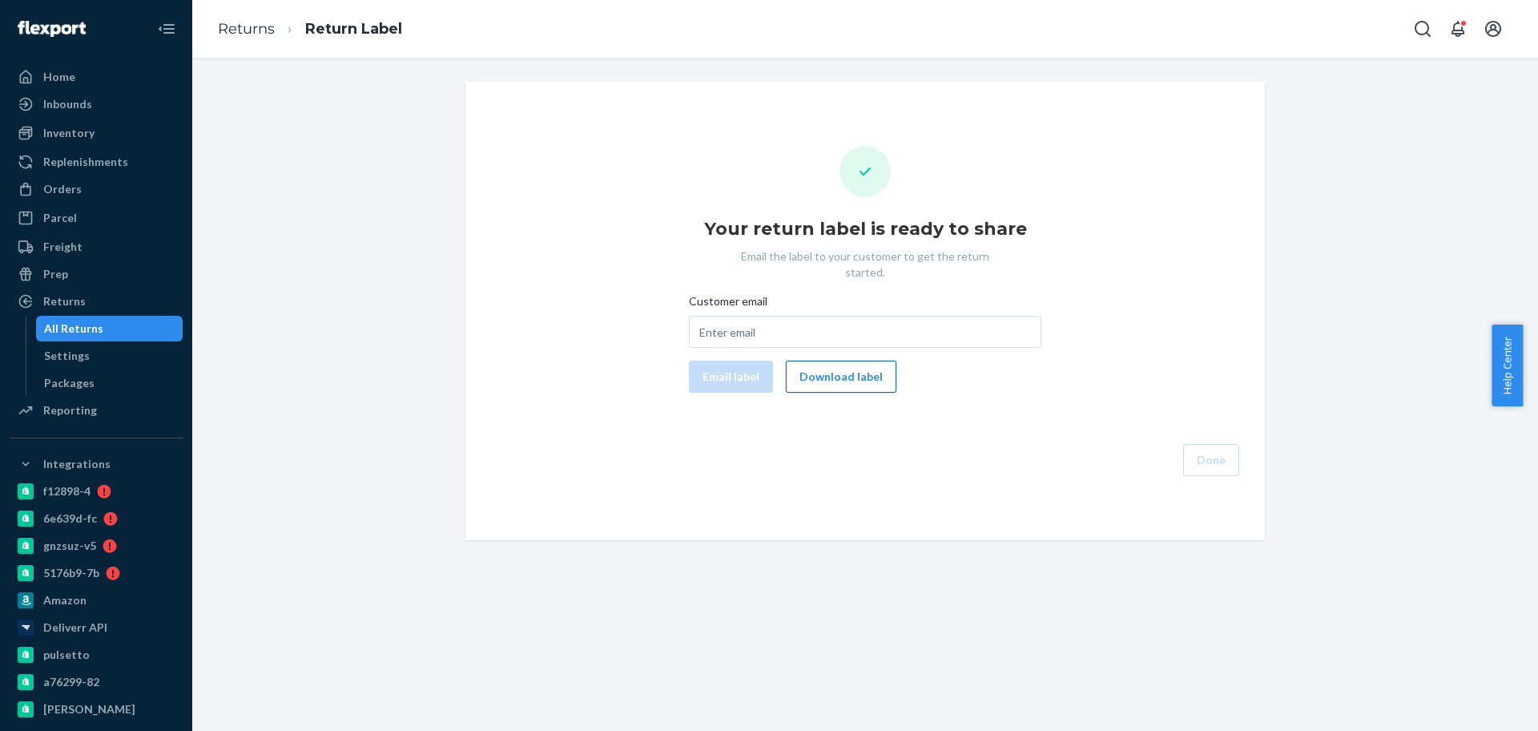
click at [827, 363] on button "Download label" at bounding box center [841, 377] width 111 height 32
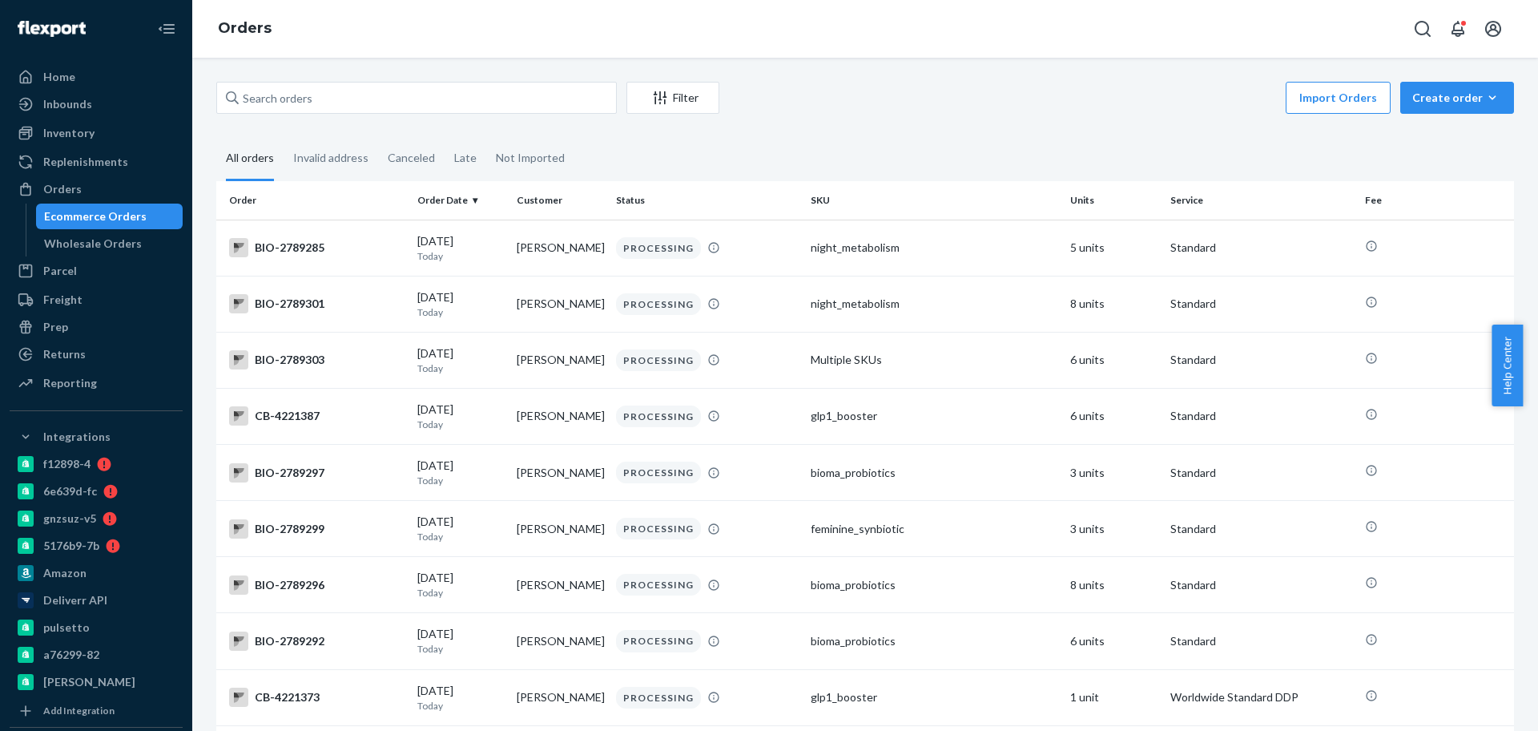
click at [304, 94] on input "text" at bounding box center [416, 98] width 401 height 32
paste input "2782102"
type input "2782102"
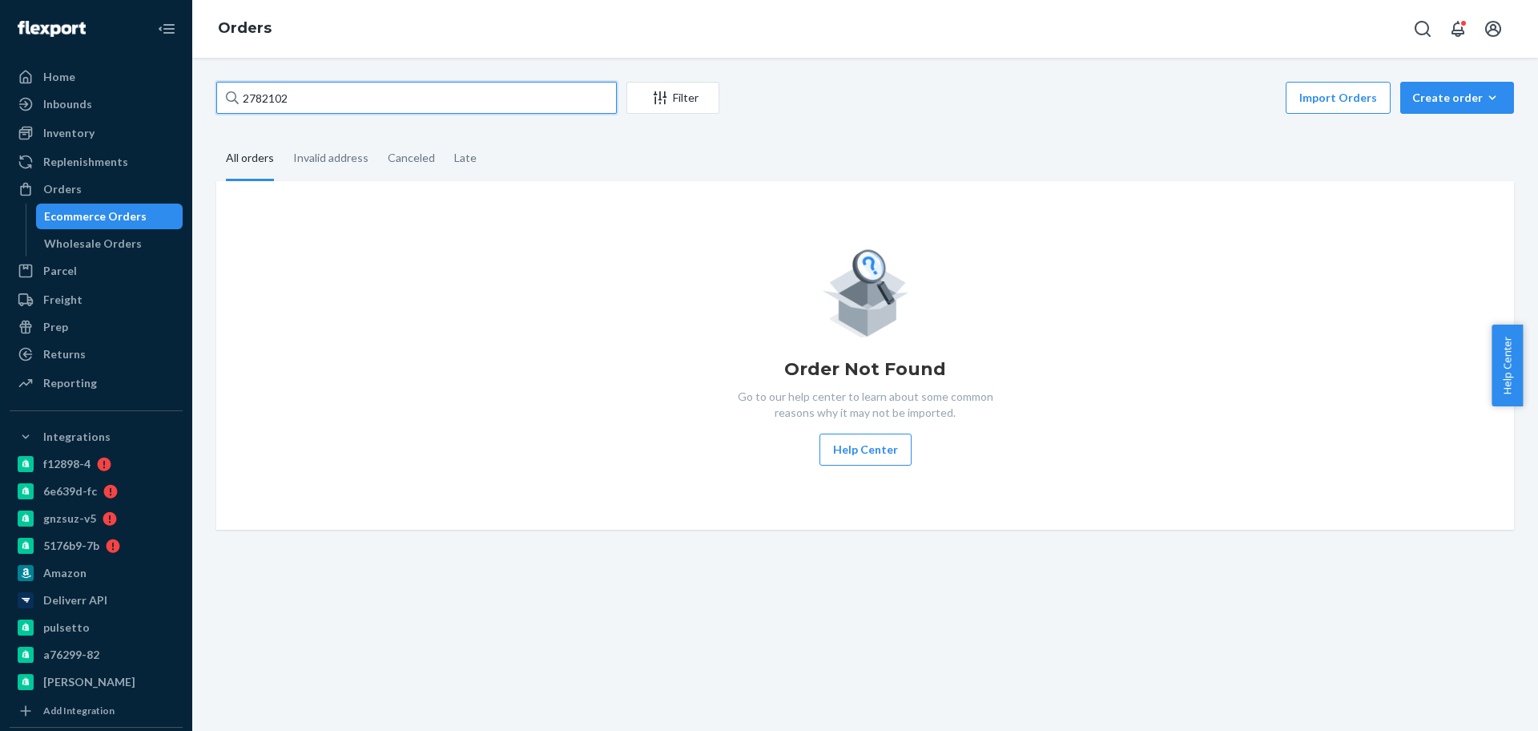
click at [422, 103] on input "2782102" at bounding box center [416, 98] width 401 height 32
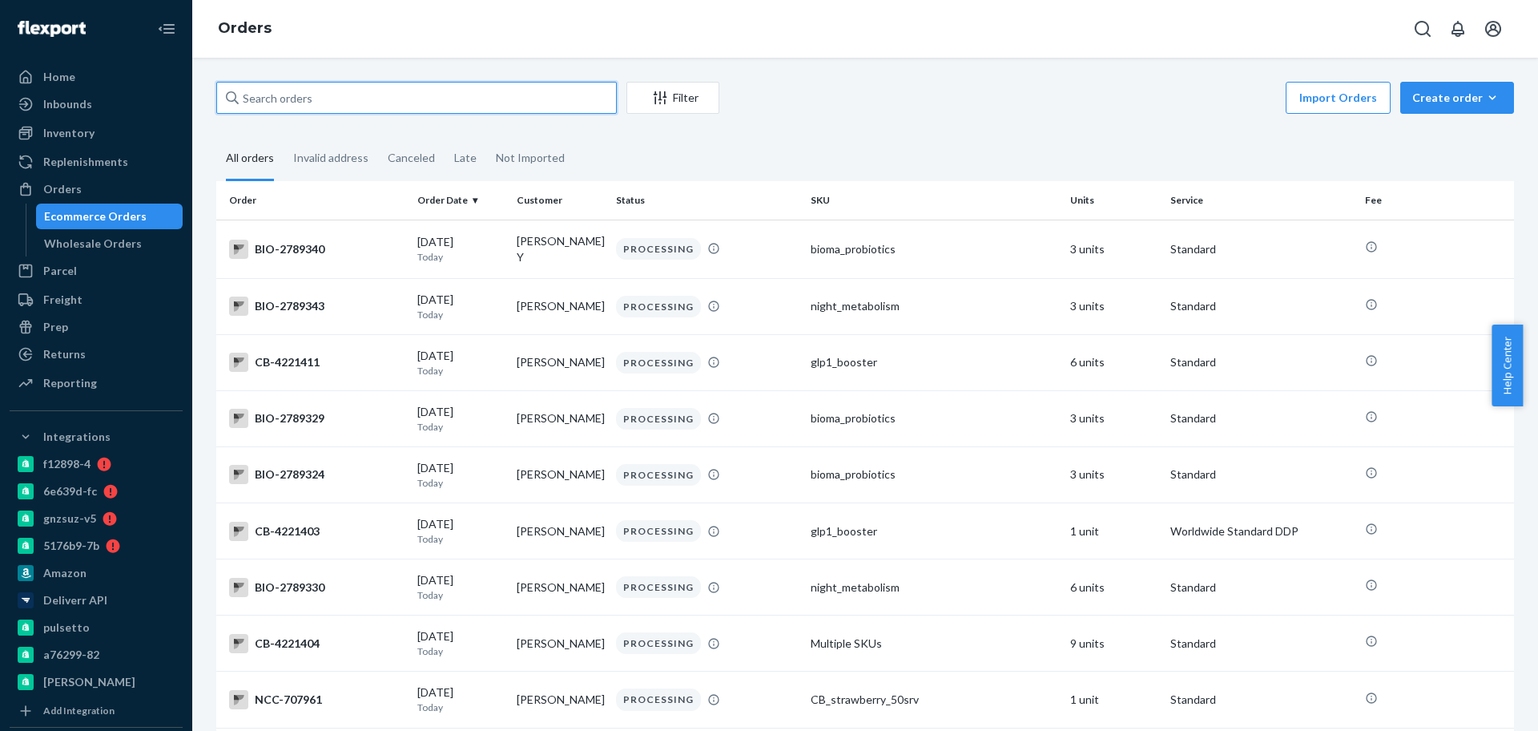
click at [264, 95] on input "text" at bounding box center [416, 98] width 401 height 32
paste input "2782102"
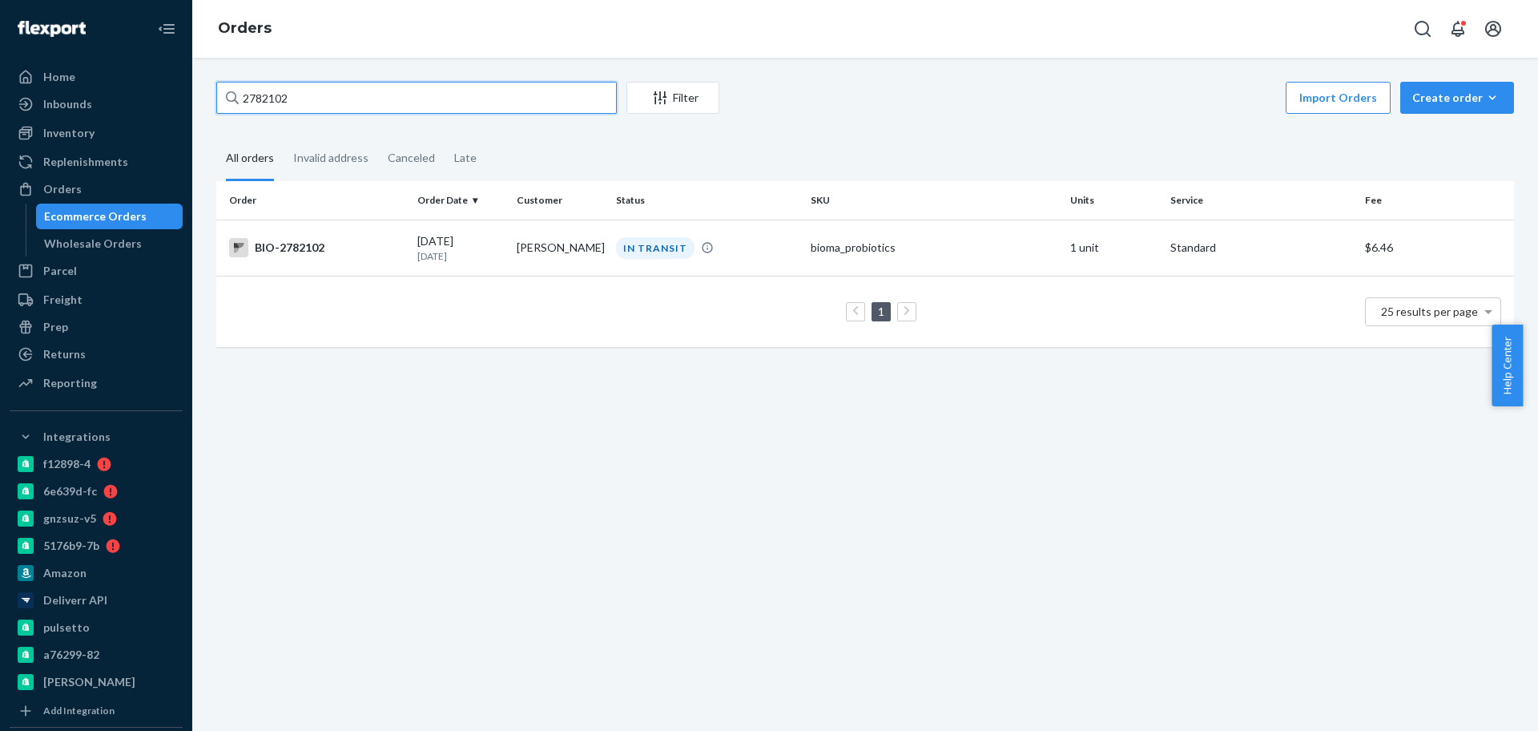
type input "2782102"
click at [413, 227] on td "[DATE] [DATE]" at bounding box center [460, 248] width 99 height 56
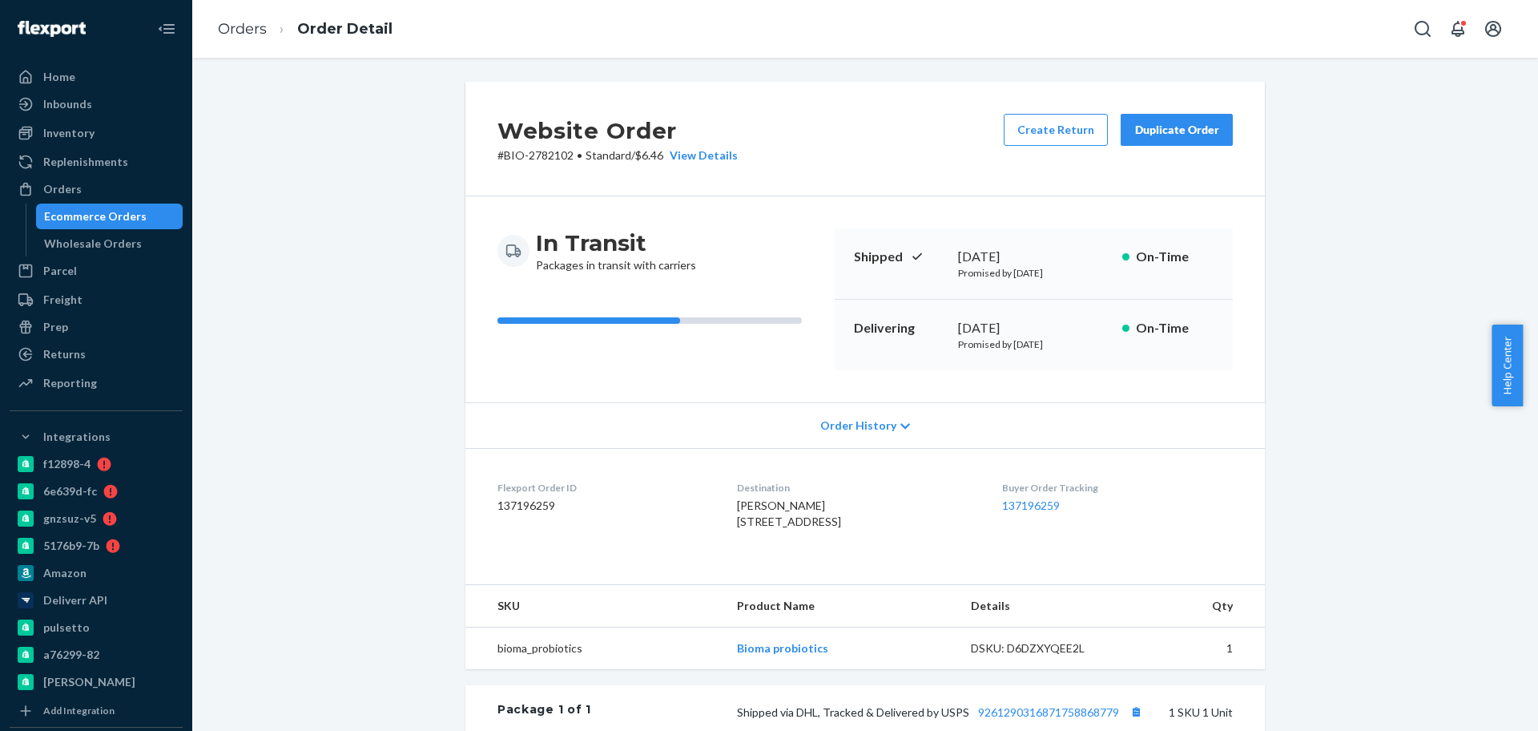
click at [355, 242] on div "Website Order # BIO-2782102 • Standard / $6.46 View Details Create Return Dupli…" at bounding box center [865, 580] width 1322 height 997
click at [425, 199] on div "Website Order # BIO-2782102 • Standard / $6.46 View Details Create Return Dupli…" at bounding box center [865, 580] width 1322 height 997
